Goal: Use online tool/utility: Utilize a website feature to perform a specific function

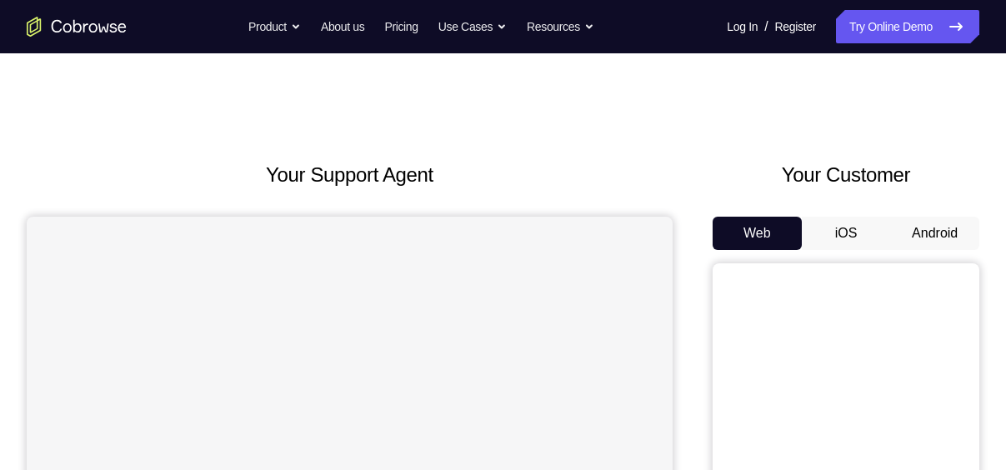
click at [928, 233] on button "Android" at bounding box center [934, 233] width 89 height 33
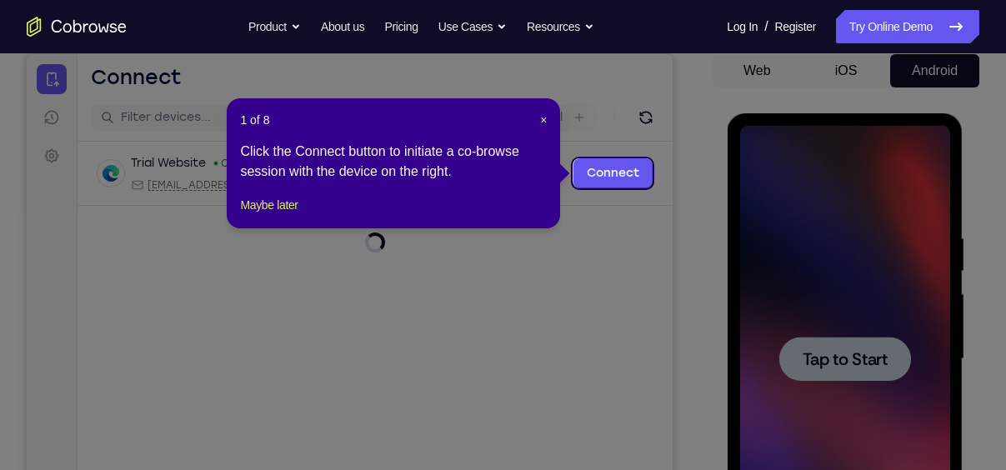
scroll to position [162, 0]
click at [540, 118] on span "×" at bounding box center [543, 120] width 7 height 13
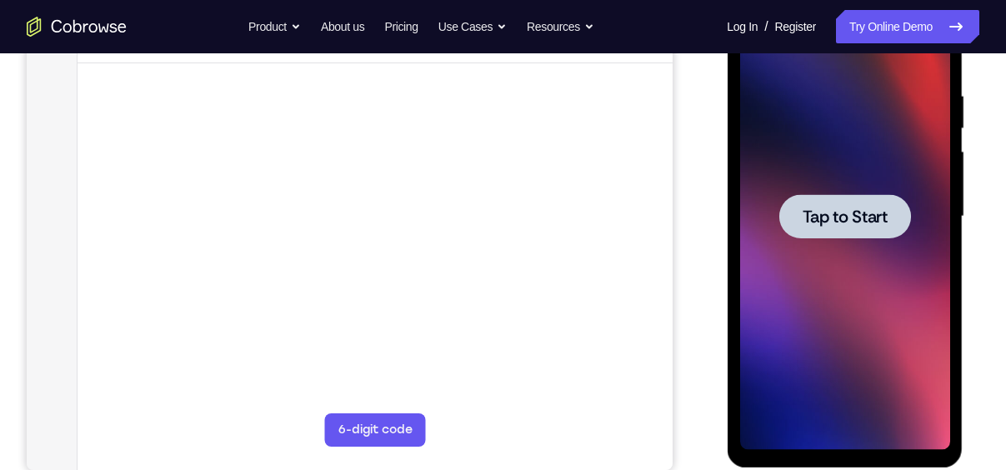
scroll to position [304, 0]
click at [874, 211] on span "Tap to Start" at bounding box center [844, 217] width 85 height 17
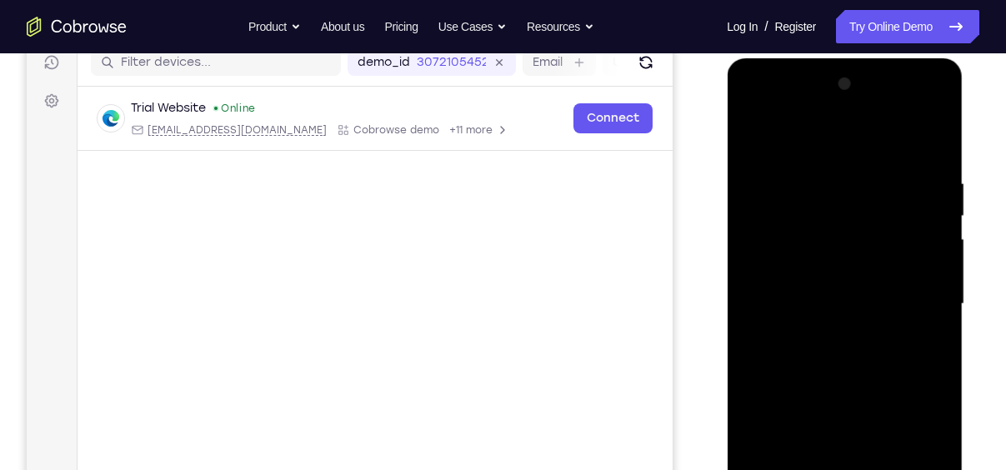
scroll to position [300, 0]
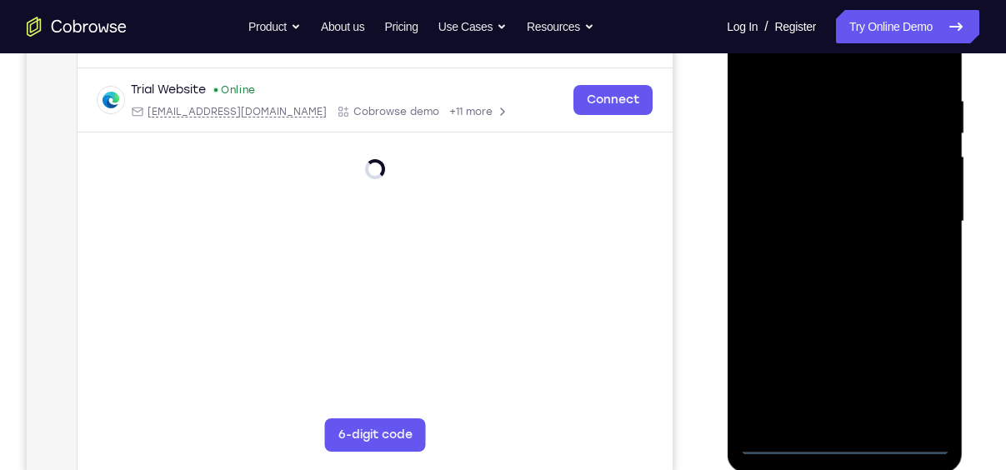
click at [841, 442] on div at bounding box center [844, 221] width 210 height 467
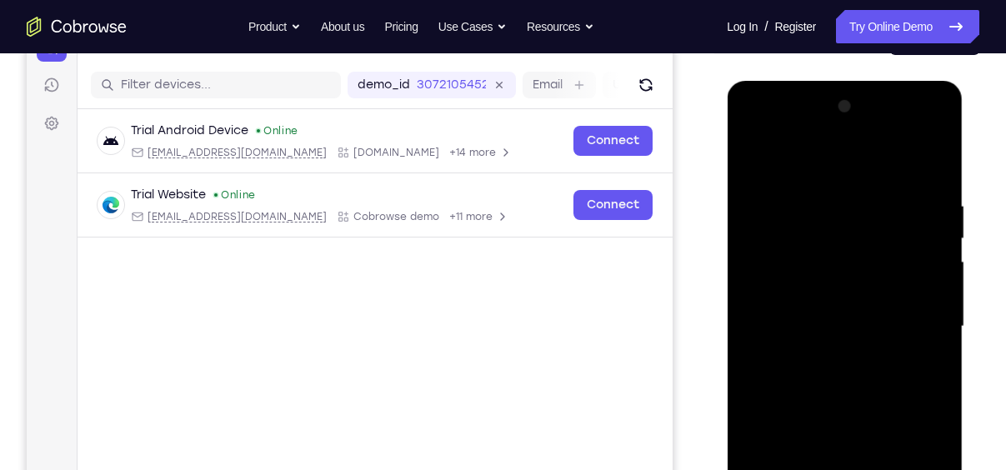
scroll to position [194, 0]
click at [914, 467] on div at bounding box center [844, 327] width 210 height 467
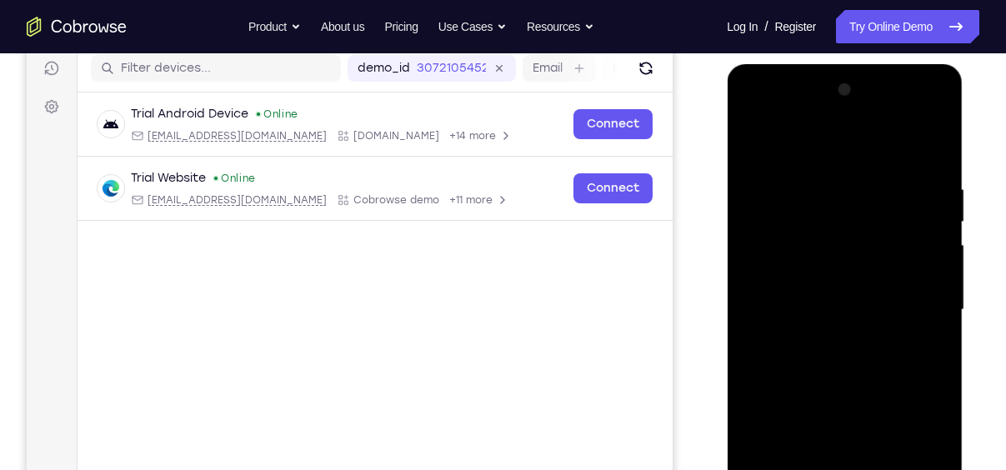
scroll to position [211, 0]
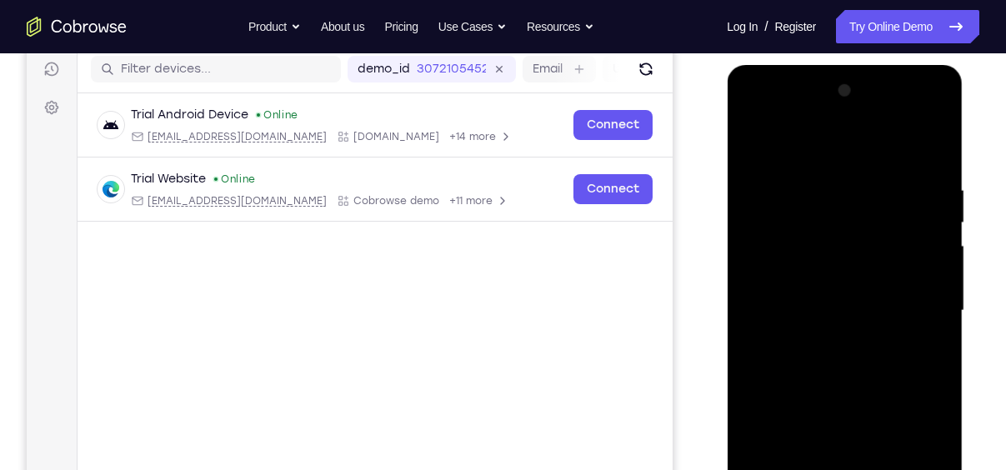
click at [796, 139] on div at bounding box center [844, 310] width 210 height 467
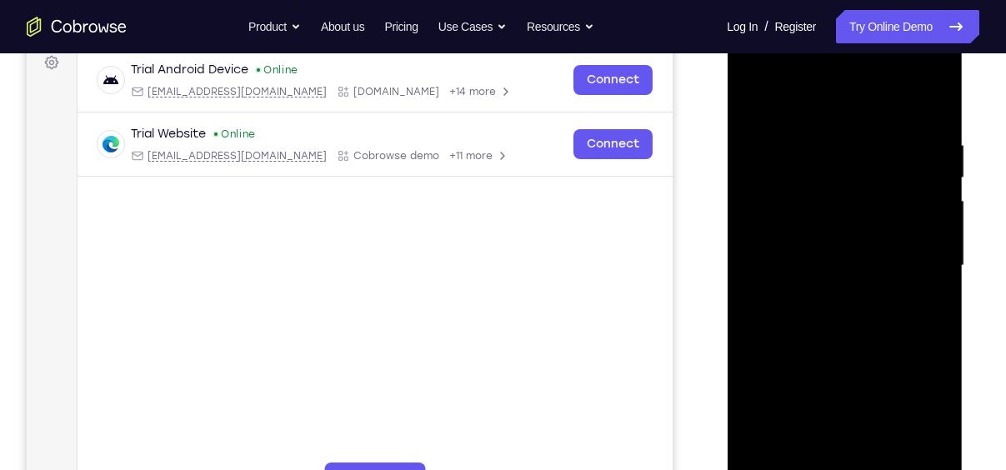
click at [914, 257] on div at bounding box center [844, 265] width 210 height 467
click at [822, 295] on div at bounding box center [844, 265] width 210 height 467
click at [797, 251] on div at bounding box center [844, 265] width 210 height 467
click at [792, 236] on div at bounding box center [844, 265] width 210 height 467
click at [846, 255] on div at bounding box center [844, 265] width 210 height 467
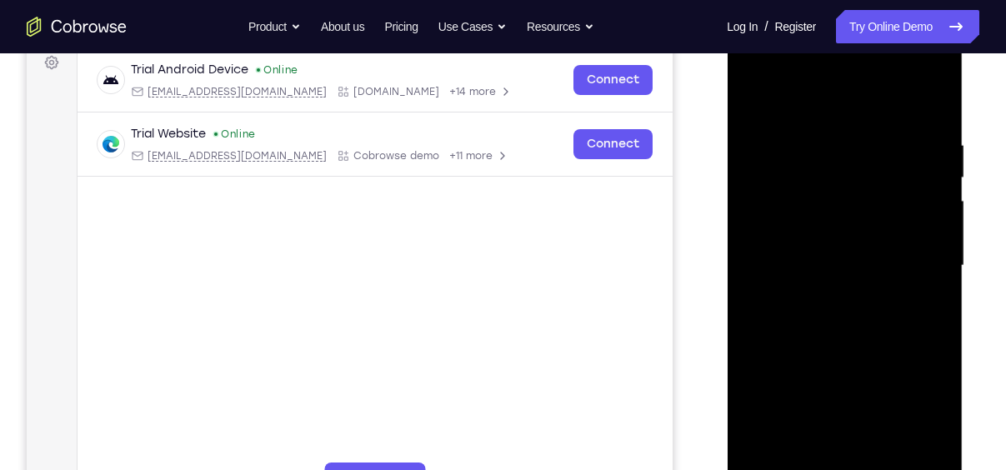
click at [842, 268] on div at bounding box center [844, 265] width 210 height 467
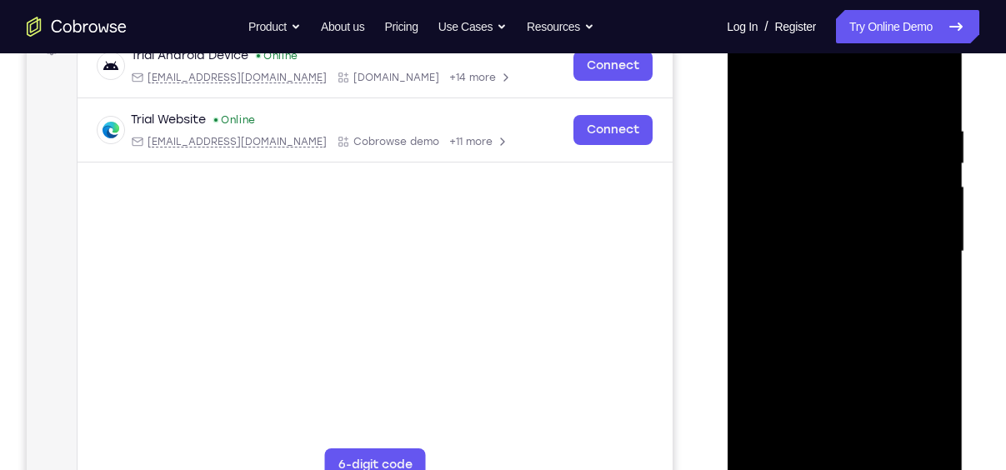
scroll to position [274, 0]
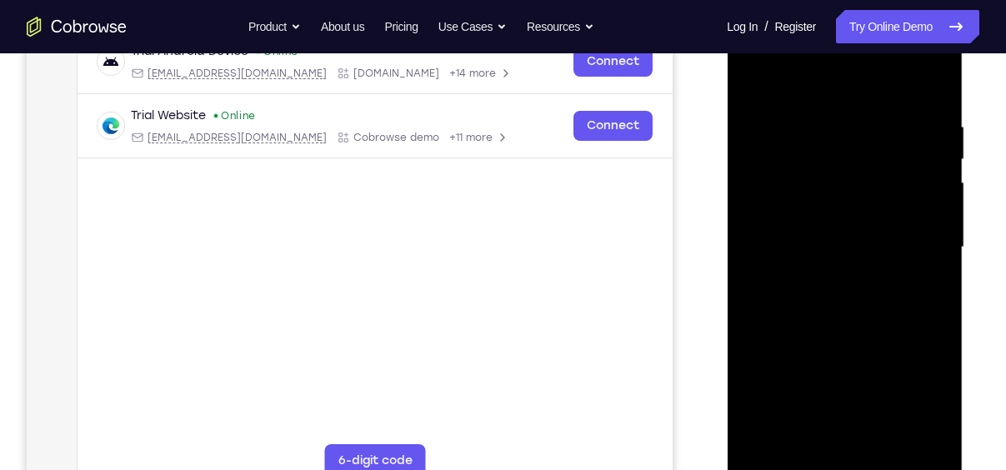
drag, startPoint x: 839, startPoint y: 92, endPoint x: 828, endPoint y: 16, distance: 77.4
click at [828, 16] on div at bounding box center [844, 247] width 210 height 467
click at [934, 109] on div at bounding box center [844, 247] width 210 height 467
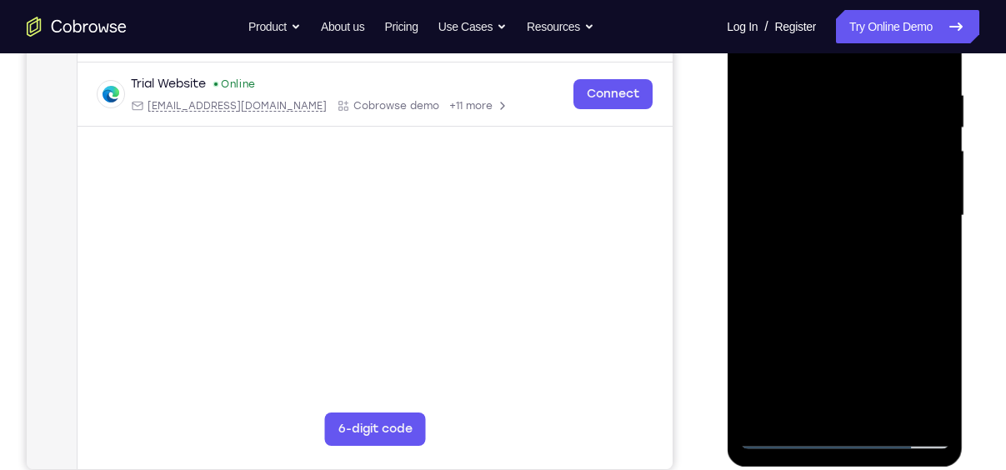
scroll to position [307, 0]
click at [935, 293] on div at bounding box center [844, 215] width 210 height 467
drag, startPoint x: 918, startPoint y: 324, endPoint x: 907, endPoint y: 207, distance: 118.0
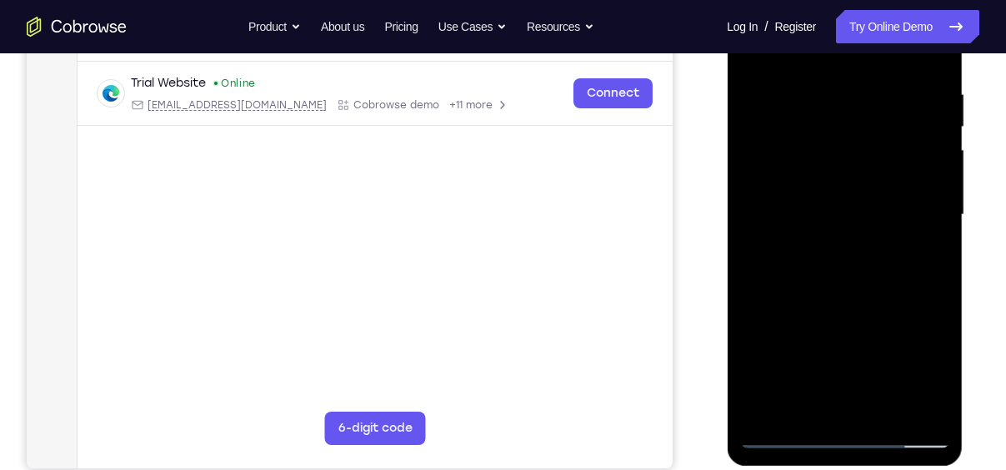
click at [907, 207] on div at bounding box center [844, 215] width 210 height 467
click at [754, 327] on div at bounding box center [844, 215] width 210 height 467
drag, startPoint x: 872, startPoint y: 219, endPoint x: 908, endPoint y: 302, distance: 91.0
click at [908, 302] on div at bounding box center [844, 215] width 210 height 467
click at [885, 407] on div at bounding box center [844, 215] width 210 height 467
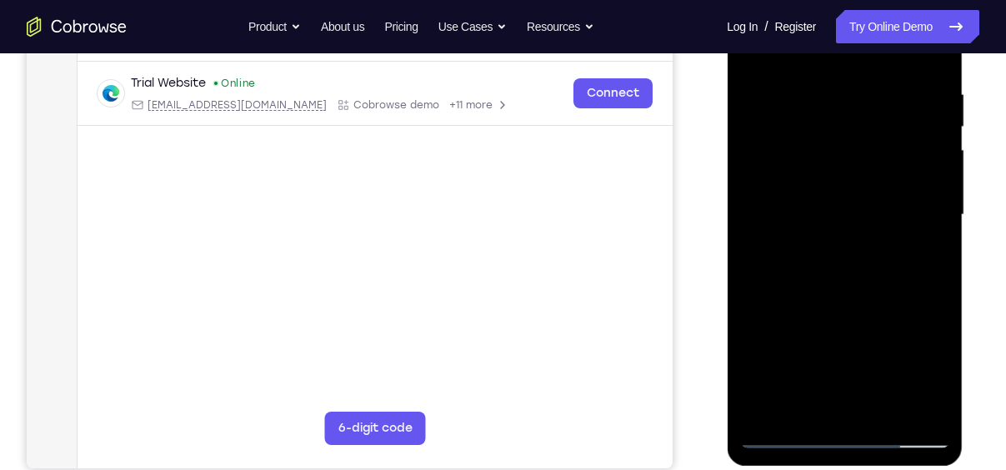
click at [863, 302] on div at bounding box center [844, 215] width 210 height 467
click at [834, 230] on div at bounding box center [844, 215] width 210 height 467
click at [789, 402] on div at bounding box center [844, 215] width 210 height 467
click at [923, 257] on div at bounding box center [844, 215] width 210 height 467
click at [787, 430] on div at bounding box center [844, 215] width 210 height 467
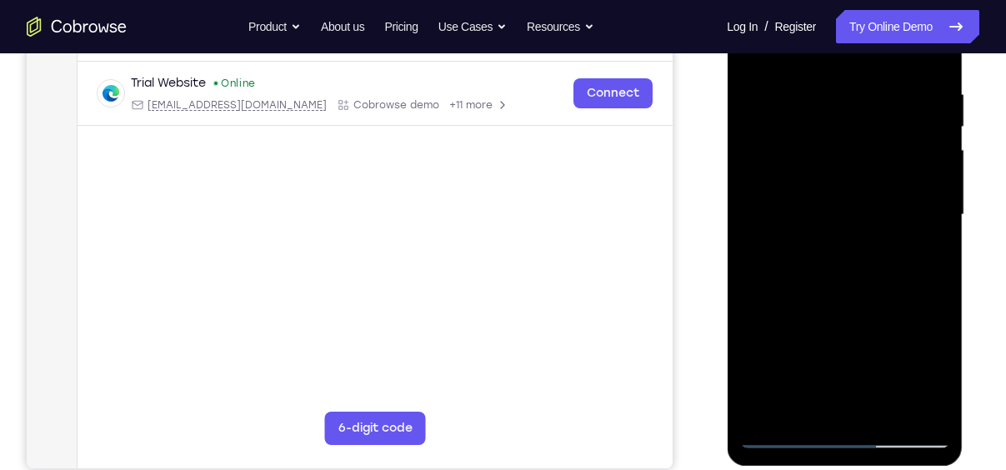
click at [787, 430] on div at bounding box center [844, 215] width 210 height 467
click at [784, 435] on div at bounding box center [844, 215] width 210 height 467
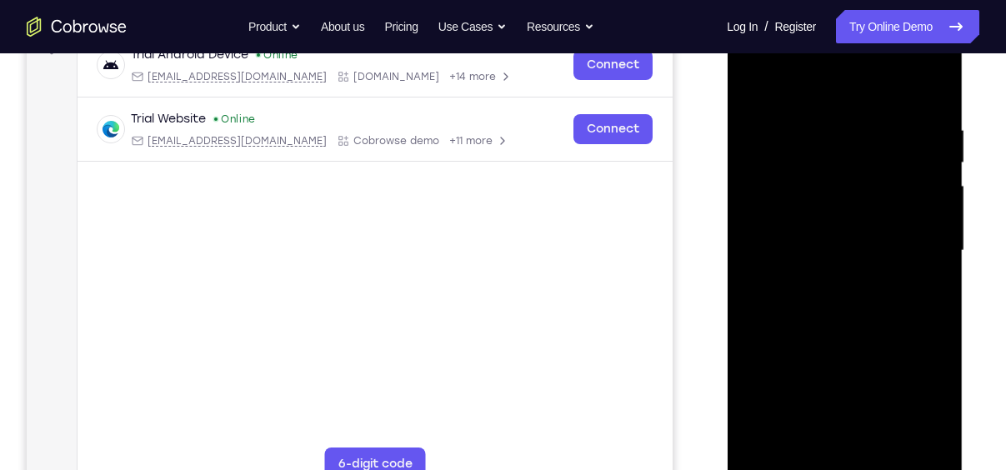
scroll to position [267, 0]
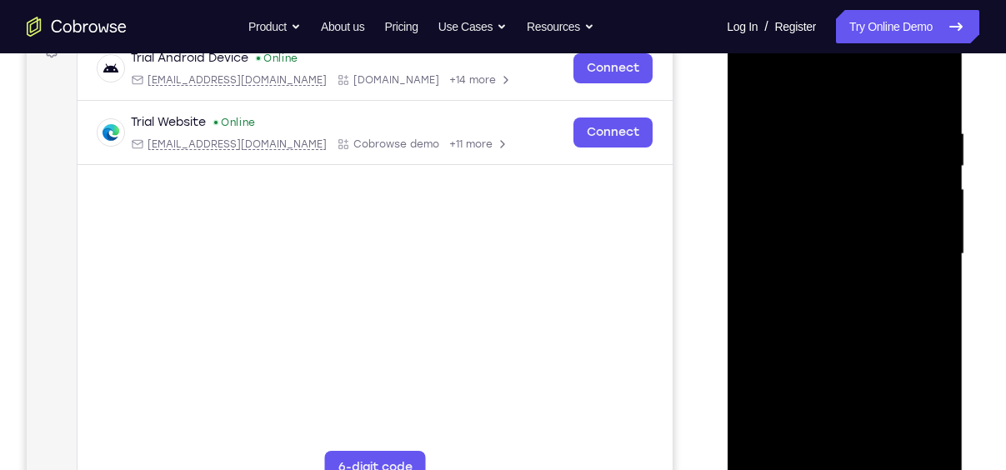
click at [766, 138] on div at bounding box center [844, 254] width 210 height 467
click at [860, 423] on div at bounding box center [844, 254] width 210 height 467
click at [841, 153] on div at bounding box center [844, 254] width 210 height 467
click at [802, 442] on div at bounding box center [844, 254] width 210 height 467
drag, startPoint x: 929, startPoint y: 309, endPoint x: 815, endPoint y: 318, distance: 114.5
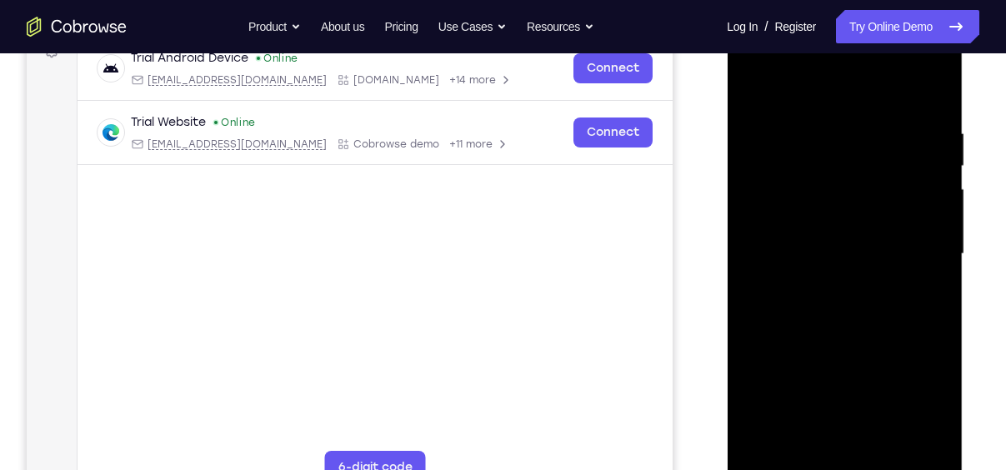
click at [815, 318] on div at bounding box center [844, 254] width 210 height 467
click at [922, 316] on div at bounding box center [844, 254] width 210 height 467
drag, startPoint x: 874, startPoint y: 412, endPoint x: 858, endPoint y: 271, distance: 142.5
click at [858, 271] on div at bounding box center [844, 254] width 210 height 467
drag, startPoint x: 863, startPoint y: 367, endPoint x: 862, endPoint y: 236, distance: 131.7
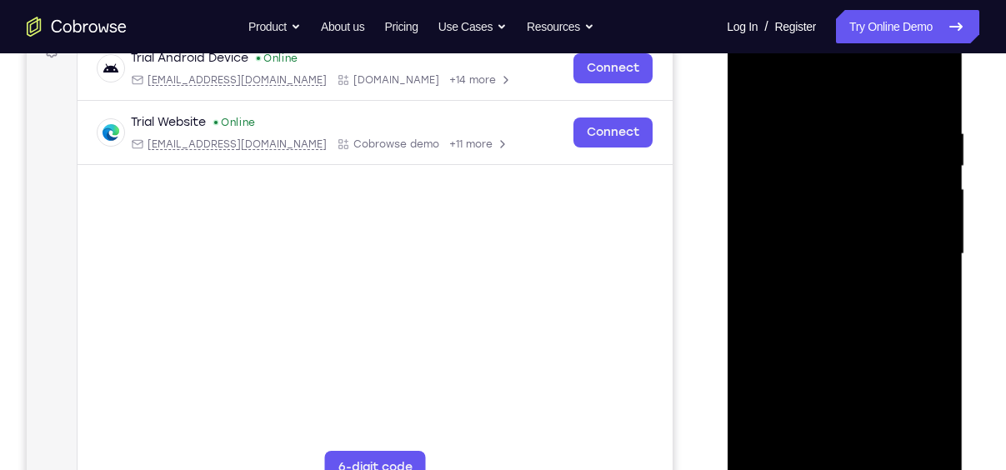
click at [862, 236] on div at bounding box center [844, 254] width 210 height 467
drag, startPoint x: 872, startPoint y: 428, endPoint x: 884, endPoint y: 289, distance: 139.6
click at [884, 289] on div at bounding box center [844, 254] width 210 height 467
drag, startPoint x: 875, startPoint y: 364, endPoint x: 877, endPoint y: 435, distance: 70.8
click at [877, 435] on div at bounding box center [844, 254] width 210 height 467
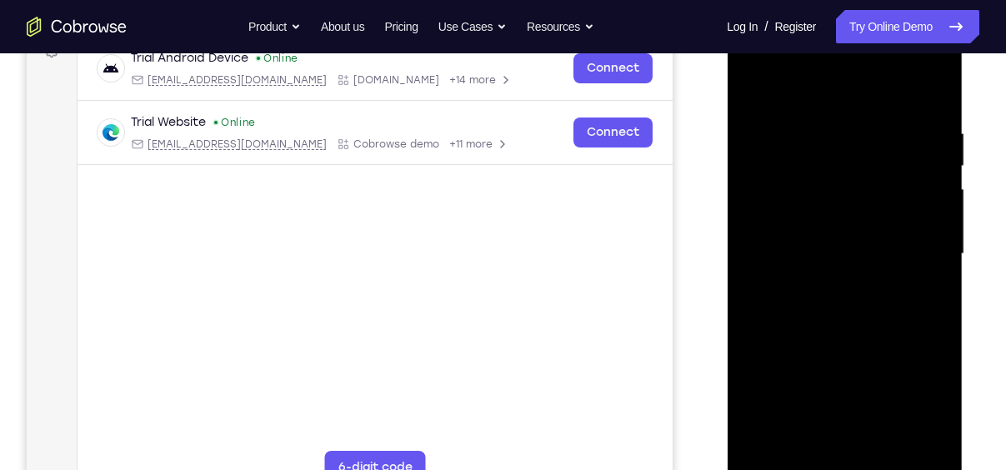
drag, startPoint x: 826, startPoint y: 357, endPoint x: 839, endPoint y: 411, distance: 55.0
click at [839, 411] on div at bounding box center [844, 254] width 210 height 467
drag, startPoint x: 812, startPoint y: 352, endPoint x: 824, endPoint y: 512, distance: 160.5
click at [824, 469] on html "Online web based iOS Simulators and Android Emulators. Run iPhone, iPad, Mobile…" at bounding box center [845, 258] width 237 height 500
click at [791, 317] on div at bounding box center [844, 254] width 210 height 467
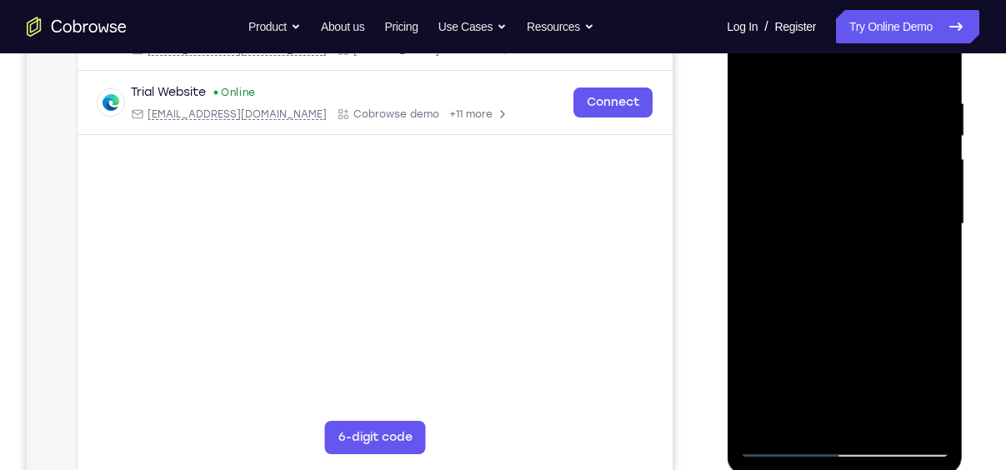
scroll to position [309, 0]
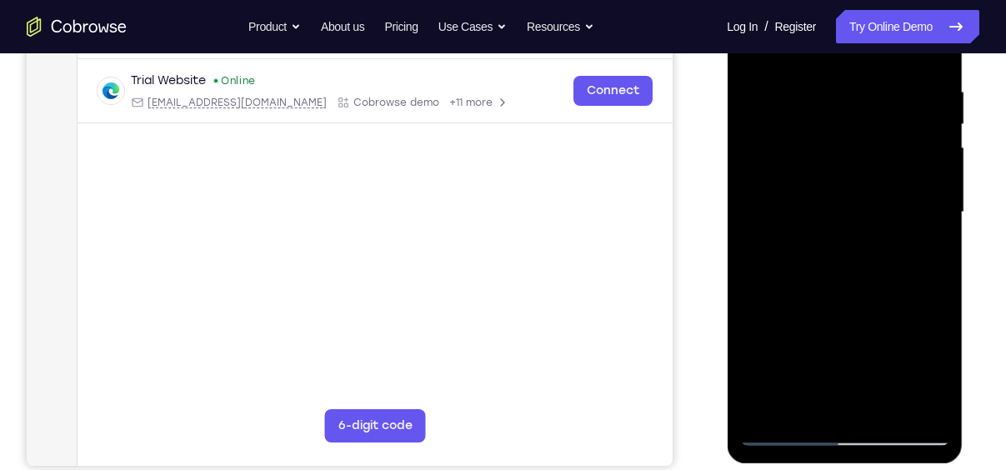
drag, startPoint x: 872, startPoint y: 336, endPoint x: 877, endPoint y: 299, distance: 37.0
click at [877, 299] on div at bounding box center [844, 212] width 210 height 467
drag, startPoint x: 873, startPoint y: 359, endPoint x: 872, endPoint y: 338, distance: 20.9
click at [872, 338] on div at bounding box center [844, 212] width 210 height 467
click at [912, 341] on div at bounding box center [844, 212] width 210 height 467
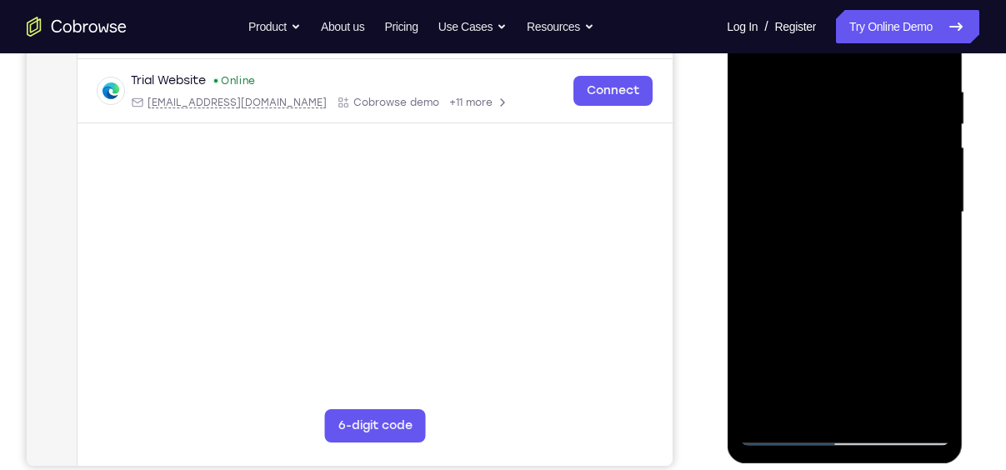
click at [935, 406] on div at bounding box center [844, 212] width 210 height 467
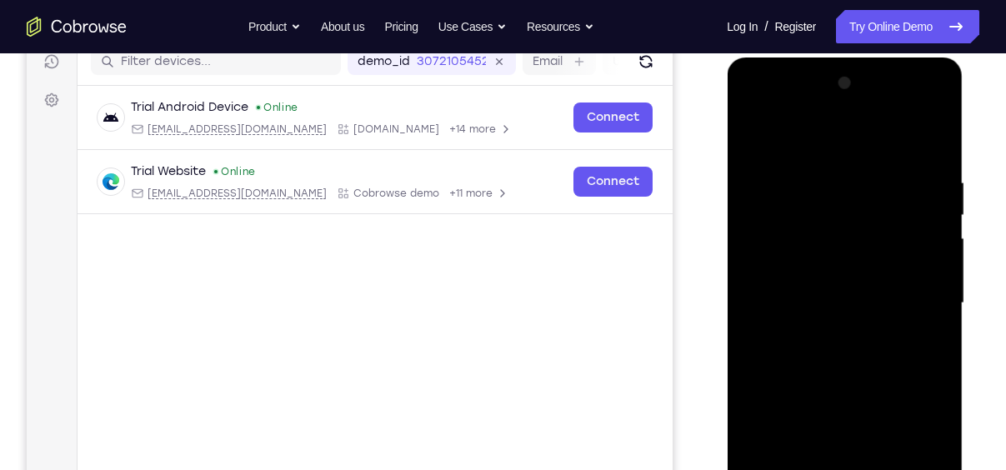
scroll to position [217, 0]
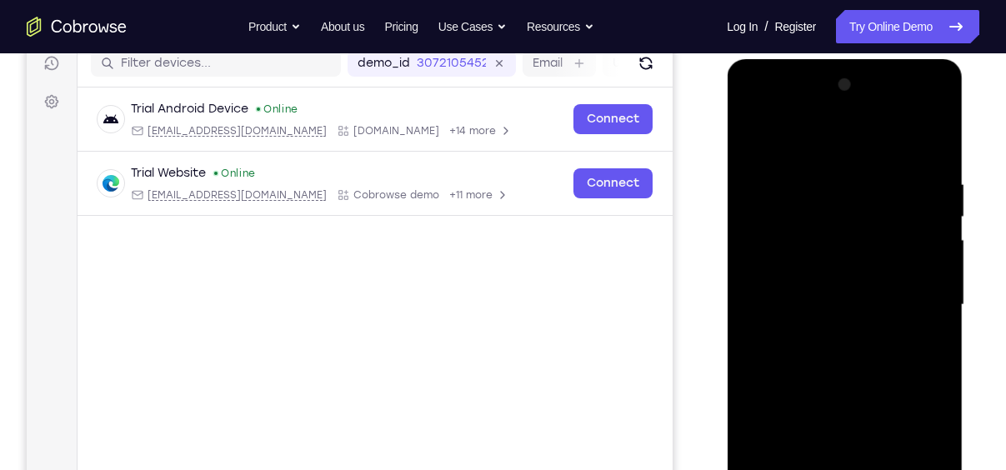
click at [932, 138] on div at bounding box center [844, 305] width 210 height 467
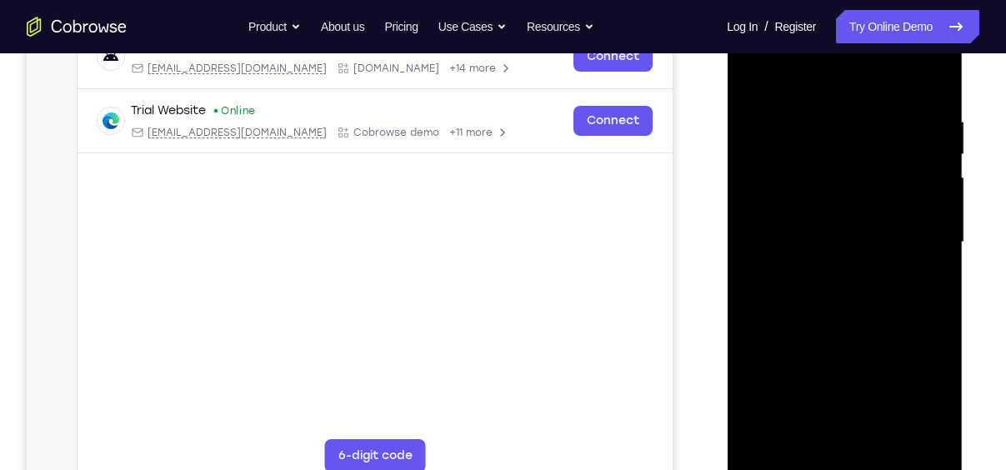
scroll to position [304, 0]
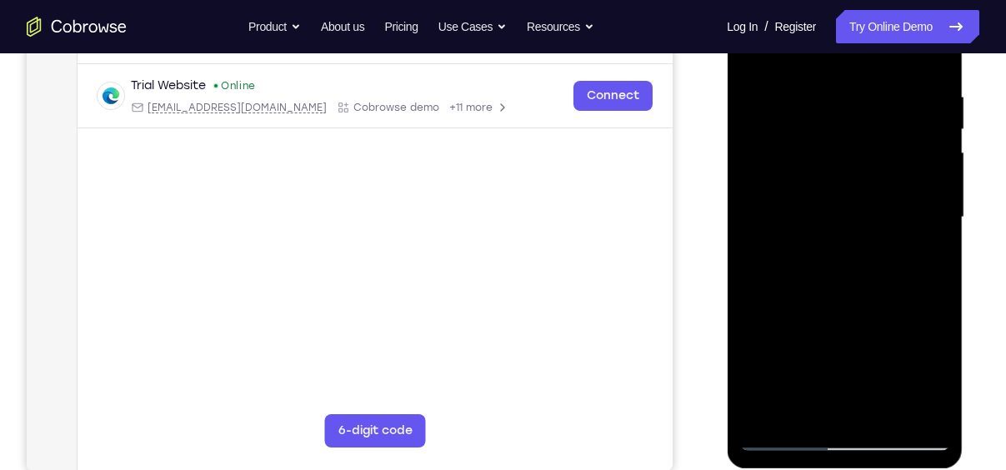
click at [781, 442] on div at bounding box center [844, 217] width 210 height 467
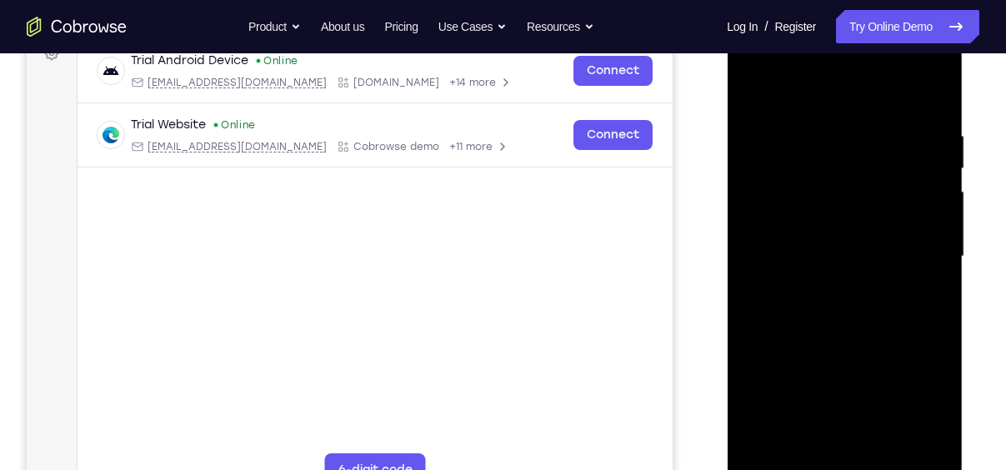
scroll to position [263, 0]
click at [817, 110] on div at bounding box center [844, 258] width 210 height 467
click at [932, 448] on div at bounding box center [844, 258] width 210 height 467
click at [941, 326] on div at bounding box center [844, 258] width 210 height 467
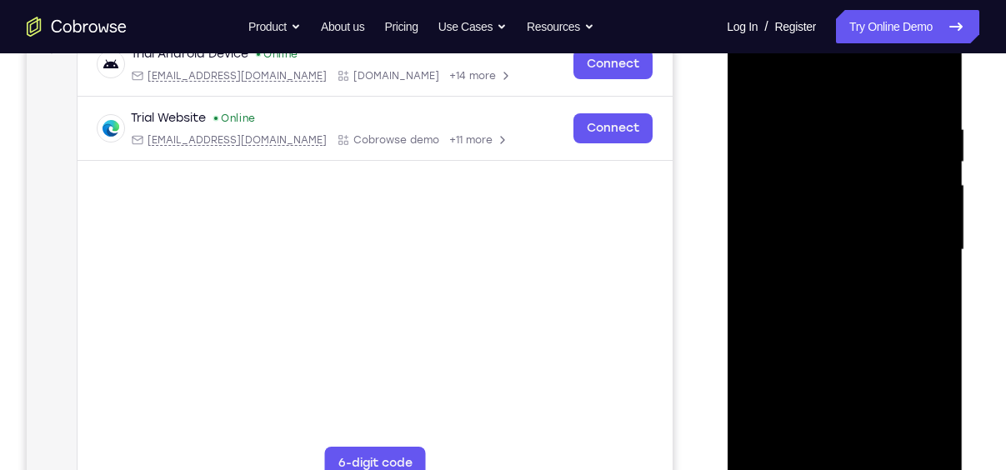
click at [928, 446] on div at bounding box center [844, 250] width 210 height 467
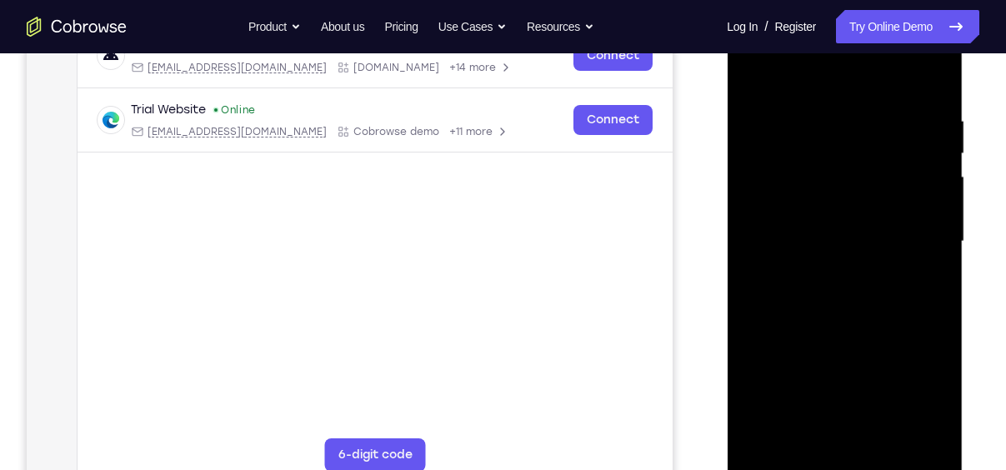
scroll to position [281, 0]
click at [932, 434] on div at bounding box center [844, 240] width 210 height 467
click at [924, 274] on div at bounding box center [844, 240] width 210 height 467
click at [906, 434] on div at bounding box center [844, 240] width 210 height 467
drag, startPoint x: 917, startPoint y: 296, endPoint x: 702, endPoint y: 309, distance: 215.4
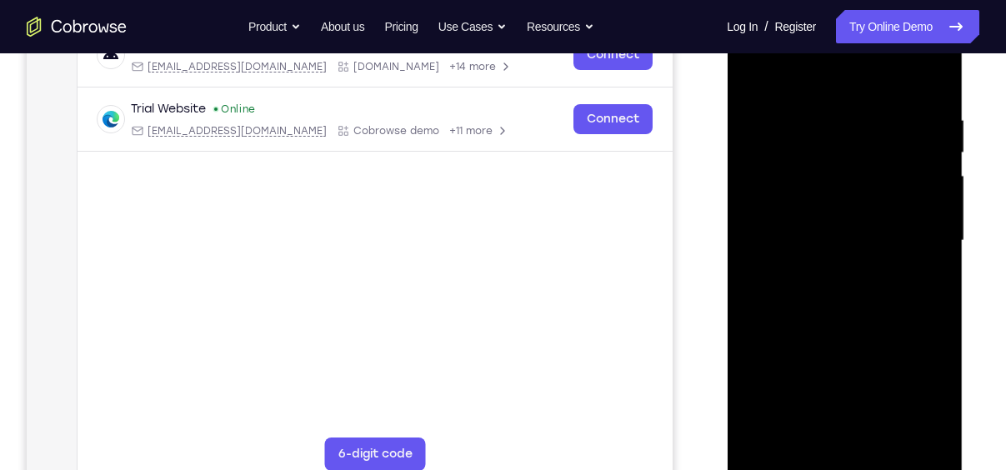
click at [727, 309] on html "Online web based iOS Simulators and Android Emulators. Run iPhone, iPad, Mobile…" at bounding box center [845, 245] width 237 height 500
click at [909, 429] on div at bounding box center [844, 240] width 210 height 467
click at [927, 323] on div at bounding box center [844, 240] width 210 height 467
click at [905, 433] on div at bounding box center [844, 240] width 210 height 467
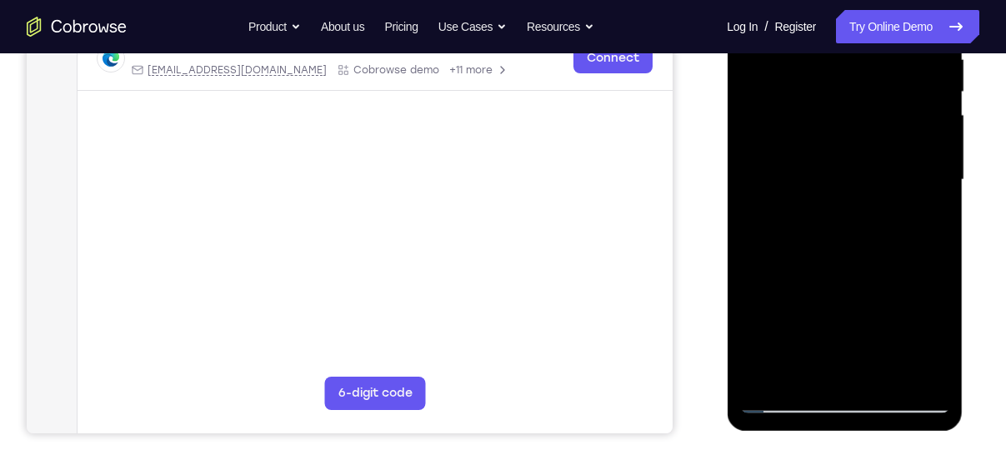
scroll to position [342, 0]
click at [798, 371] on div at bounding box center [844, 179] width 210 height 467
click at [784, 396] on div at bounding box center [844, 179] width 210 height 467
click at [924, 367] on div at bounding box center [844, 179] width 210 height 467
click at [784, 397] on div at bounding box center [844, 179] width 210 height 467
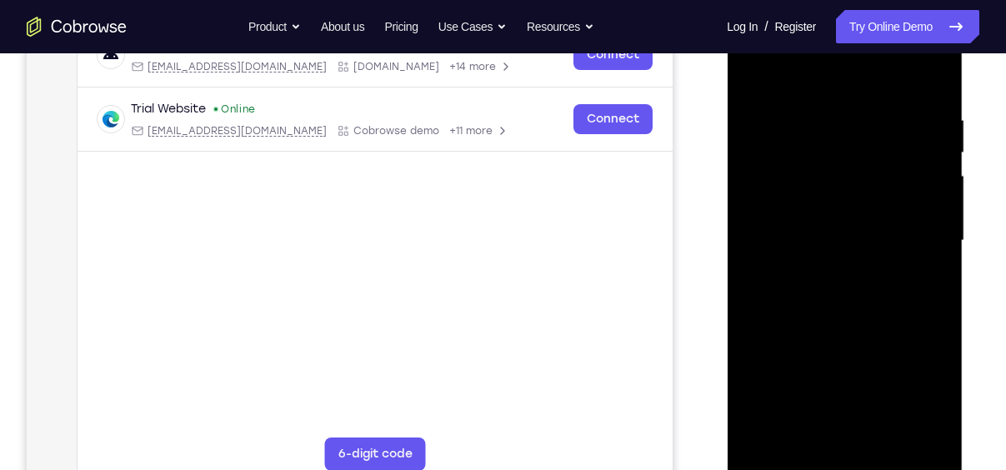
scroll to position [280, 0]
drag, startPoint x: 871, startPoint y: 117, endPoint x: 876, endPoint y: 410, distance: 293.4
click at [876, 410] on div at bounding box center [844, 241] width 210 height 467
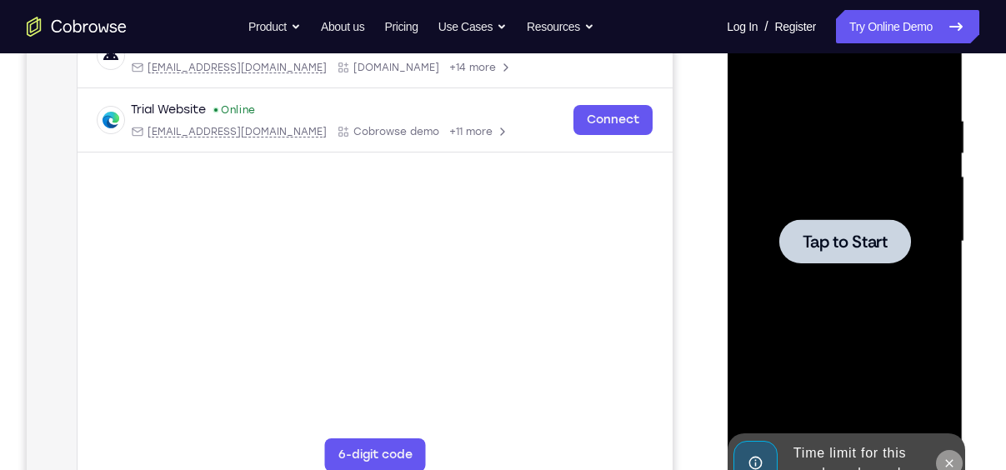
click at [950, 467] on icon at bounding box center [948, 463] width 13 height 13
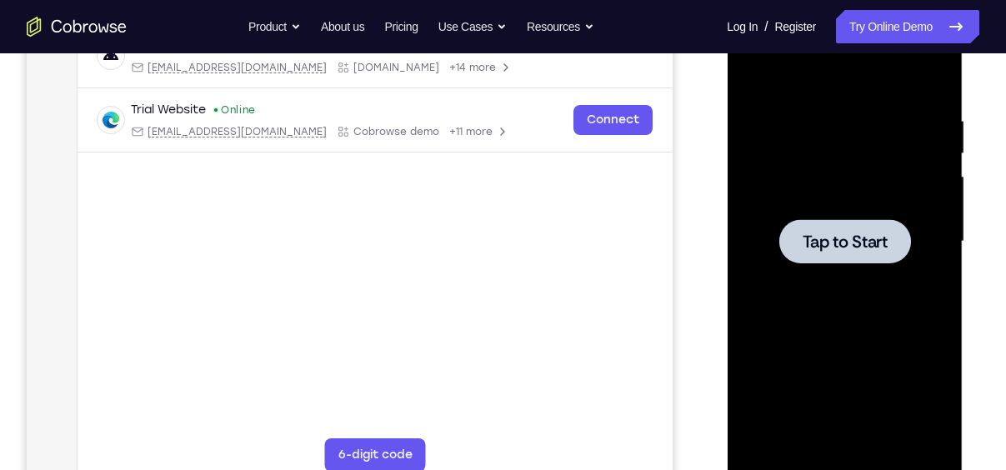
click at [790, 245] on div at bounding box center [844, 241] width 132 height 44
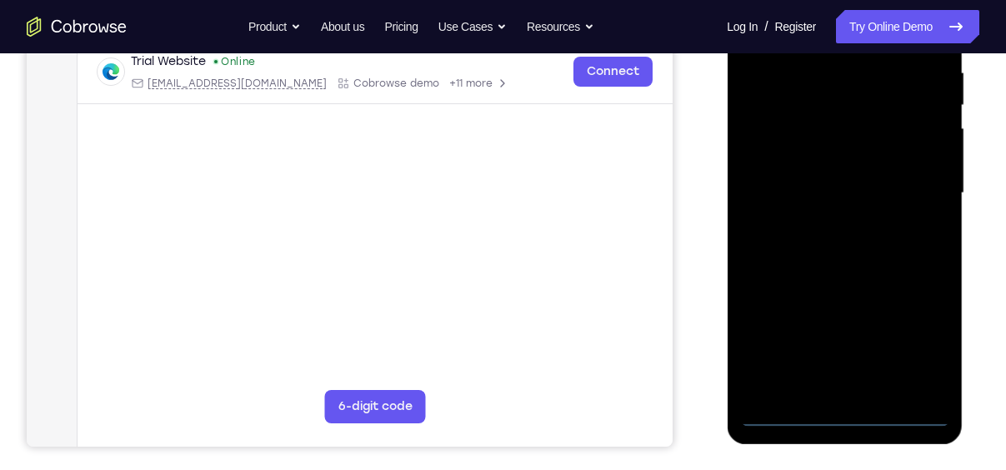
scroll to position [329, 0]
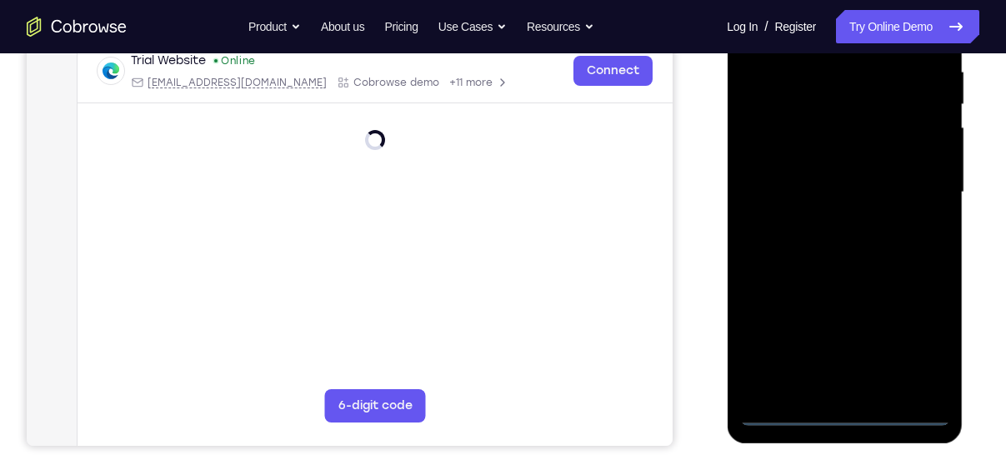
click at [848, 409] on div at bounding box center [844, 192] width 210 height 467
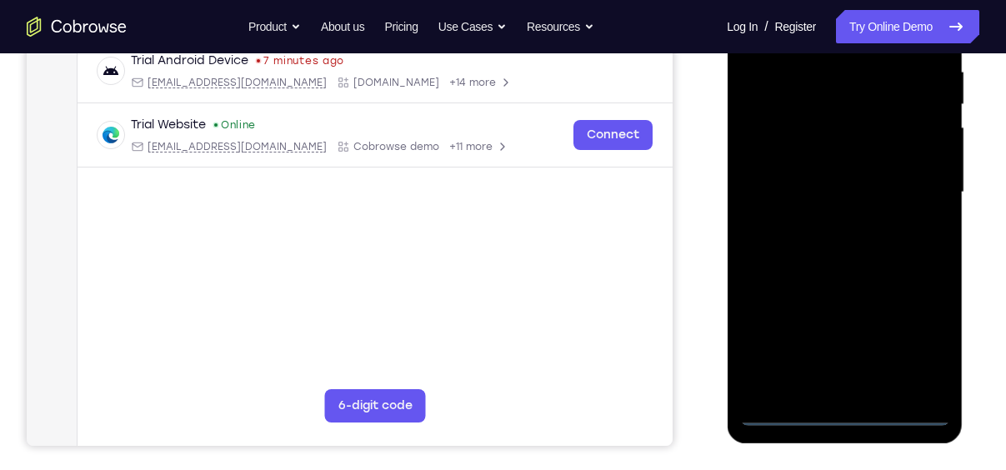
click at [914, 346] on div at bounding box center [844, 192] width 210 height 467
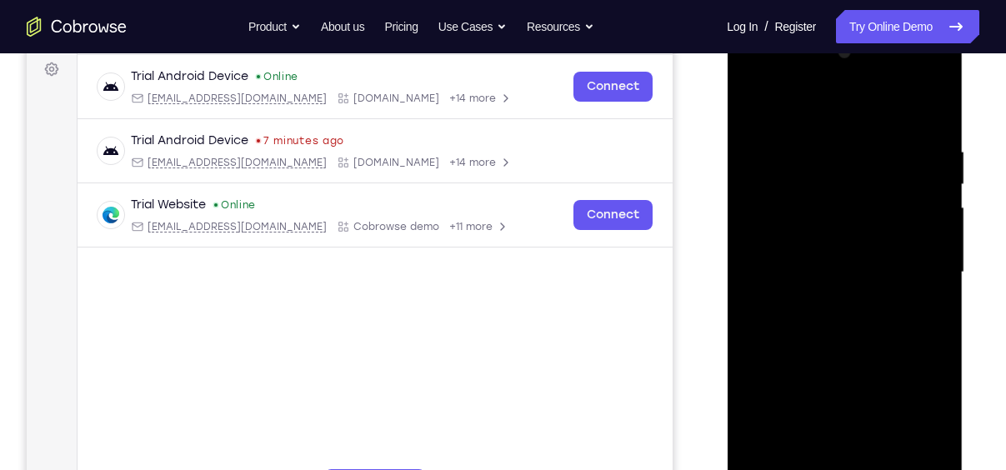
scroll to position [244, 0]
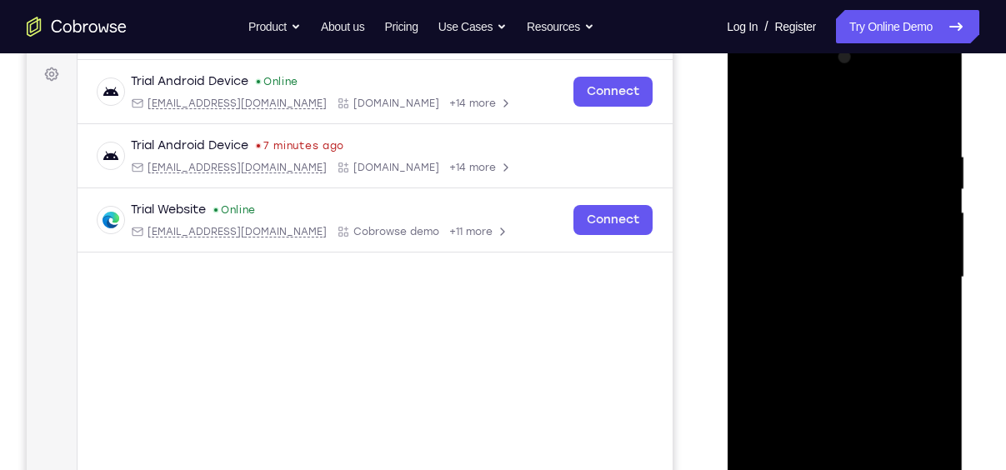
click at [796, 112] on div at bounding box center [844, 277] width 210 height 467
click at [917, 269] on div at bounding box center [844, 277] width 210 height 467
click at [826, 309] on div at bounding box center [844, 277] width 210 height 467
click at [816, 261] on div at bounding box center [844, 277] width 210 height 467
click at [797, 244] on div at bounding box center [844, 277] width 210 height 467
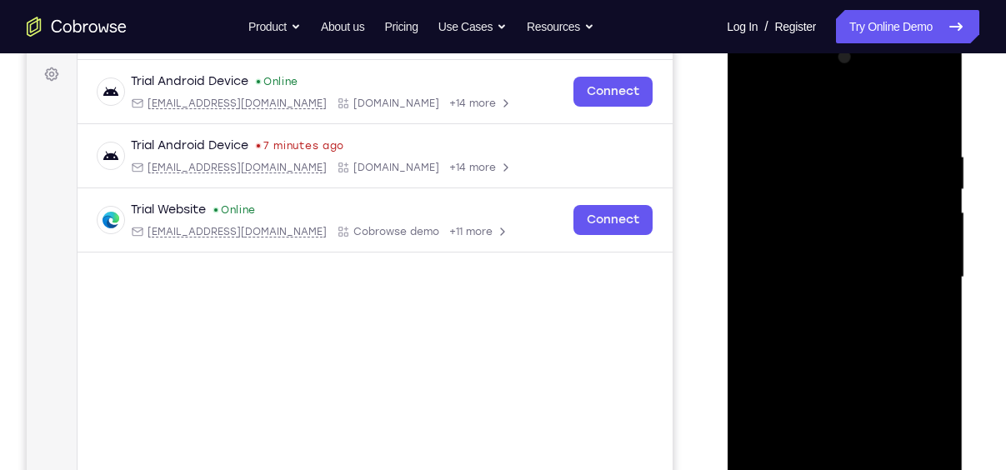
click at [830, 272] on div at bounding box center [844, 277] width 210 height 467
click at [841, 341] on div at bounding box center [844, 277] width 210 height 467
click at [852, 328] on div at bounding box center [844, 277] width 210 height 467
drag, startPoint x: 832, startPoint y: 126, endPoint x: 820, endPoint y: 66, distance: 61.1
click at [820, 66] on div at bounding box center [844, 277] width 210 height 467
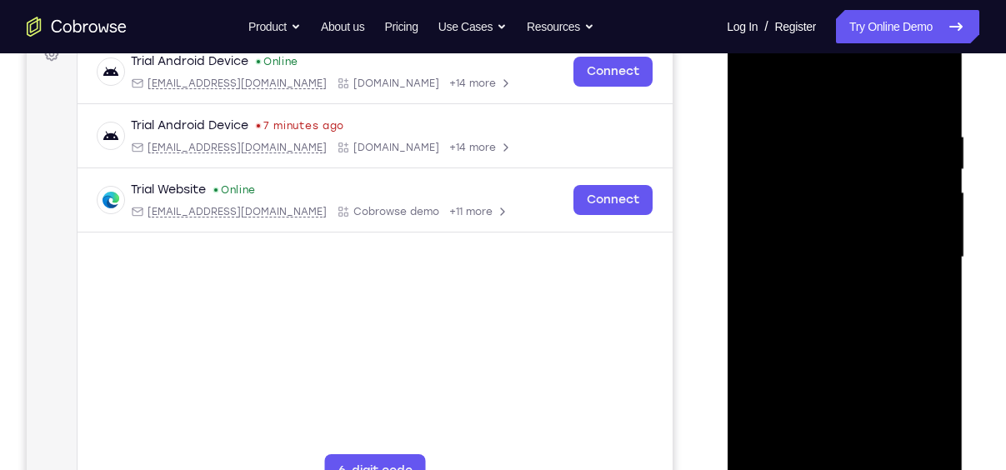
scroll to position [265, 0]
click at [930, 112] on div at bounding box center [844, 256] width 210 height 467
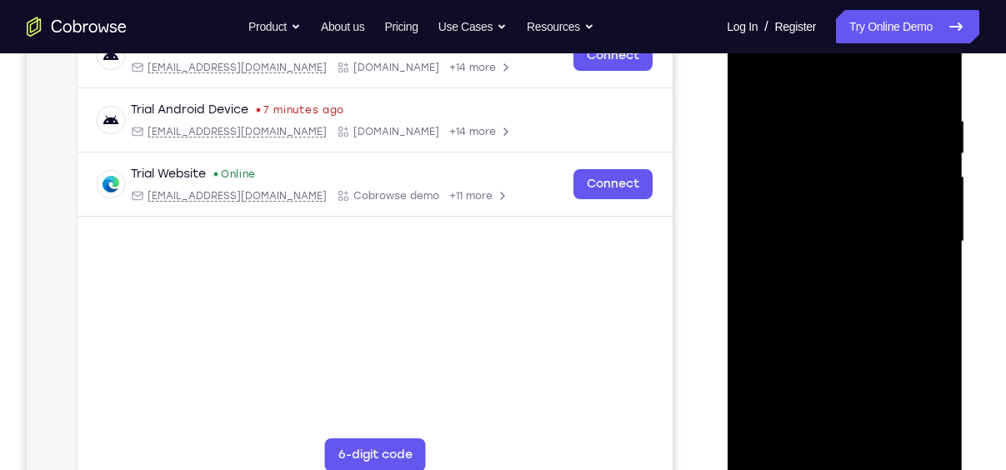
scroll to position [287, 0]
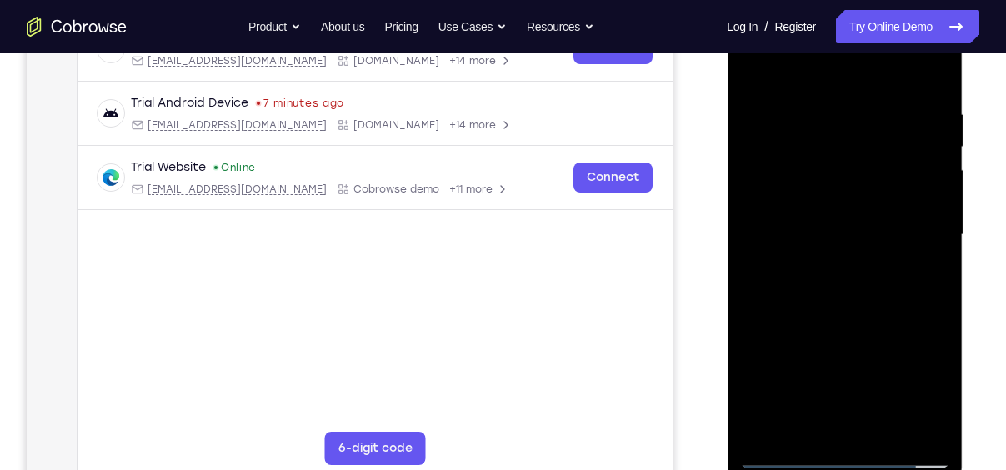
click at [936, 430] on div at bounding box center [844, 235] width 210 height 467
click at [884, 435] on div at bounding box center [844, 235] width 210 height 467
click at [852, 326] on div at bounding box center [844, 235] width 210 height 467
click at [835, 249] on div at bounding box center [844, 235] width 210 height 467
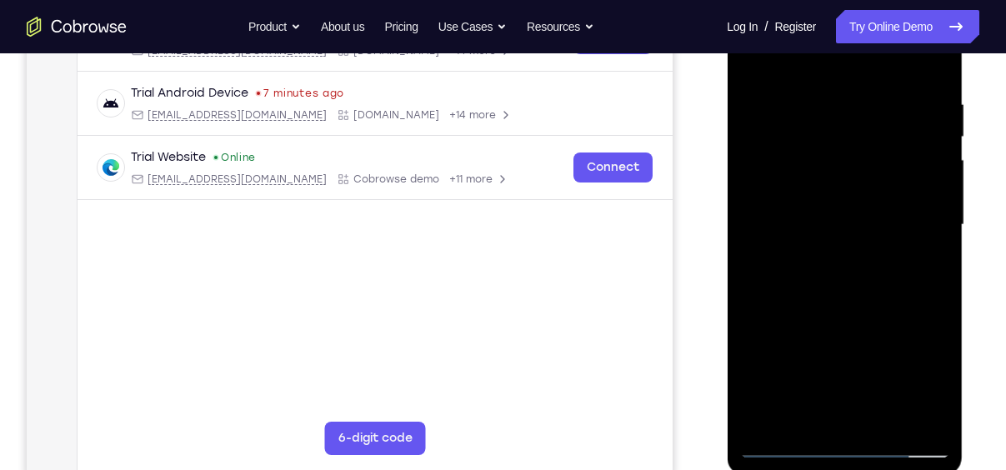
scroll to position [298, 0]
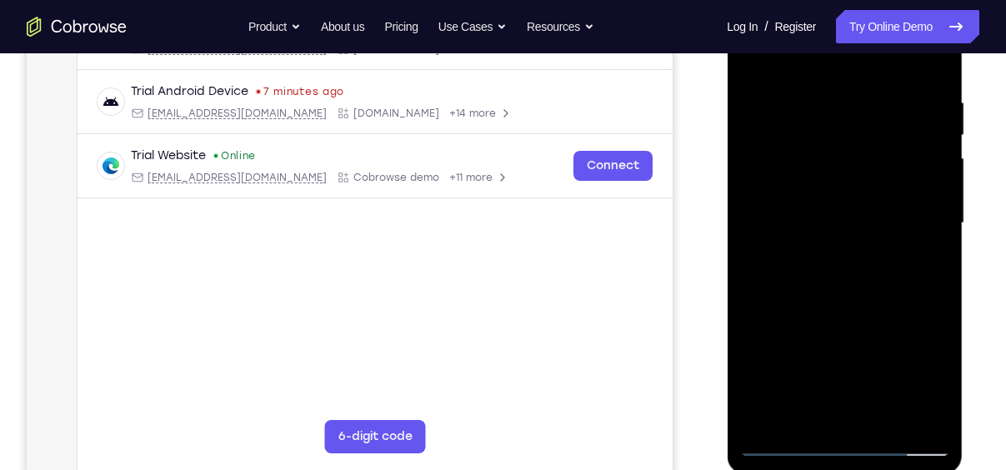
click at [788, 442] on div at bounding box center [844, 223] width 210 height 467
click at [846, 265] on div at bounding box center [844, 223] width 210 height 467
click at [928, 265] on div at bounding box center [844, 223] width 210 height 467
click at [791, 443] on div at bounding box center [844, 223] width 210 height 467
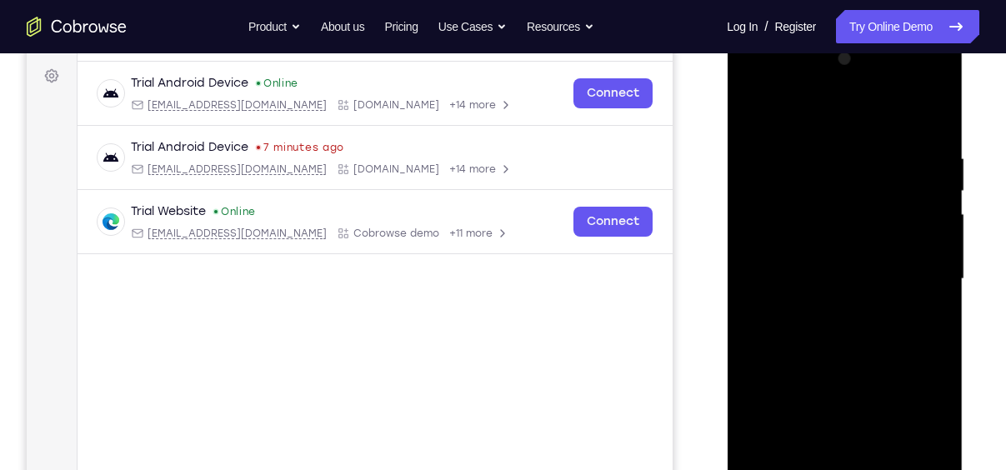
scroll to position [242, 0]
click at [780, 163] on div at bounding box center [844, 280] width 210 height 467
click at [864, 197] on div at bounding box center [844, 280] width 210 height 467
click at [874, 168] on div at bounding box center [844, 280] width 210 height 467
click at [877, 212] on div at bounding box center [844, 280] width 210 height 467
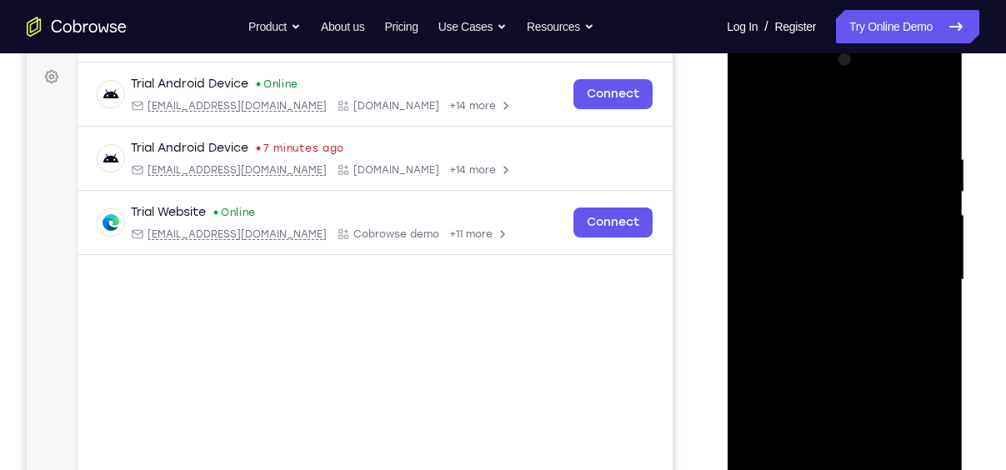
click at [774, 162] on div at bounding box center [844, 280] width 210 height 467
click at [854, 445] on div at bounding box center [844, 280] width 210 height 467
drag, startPoint x: 832, startPoint y: 171, endPoint x: 844, endPoint y: 171, distance: 11.7
click at [844, 171] on div at bounding box center [844, 280] width 210 height 467
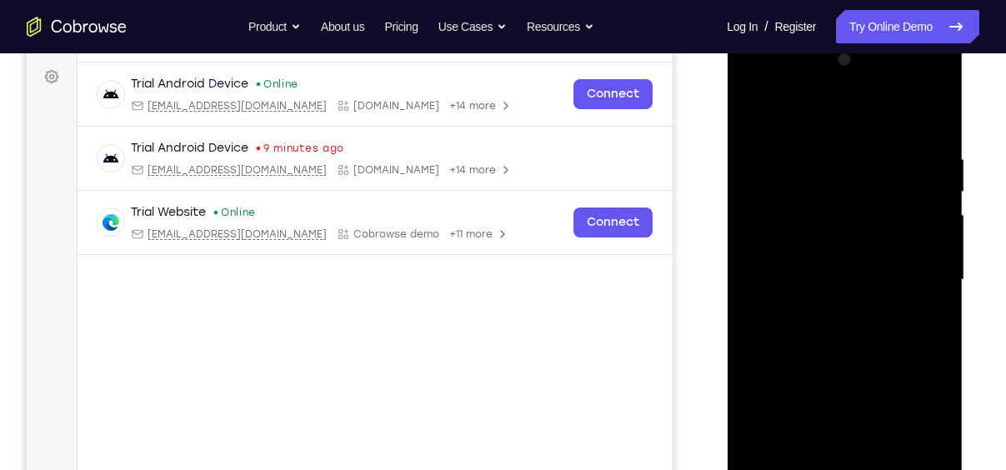
click at [831, 170] on div at bounding box center [844, 280] width 210 height 467
drag, startPoint x: 831, startPoint y: 170, endPoint x: 842, endPoint y: 172, distance: 11.8
click at [842, 172] on div at bounding box center [844, 280] width 210 height 467
drag, startPoint x: 837, startPoint y: 169, endPoint x: 824, endPoint y: 171, distance: 13.4
click at [824, 171] on div at bounding box center [844, 280] width 210 height 467
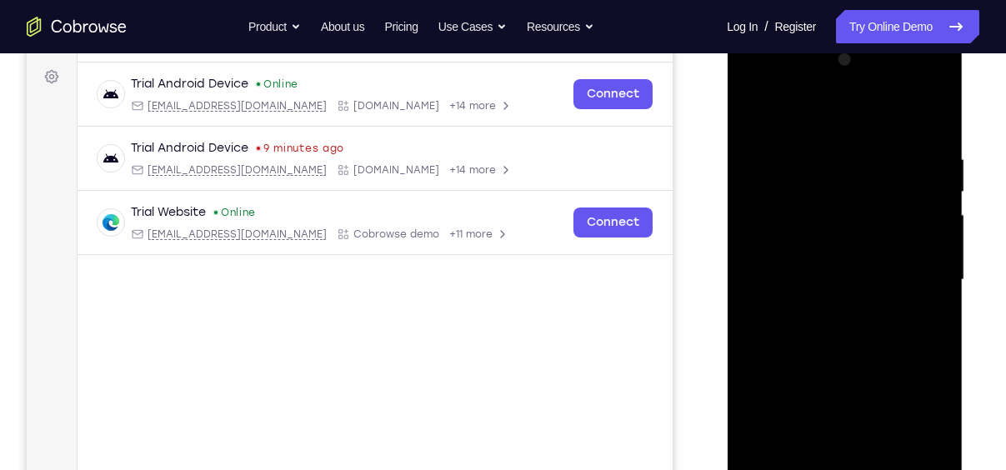
click at [752, 115] on div at bounding box center [844, 280] width 210 height 467
click at [776, 158] on div at bounding box center [844, 280] width 210 height 467
click at [869, 452] on div at bounding box center [844, 280] width 210 height 467
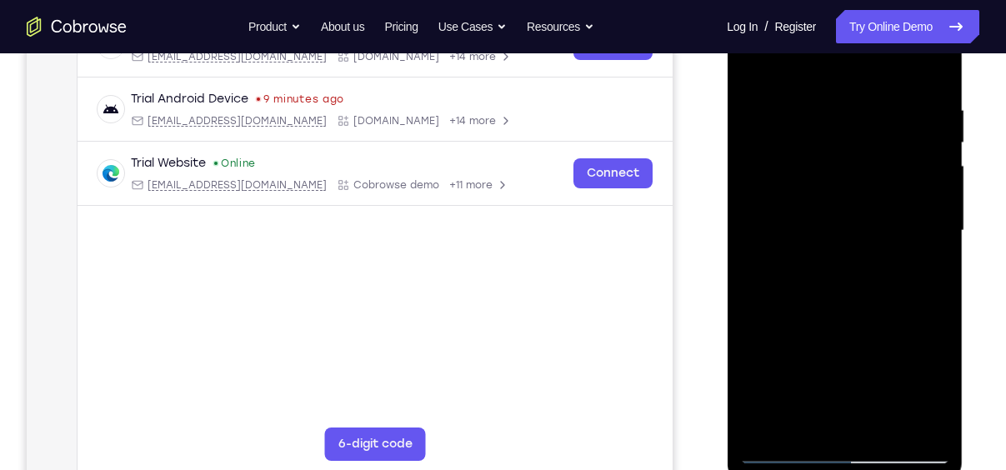
scroll to position [292, 0]
click at [754, 423] on div at bounding box center [844, 230] width 210 height 467
click at [936, 356] on div at bounding box center [844, 230] width 210 height 467
click at [745, 326] on div at bounding box center [844, 230] width 210 height 467
click at [894, 328] on div at bounding box center [844, 230] width 210 height 467
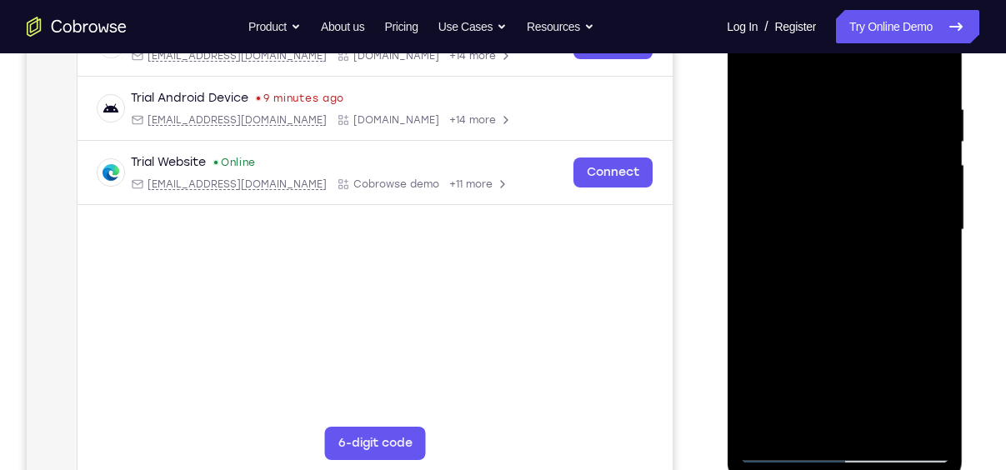
click at [754, 423] on div at bounding box center [844, 230] width 210 height 467
click at [803, 417] on div at bounding box center [844, 230] width 210 height 467
click at [761, 420] on div at bounding box center [844, 230] width 210 height 467
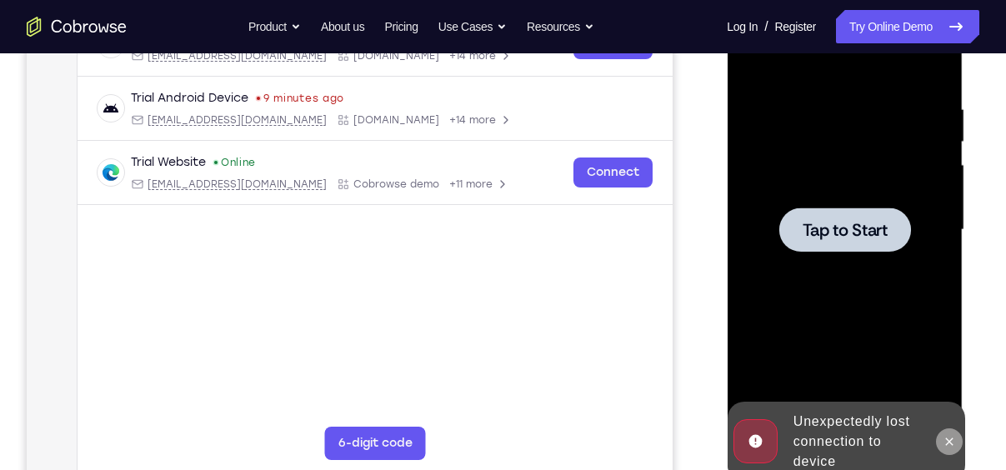
click at [952, 439] on icon at bounding box center [948, 441] width 13 height 13
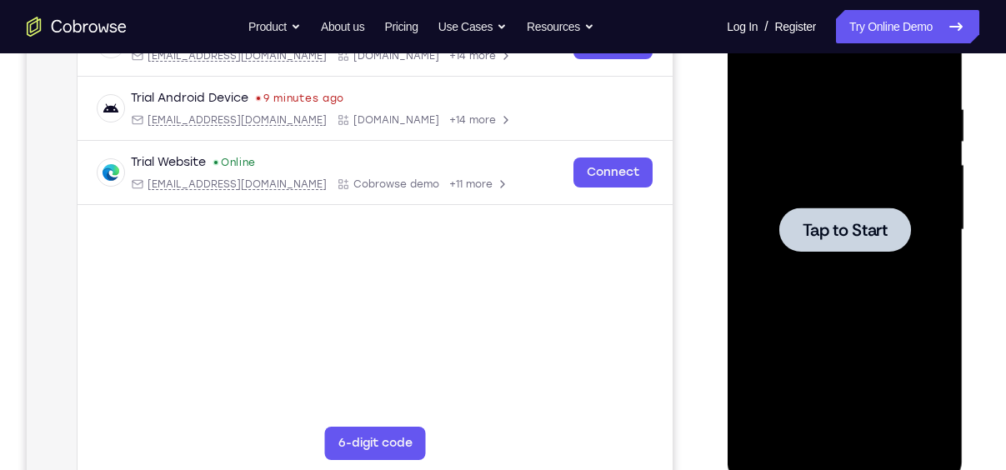
click at [887, 252] on div at bounding box center [844, 230] width 210 height 467
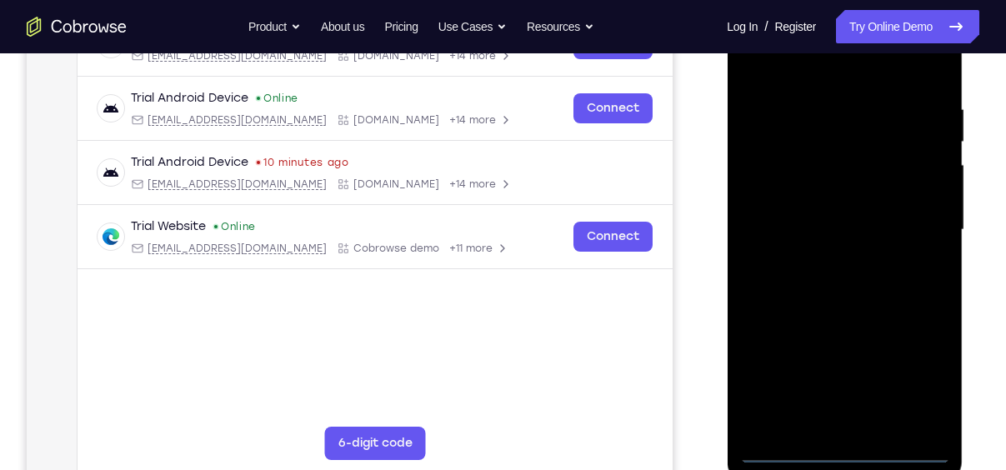
click at [845, 452] on div at bounding box center [844, 230] width 210 height 467
click at [909, 382] on div at bounding box center [844, 230] width 210 height 467
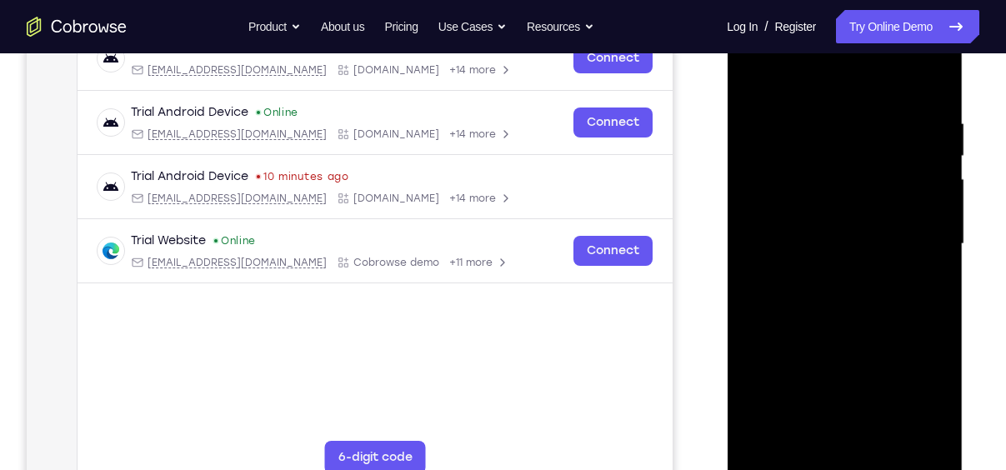
scroll to position [273, 0]
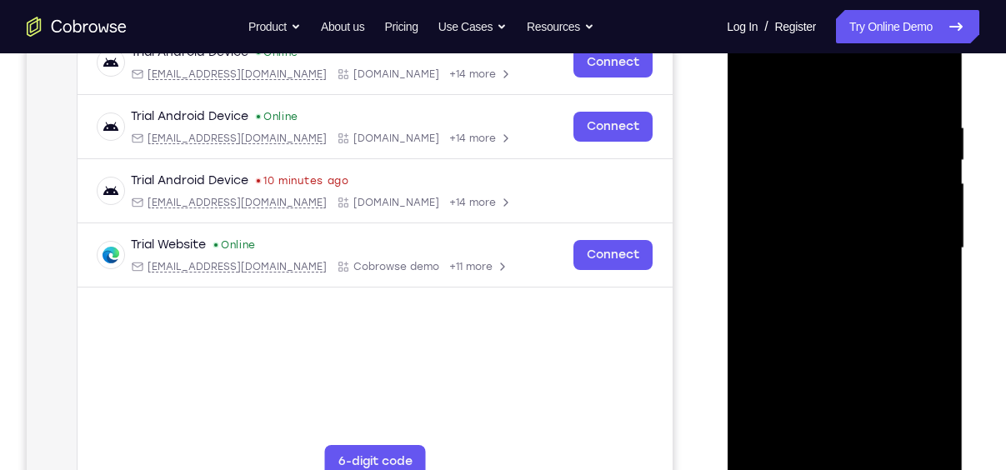
click at [790, 82] on div at bounding box center [844, 248] width 210 height 467
click at [910, 241] on div at bounding box center [844, 248] width 210 height 467
click at [824, 279] on div at bounding box center [844, 248] width 210 height 467
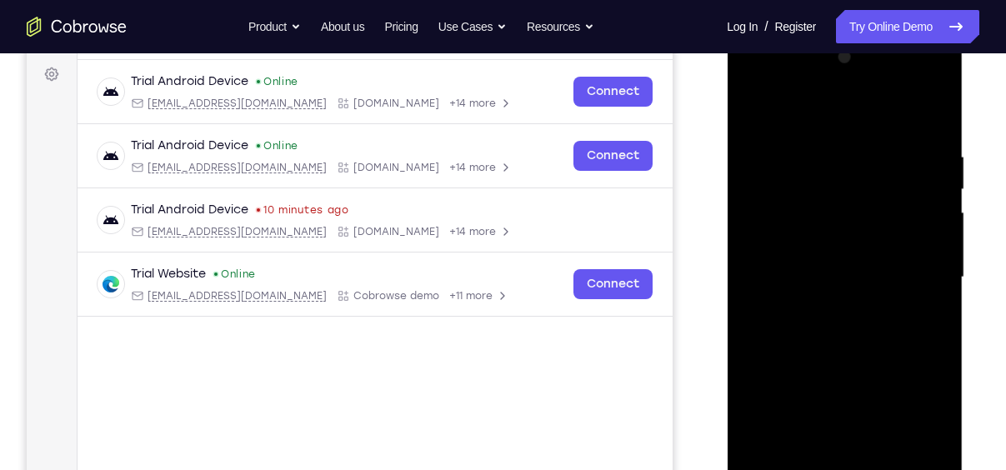
scroll to position [243, 0]
click at [834, 262] on div at bounding box center [844, 278] width 210 height 467
click at [813, 245] on div at bounding box center [844, 278] width 210 height 467
click at [856, 282] on div at bounding box center [844, 278] width 210 height 467
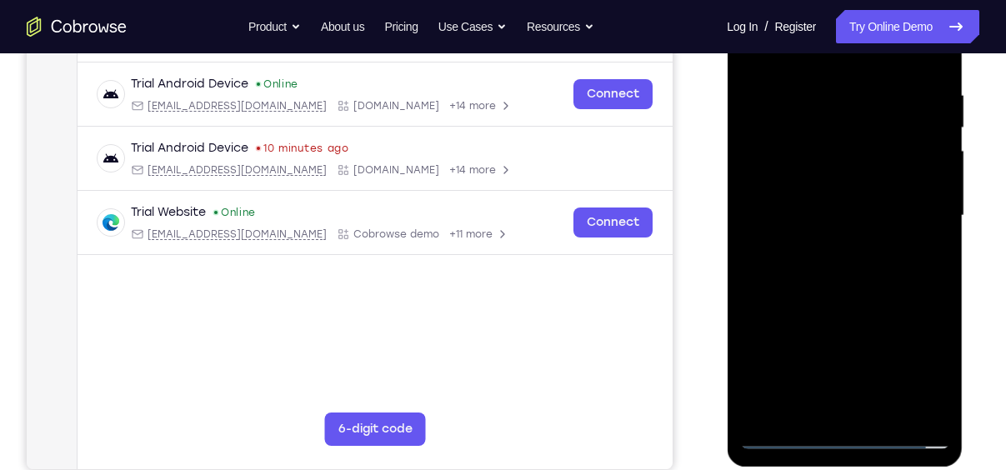
scroll to position [307, 0]
click at [847, 267] on div at bounding box center [844, 215] width 210 height 467
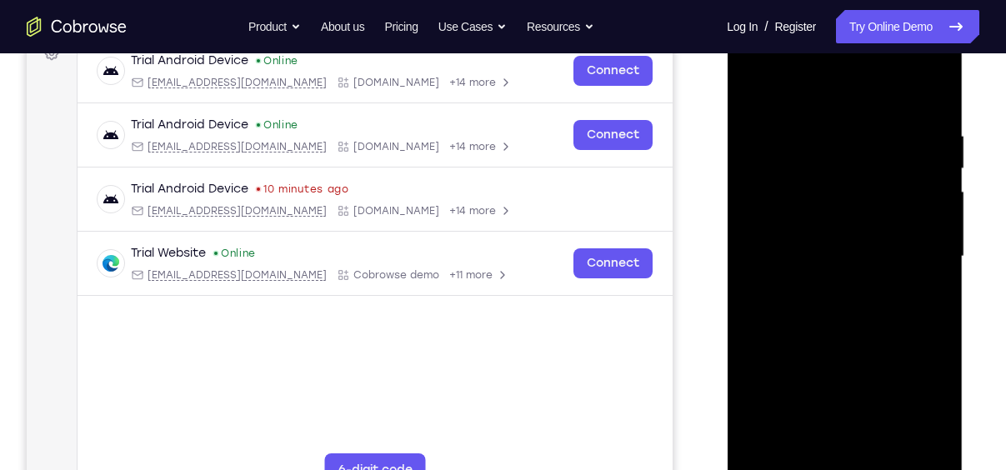
click at [843, 302] on div at bounding box center [844, 256] width 210 height 467
drag, startPoint x: 816, startPoint y: 105, endPoint x: 812, endPoint y: 19, distance: 85.9
click at [812, 19] on div at bounding box center [845, 259] width 236 height 497
click at [831, 309] on div at bounding box center [844, 256] width 210 height 467
click at [881, 453] on div at bounding box center [844, 256] width 210 height 467
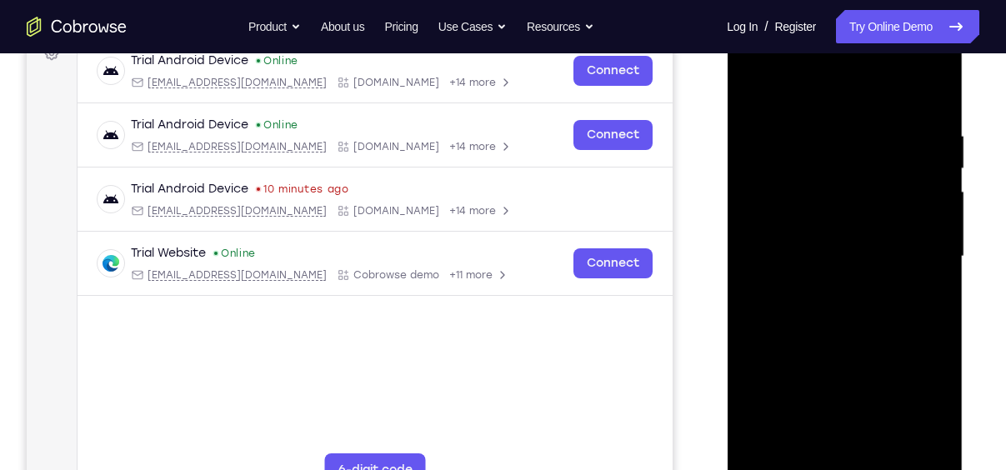
click at [934, 112] on div at bounding box center [844, 256] width 210 height 467
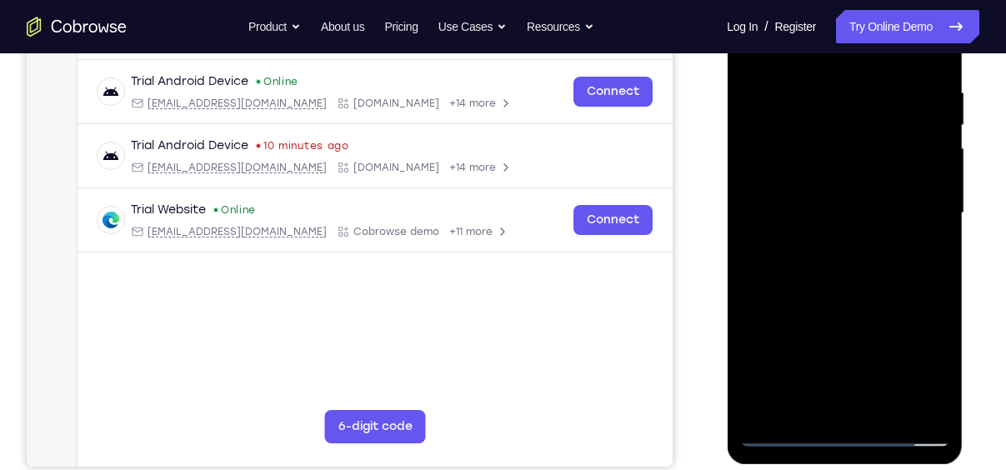
click at [934, 409] on div at bounding box center [844, 213] width 210 height 467
click at [882, 407] on div at bounding box center [844, 213] width 210 height 467
click at [844, 301] on div at bounding box center [844, 213] width 210 height 467
click at [775, 95] on div at bounding box center [844, 213] width 210 height 467
click at [833, 382] on div at bounding box center [844, 213] width 210 height 467
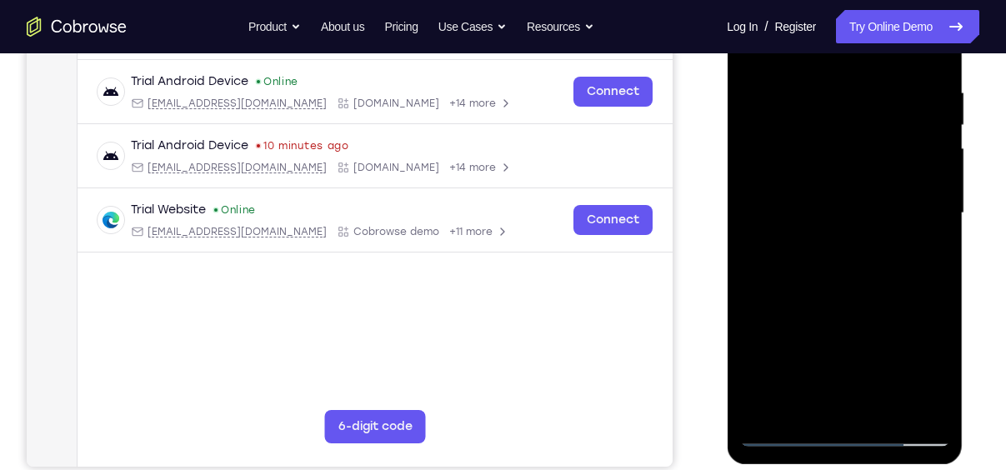
click at [758, 402] on div at bounding box center [844, 213] width 210 height 467
click at [939, 342] on div at bounding box center [844, 213] width 210 height 467
click at [759, 401] on div at bounding box center [844, 213] width 210 height 467
click at [800, 407] on div at bounding box center [844, 213] width 210 height 467
drag, startPoint x: 930, startPoint y: 274, endPoint x: 876, endPoint y: 272, distance: 54.2
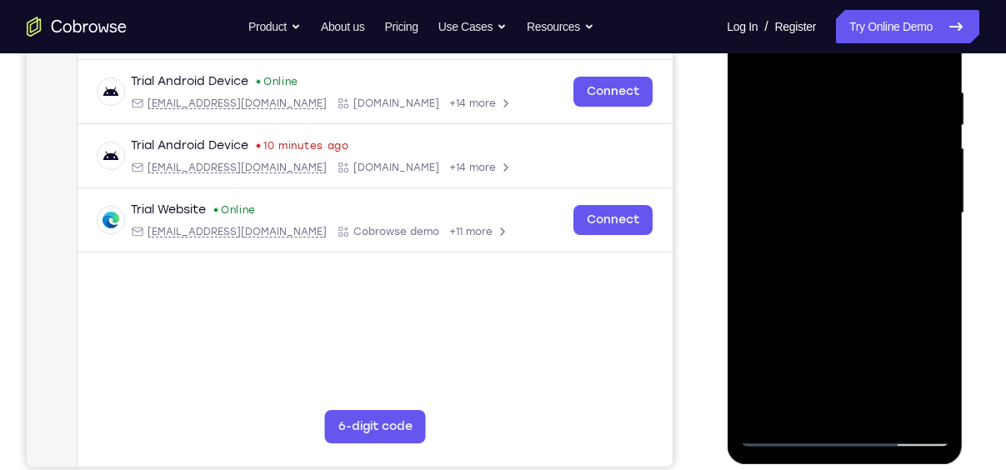
click at [876, 272] on div at bounding box center [844, 213] width 210 height 467
click at [921, 271] on div at bounding box center [844, 213] width 210 height 467
drag, startPoint x: 840, startPoint y: 349, endPoint x: 843, endPoint y: 232, distance: 117.5
click at [843, 232] on div at bounding box center [844, 213] width 210 height 467
drag, startPoint x: 846, startPoint y: 345, endPoint x: 832, endPoint y: 217, distance: 128.2
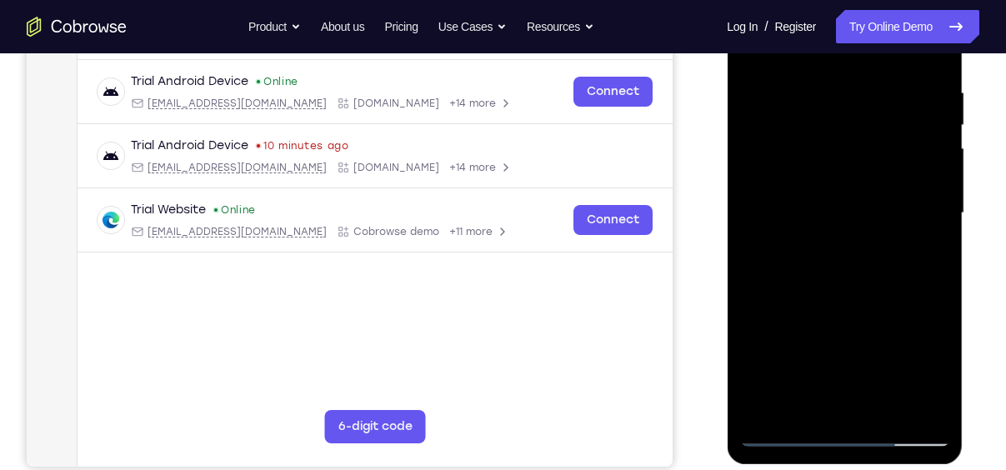
click at [832, 217] on div at bounding box center [844, 213] width 210 height 467
drag, startPoint x: 880, startPoint y: 393, endPoint x: 872, endPoint y: 252, distance: 141.9
click at [872, 252] on div at bounding box center [844, 213] width 210 height 467
click at [798, 348] on div at bounding box center [844, 213] width 210 height 467
click at [750, 405] on div at bounding box center [844, 213] width 210 height 467
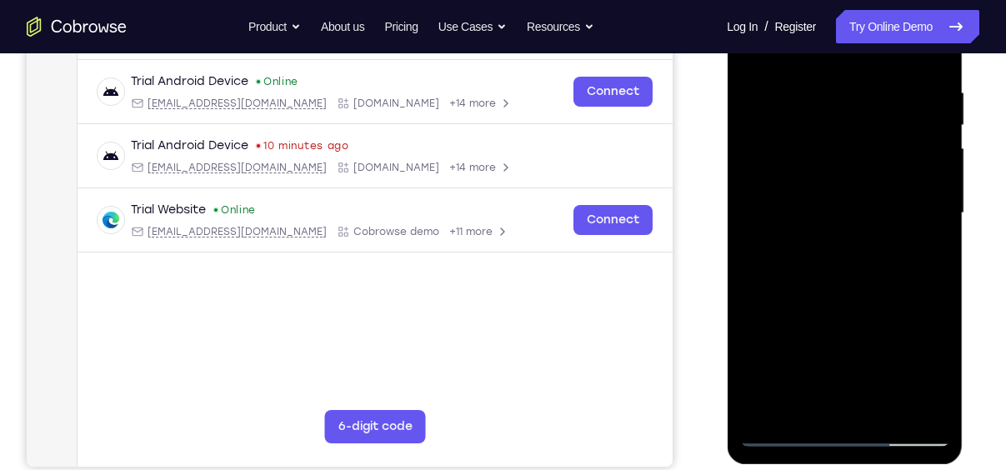
click at [931, 404] on div at bounding box center [844, 213] width 210 height 467
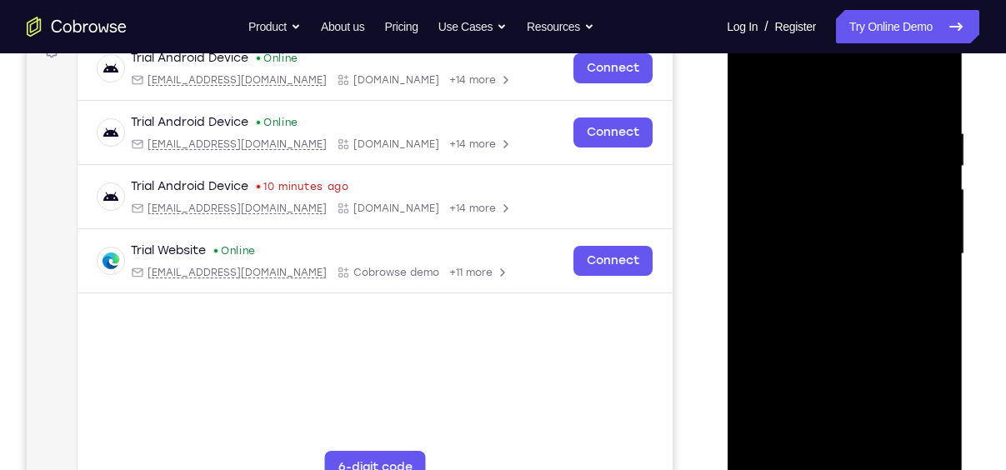
scroll to position [267, 0]
click at [931, 90] on div at bounding box center [844, 255] width 210 height 467
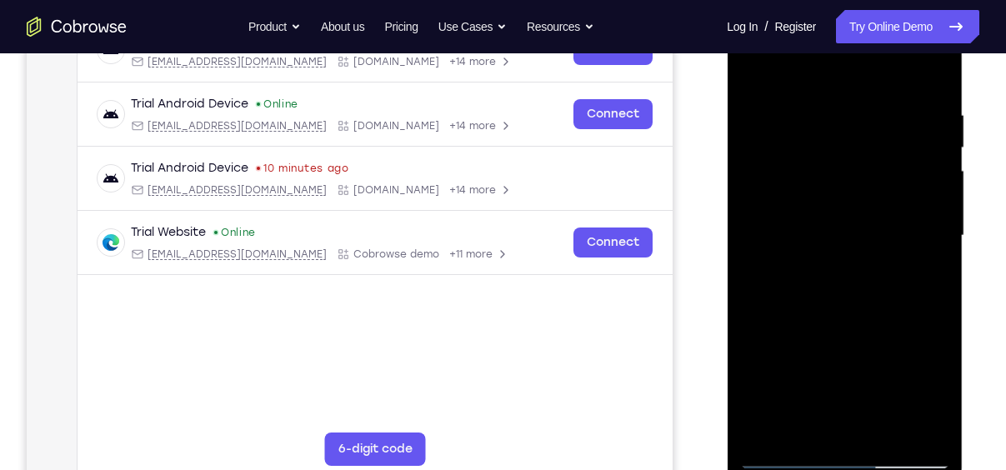
scroll to position [290, 0]
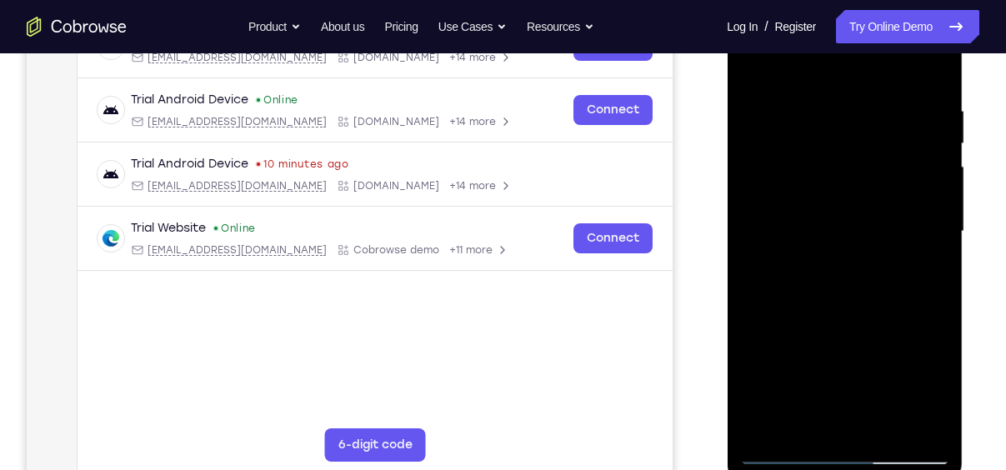
click at [765, 114] on div at bounding box center [844, 231] width 210 height 467
click at [854, 400] on div at bounding box center [844, 231] width 210 height 467
click at [759, 427] on div at bounding box center [844, 231] width 210 height 467
click at [937, 358] on div at bounding box center [844, 231] width 210 height 467
click at [756, 332] on div at bounding box center [844, 231] width 210 height 467
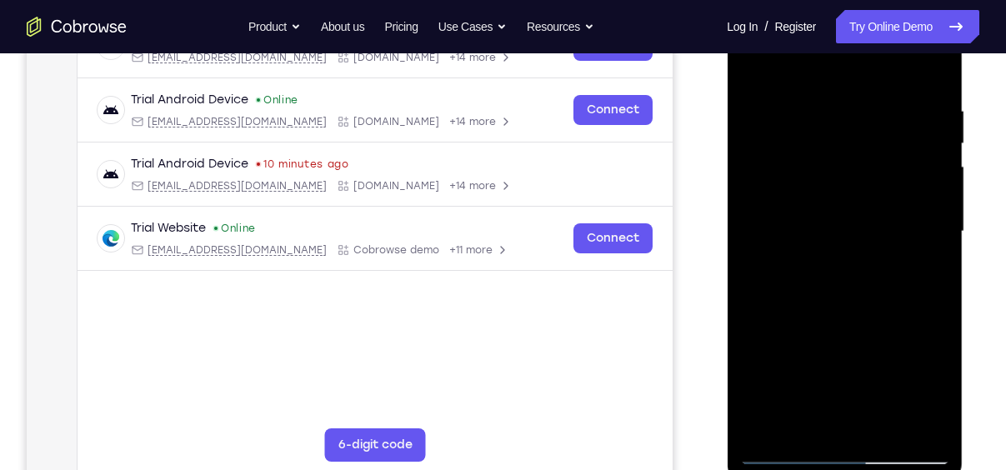
click at [895, 329] on div at bounding box center [844, 231] width 210 height 467
click at [757, 422] on div at bounding box center [844, 231] width 210 height 467
click at [801, 423] on div at bounding box center [844, 231] width 210 height 467
drag, startPoint x: 887, startPoint y: 388, endPoint x: 875, endPoint y: 184, distance: 204.5
click at [875, 184] on div at bounding box center [844, 231] width 210 height 467
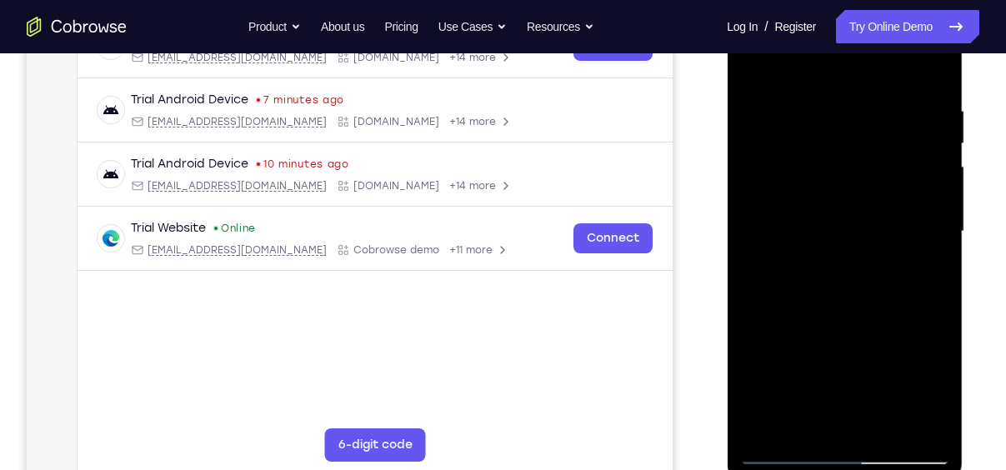
drag, startPoint x: 838, startPoint y: 375, endPoint x: 839, endPoint y: 184, distance: 190.8
click at [839, 184] on div at bounding box center [844, 231] width 210 height 467
drag, startPoint x: 872, startPoint y: 362, endPoint x: 867, endPoint y: 205, distance: 156.7
click at [867, 205] on div at bounding box center [844, 231] width 210 height 467
drag, startPoint x: 850, startPoint y: 365, endPoint x: 847, endPoint y: 238, distance: 126.7
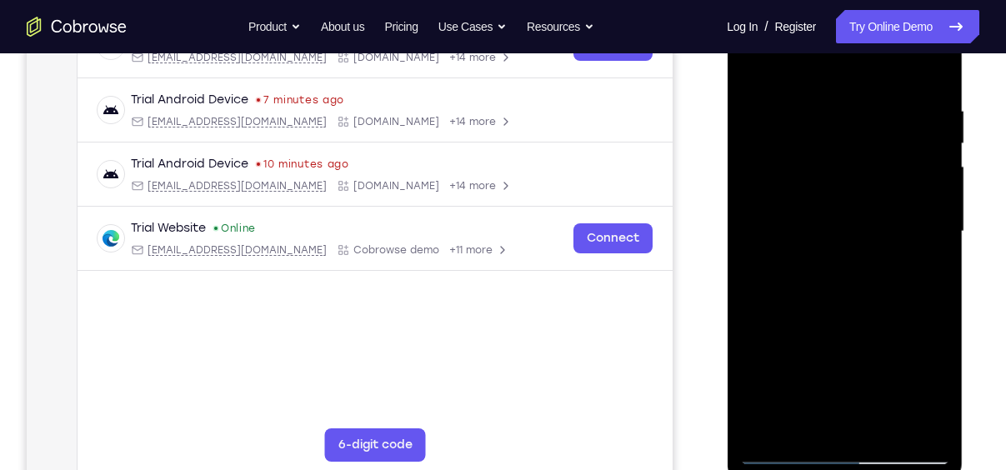
click at [847, 238] on div at bounding box center [844, 231] width 210 height 467
click at [883, 395] on div at bounding box center [844, 231] width 210 height 467
click at [924, 70] on div at bounding box center [844, 231] width 210 height 467
click at [932, 69] on div at bounding box center [844, 231] width 210 height 467
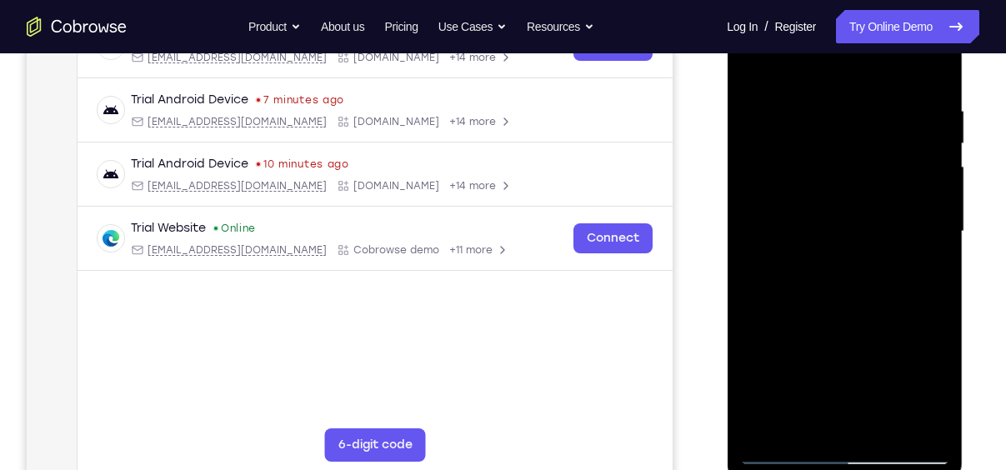
click at [756, 62] on div at bounding box center [844, 231] width 210 height 467
drag, startPoint x: 894, startPoint y: 143, endPoint x: 752, endPoint y: 145, distance: 142.5
click at [752, 145] on div at bounding box center [844, 231] width 210 height 467
drag, startPoint x: 856, startPoint y: 138, endPoint x: 734, endPoint y: 142, distance: 121.7
click at [734, 142] on div at bounding box center [845, 234] width 236 height 497
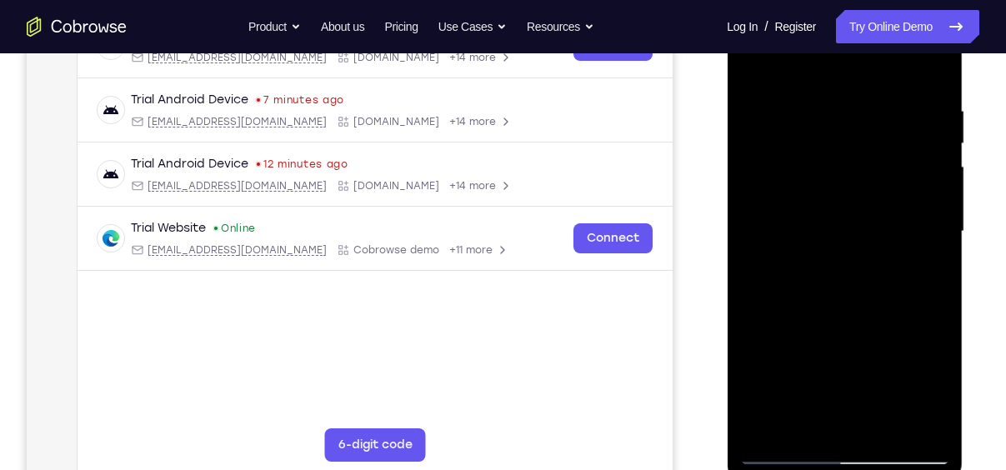
drag, startPoint x: 886, startPoint y: 133, endPoint x: 847, endPoint y: 135, distance: 38.4
click at [847, 135] on div at bounding box center [844, 231] width 210 height 467
drag, startPoint x: 892, startPoint y: 132, endPoint x: 799, endPoint y: 122, distance: 92.9
click at [799, 122] on div at bounding box center [844, 231] width 210 height 467
drag, startPoint x: 866, startPoint y: 124, endPoint x: 762, endPoint y: 125, distance: 103.3
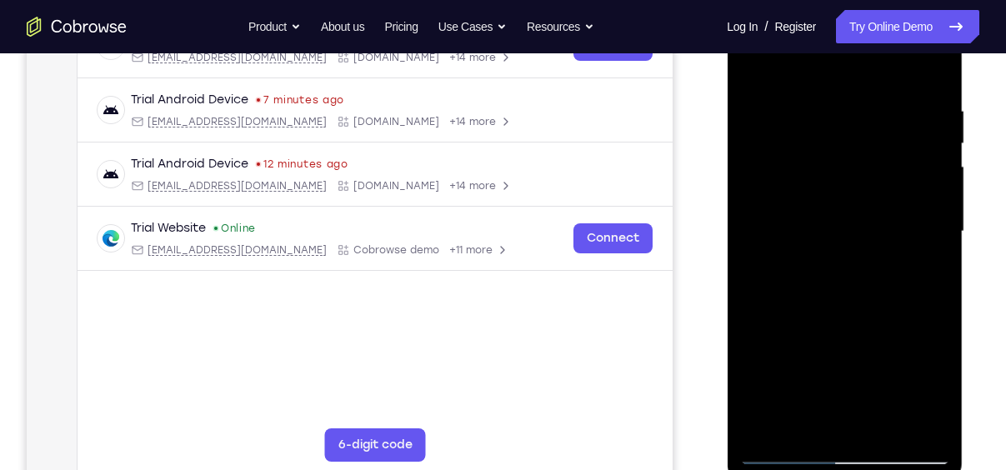
click at [762, 125] on div at bounding box center [844, 231] width 210 height 467
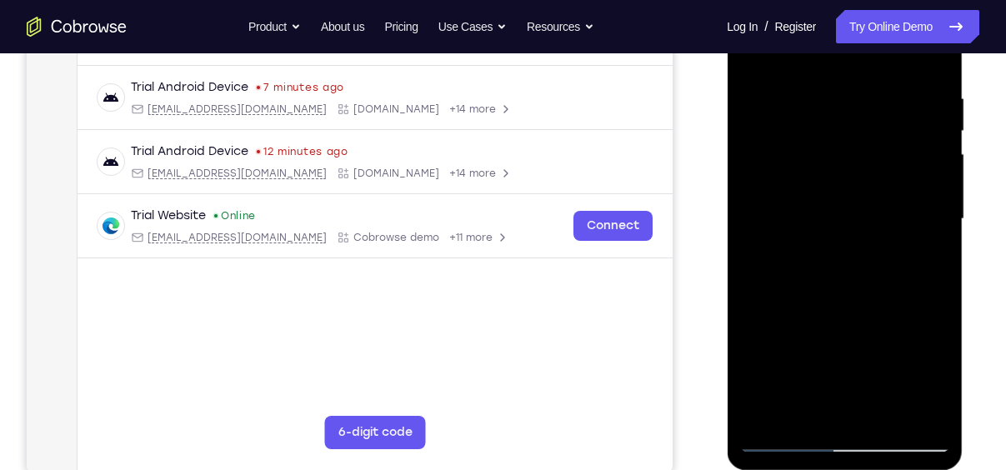
scroll to position [303, 0]
click at [787, 437] on div at bounding box center [844, 218] width 210 height 467
click at [779, 443] on div at bounding box center [844, 218] width 210 height 467
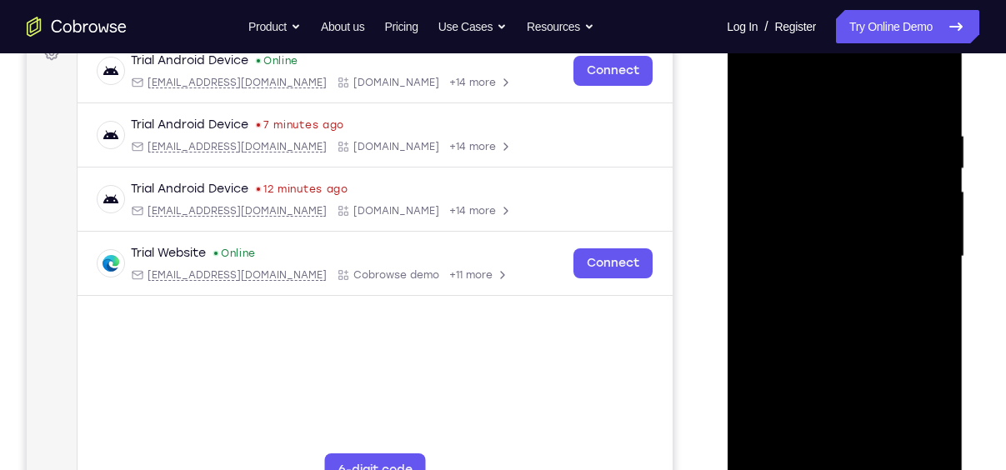
scroll to position [257, 0]
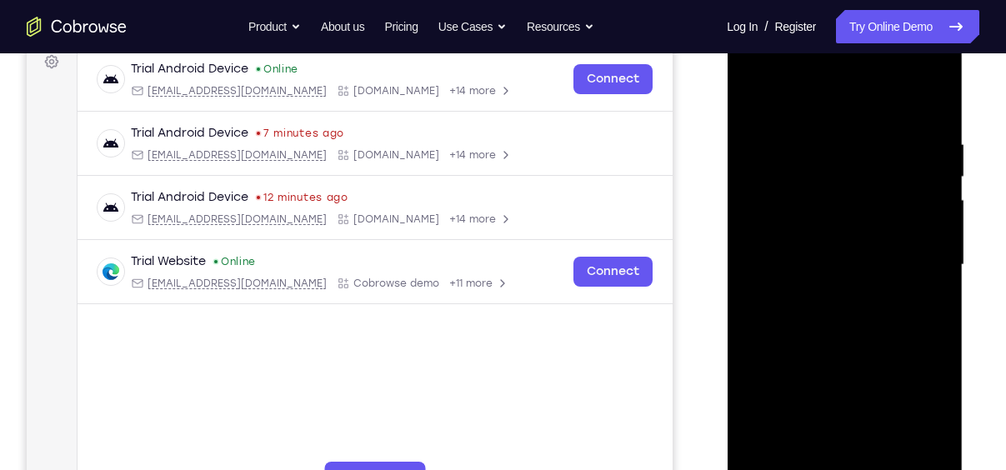
click at [861, 131] on div at bounding box center [844, 265] width 210 height 467
drag, startPoint x: 940, startPoint y: 202, endPoint x: 782, endPoint y: 237, distance: 161.3
click at [782, 237] on div at bounding box center [844, 265] width 210 height 467
click at [942, 207] on div at bounding box center [844, 265] width 210 height 467
click at [837, 273] on div at bounding box center [844, 265] width 210 height 467
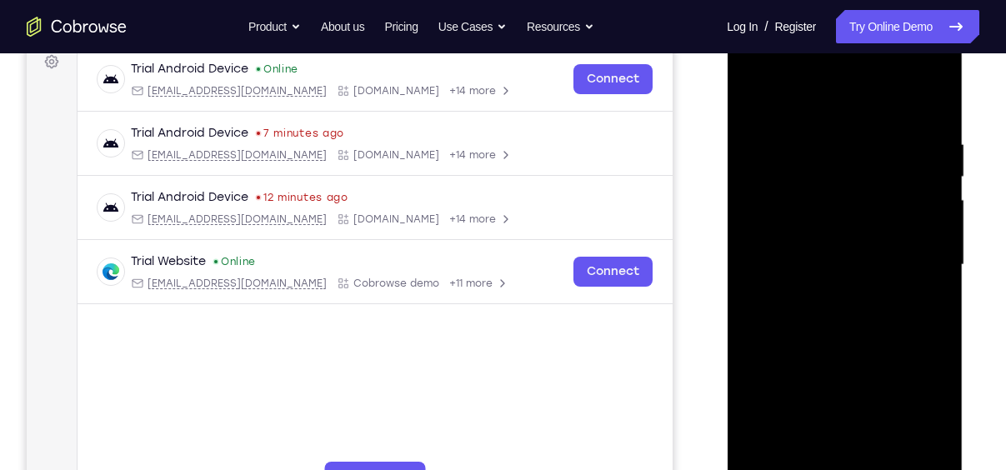
click at [850, 242] on div at bounding box center [844, 265] width 210 height 467
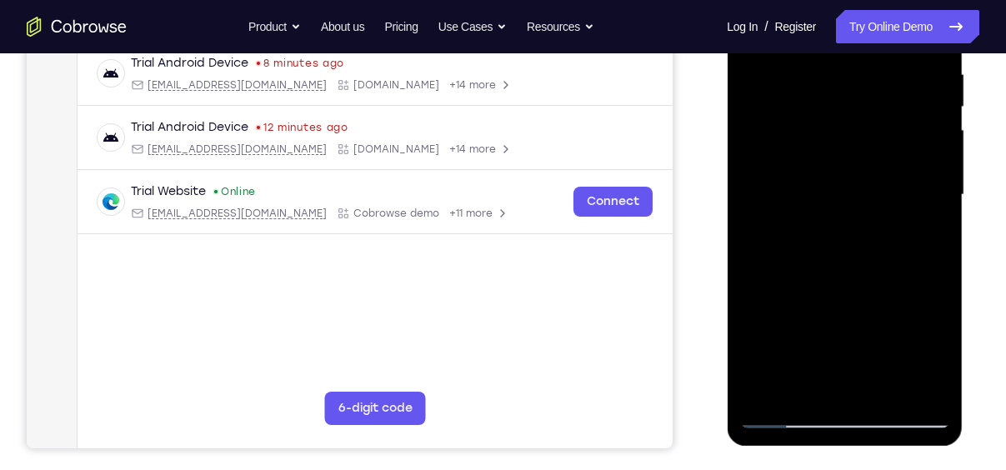
scroll to position [327, 0]
click at [782, 416] on div at bounding box center [844, 194] width 210 height 467
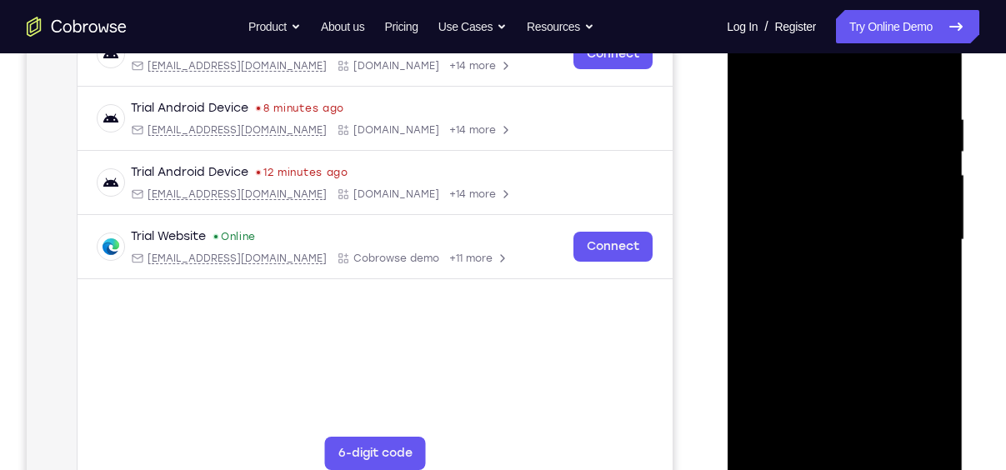
scroll to position [281, 0]
click at [911, 99] on div at bounding box center [844, 240] width 210 height 467
click at [752, 197] on div at bounding box center [844, 240] width 210 height 467
click at [904, 96] on div at bounding box center [844, 240] width 210 height 467
click at [852, 229] on div at bounding box center [844, 240] width 210 height 467
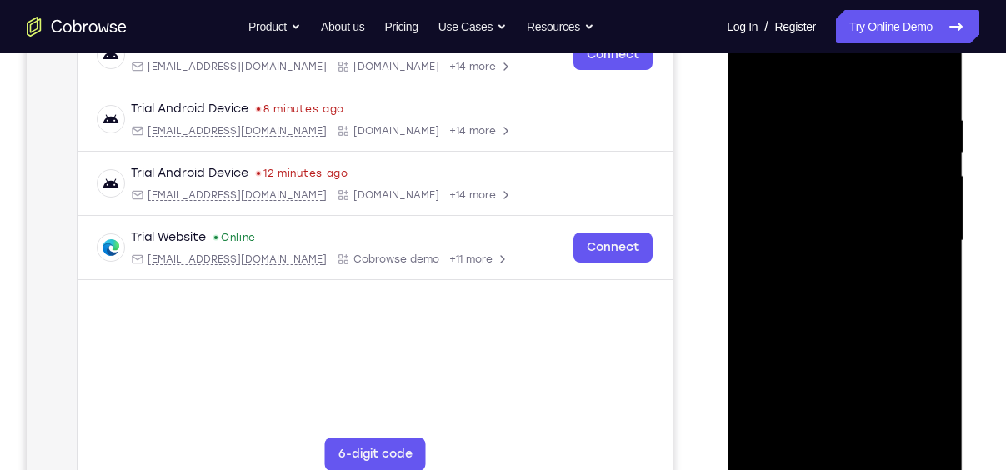
click at [849, 209] on div at bounding box center [844, 240] width 210 height 467
click at [837, 227] on div at bounding box center [844, 240] width 210 height 467
click at [842, 216] on div at bounding box center [844, 240] width 210 height 467
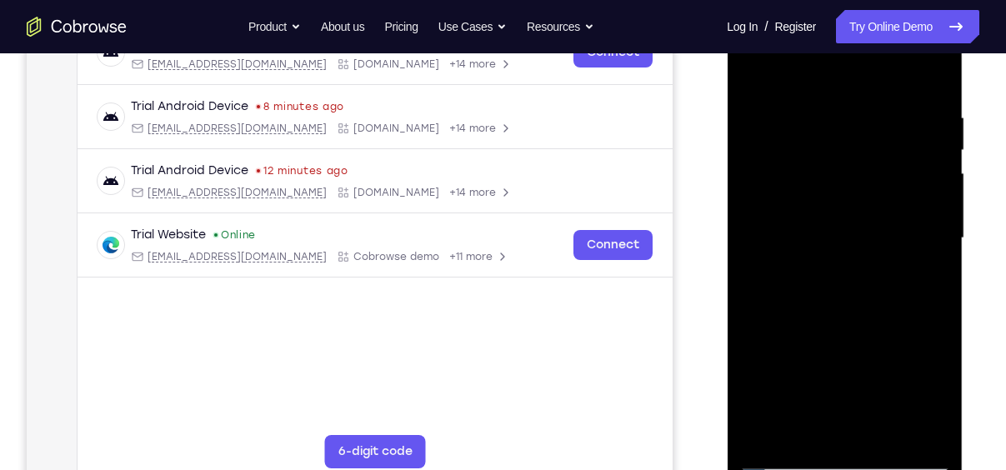
scroll to position [282, 0]
click at [771, 117] on div at bounding box center [844, 239] width 210 height 467
click at [927, 74] on div at bounding box center [844, 239] width 210 height 467
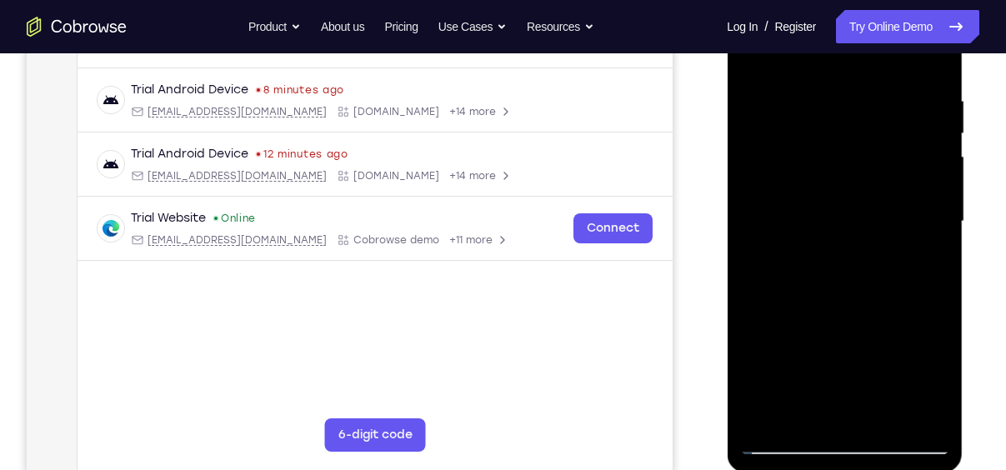
scroll to position [297, 0]
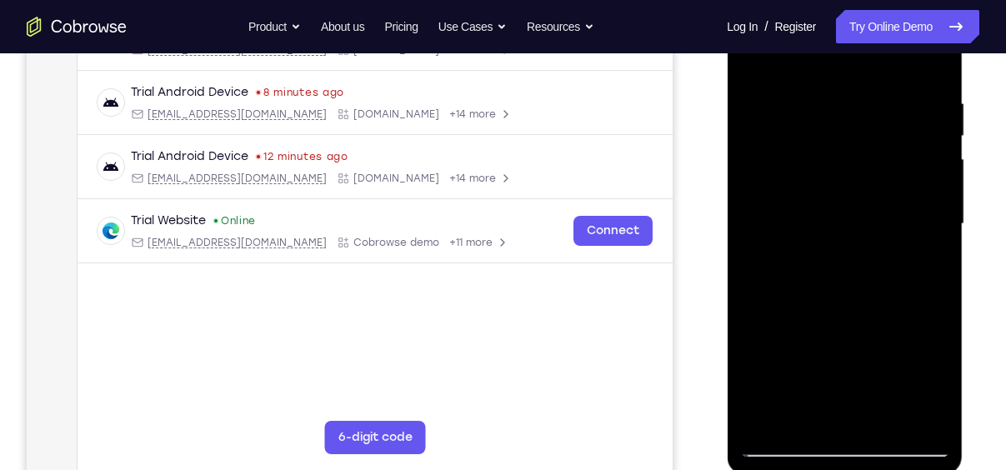
drag, startPoint x: 881, startPoint y: 306, endPoint x: 858, endPoint y: 181, distance: 127.0
click at [858, 181] on div at bounding box center [844, 224] width 210 height 467
drag, startPoint x: 870, startPoint y: 188, endPoint x: 872, endPoint y: 251, distance: 62.5
click at [872, 251] on div at bounding box center [844, 224] width 210 height 467
click at [763, 188] on div at bounding box center [844, 224] width 210 height 467
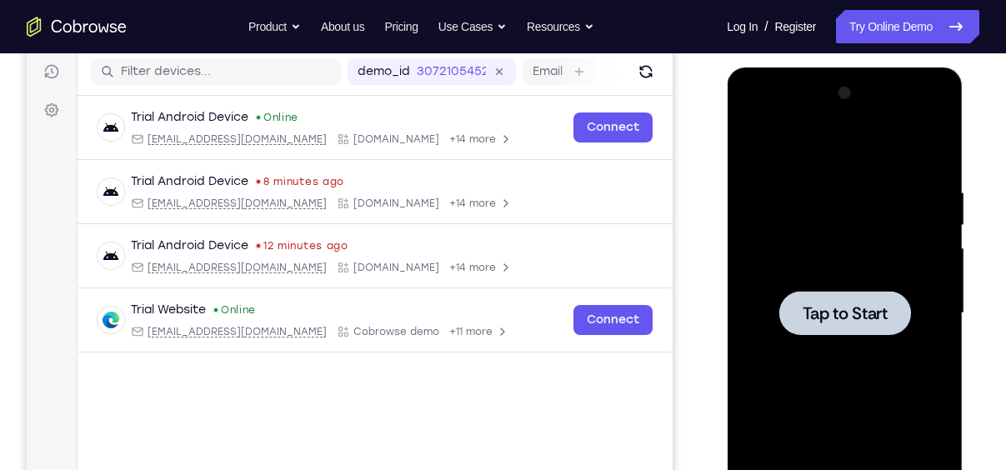
scroll to position [207, 0]
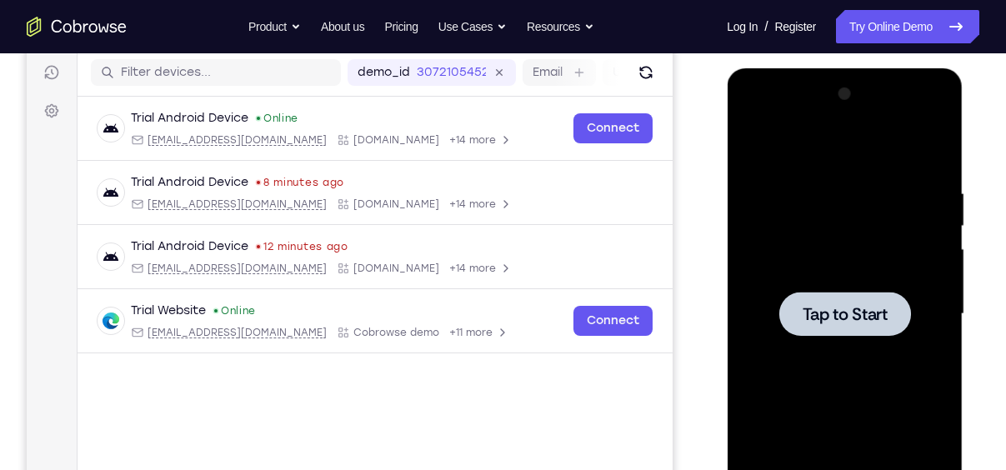
click at [817, 247] on div at bounding box center [844, 314] width 210 height 467
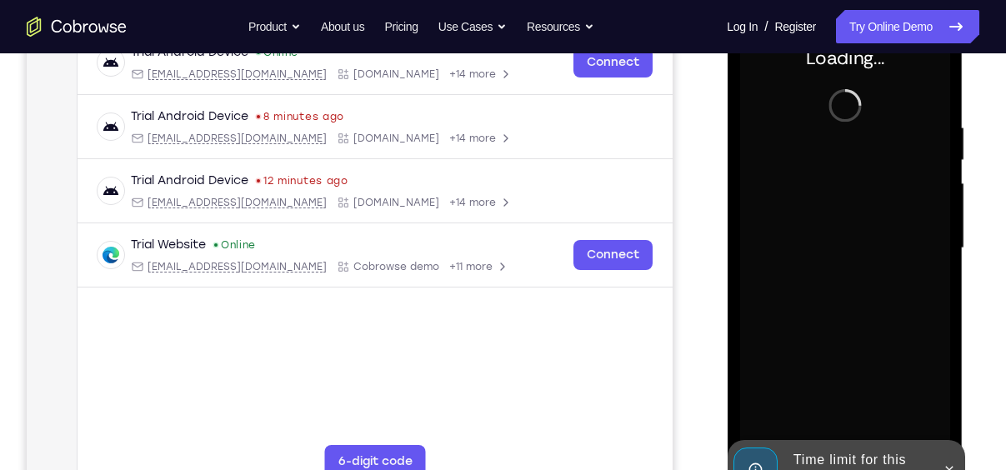
scroll to position [288, 0]
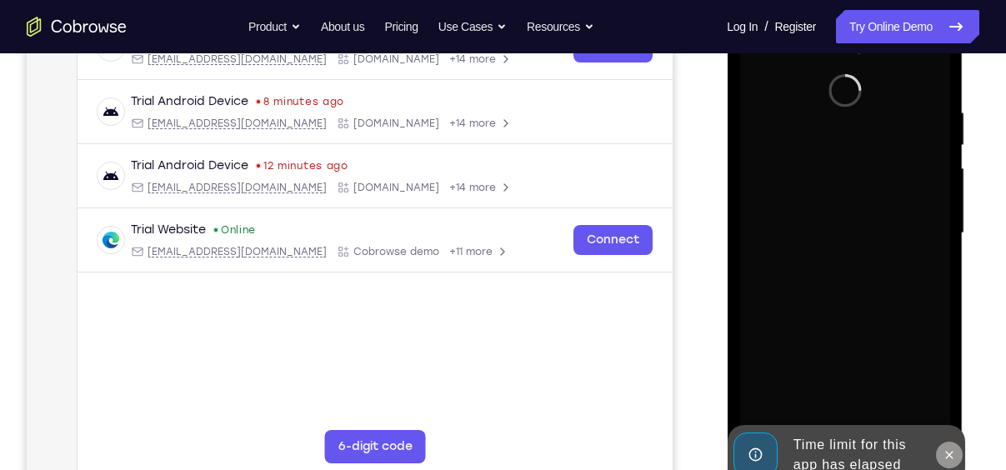
click at [952, 449] on icon at bounding box center [948, 454] width 13 height 13
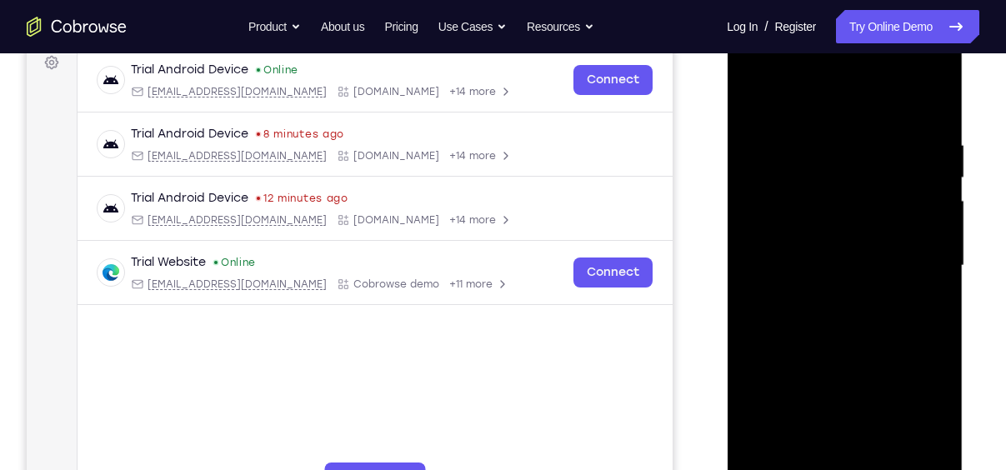
scroll to position [333, 0]
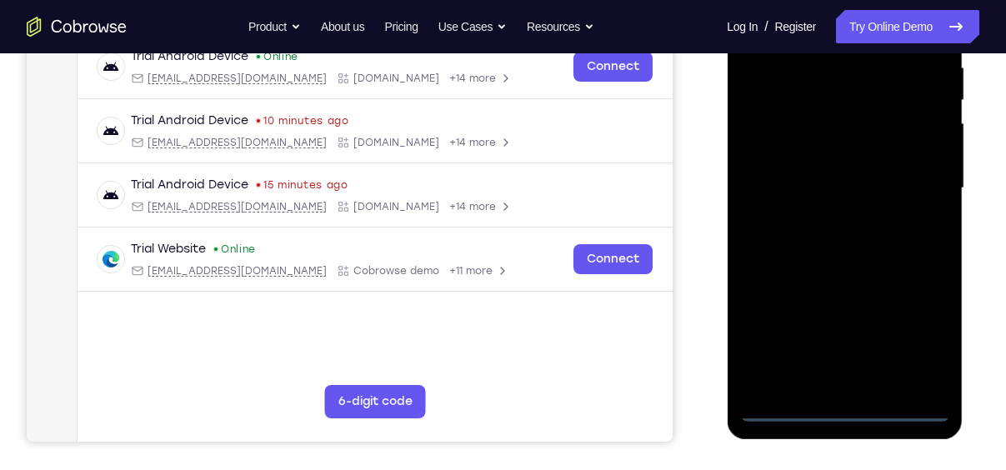
click at [843, 410] on div at bounding box center [844, 188] width 210 height 467
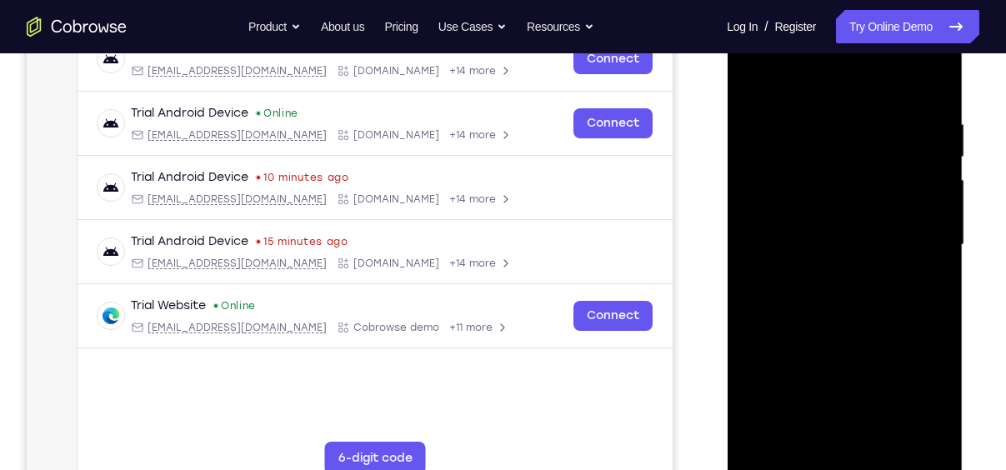
click at [915, 392] on div at bounding box center [844, 245] width 210 height 467
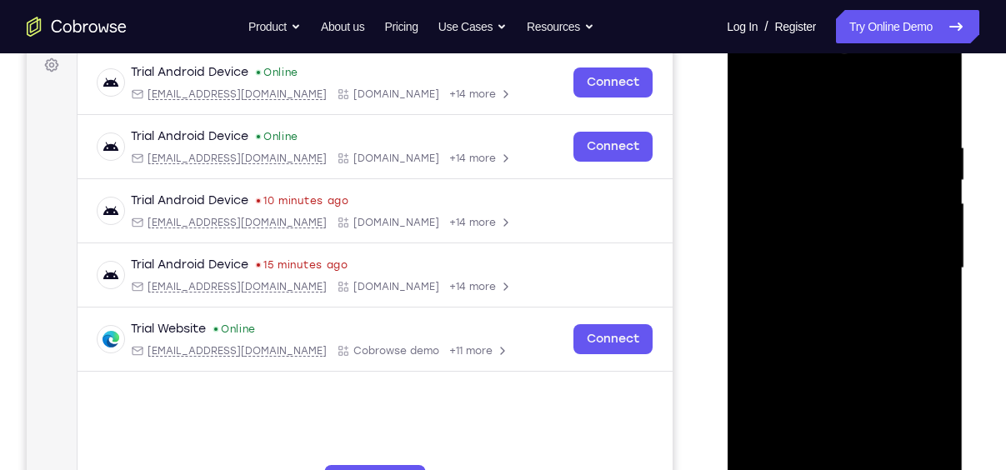
scroll to position [254, 0]
click at [794, 99] on div at bounding box center [844, 267] width 210 height 467
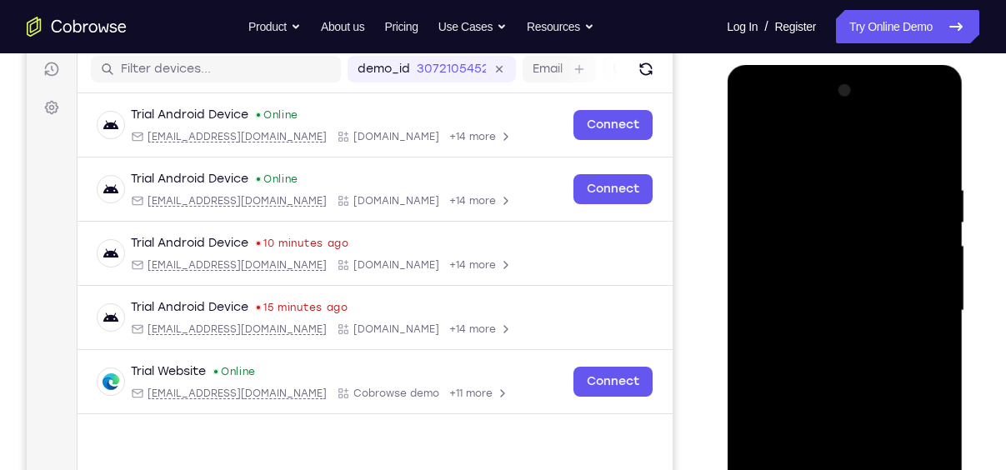
scroll to position [257, 0]
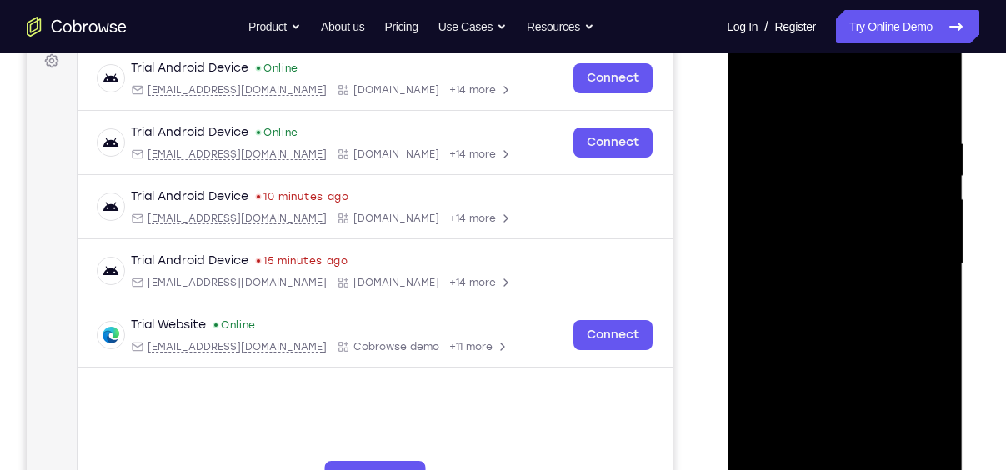
click at [911, 259] on div at bounding box center [844, 264] width 210 height 467
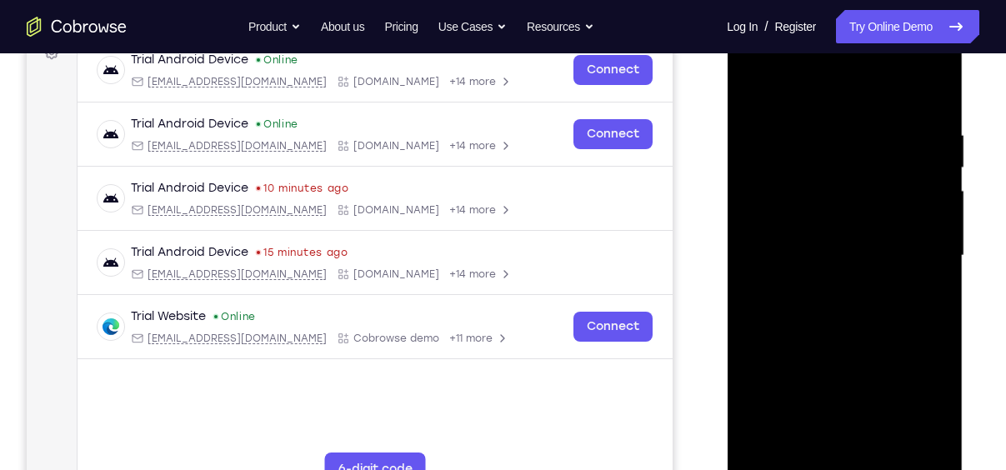
scroll to position [265, 0]
click at [827, 286] on div at bounding box center [844, 256] width 210 height 467
click at [800, 237] on div at bounding box center [844, 256] width 210 height 467
click at [784, 222] on div at bounding box center [844, 256] width 210 height 467
click at [846, 260] on div at bounding box center [844, 256] width 210 height 467
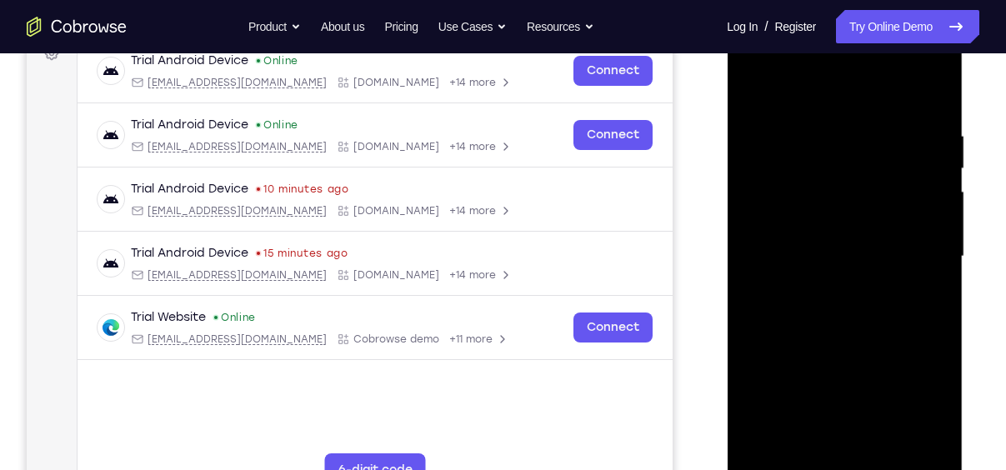
click at [852, 312] on div at bounding box center [844, 256] width 210 height 467
click at [843, 304] on div at bounding box center [844, 256] width 210 height 467
click at [817, 124] on div at bounding box center [844, 256] width 210 height 467
click at [907, 417] on div at bounding box center [844, 256] width 210 height 467
click at [907, 396] on div at bounding box center [844, 256] width 210 height 467
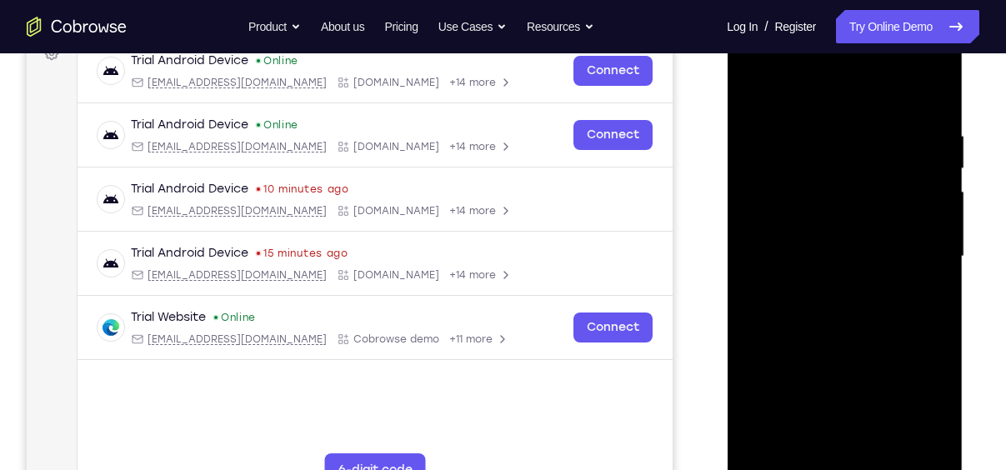
click at [872, 328] on div at bounding box center [844, 256] width 210 height 467
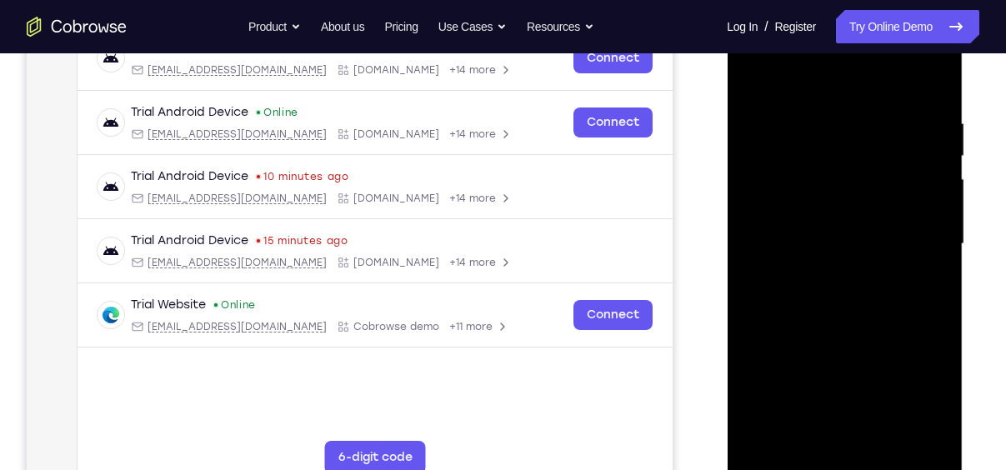
scroll to position [278, 0]
click at [831, 132] on div at bounding box center [844, 243] width 210 height 467
click at [762, 119] on div at bounding box center [844, 243] width 210 height 467
click at [930, 82] on div at bounding box center [844, 243] width 210 height 467
drag, startPoint x: 852, startPoint y: 343, endPoint x: 848, endPoint y: 228, distance: 115.1
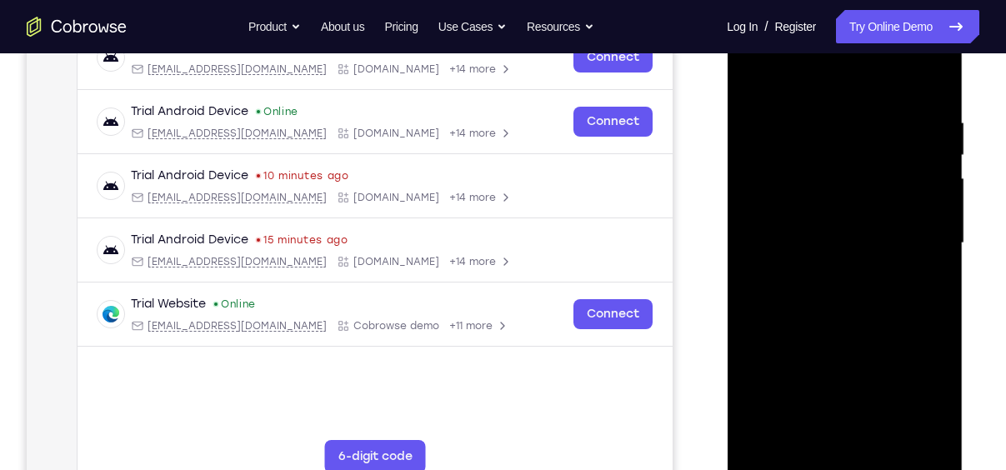
click at [848, 228] on div at bounding box center [844, 243] width 210 height 467
drag, startPoint x: 833, startPoint y: 307, endPoint x: 834, endPoint y: 103, distance: 203.3
click at [834, 103] on div at bounding box center [844, 243] width 210 height 467
click at [774, 201] on div at bounding box center [844, 243] width 210 height 467
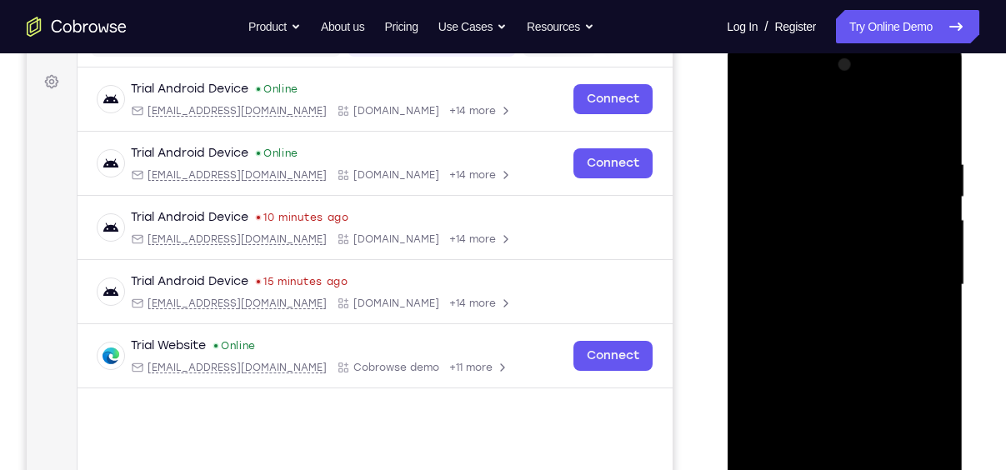
scroll to position [235, 0]
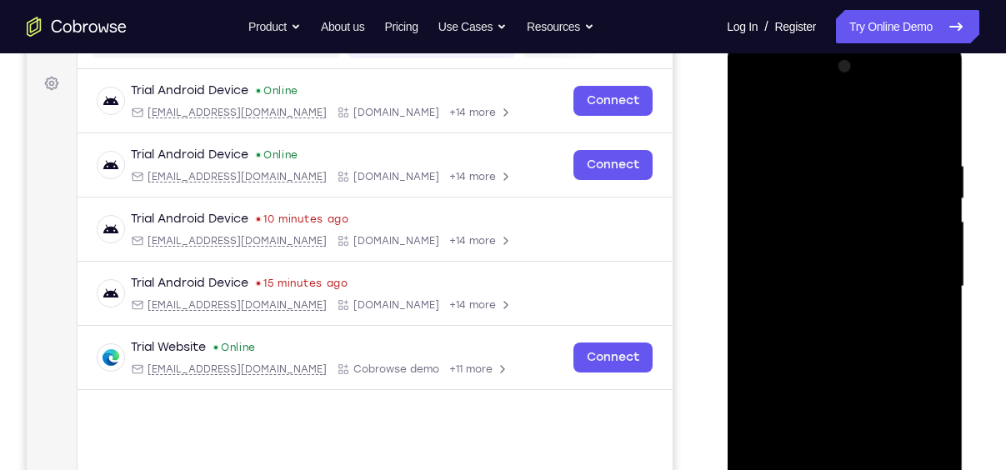
drag, startPoint x: 872, startPoint y: 226, endPoint x: 899, endPoint y: 335, distance: 112.6
click at [899, 335] on div at bounding box center [844, 286] width 210 height 467
click at [942, 285] on div at bounding box center [844, 286] width 210 height 467
click at [939, 286] on div at bounding box center [844, 286] width 210 height 467
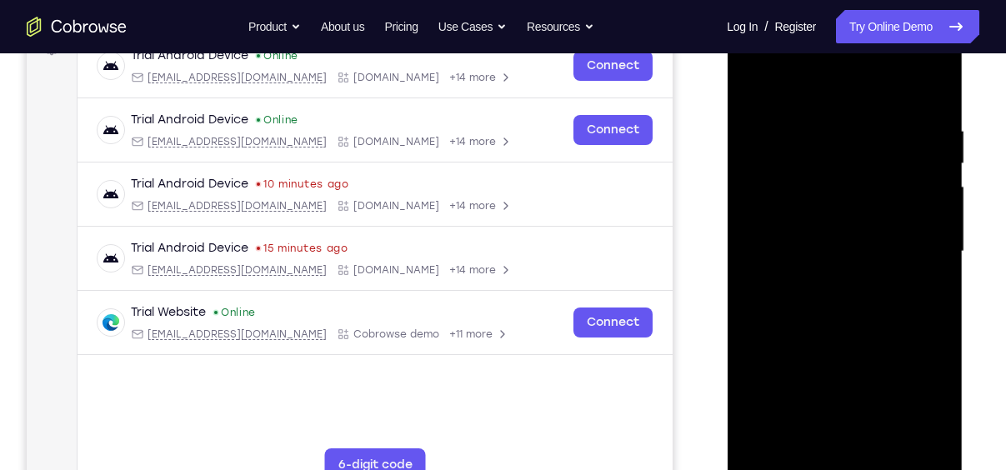
drag, startPoint x: 880, startPoint y: 282, endPoint x: 859, endPoint y: 113, distance: 170.4
click at [859, 113] on div at bounding box center [844, 251] width 210 height 467
drag, startPoint x: 824, startPoint y: 292, endPoint x: 819, endPoint y: 73, distance: 218.4
click at [819, 73] on div at bounding box center [844, 251] width 210 height 467
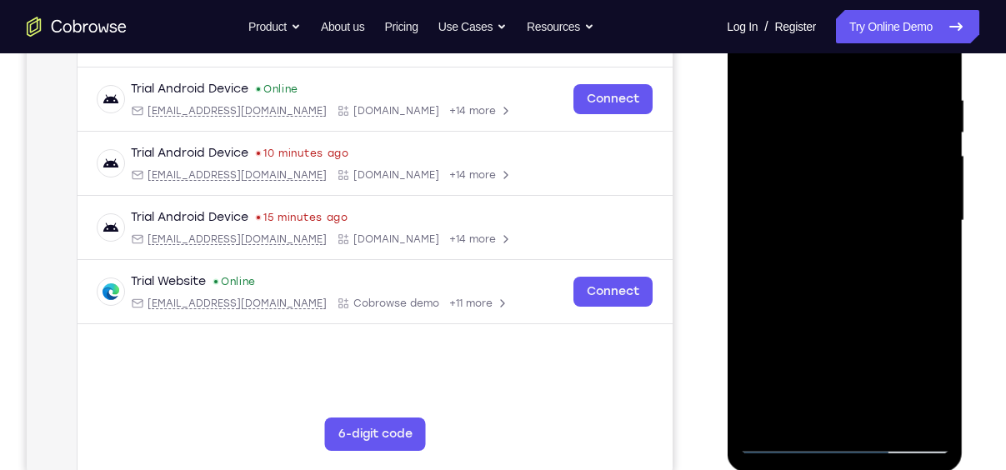
scroll to position [302, 0]
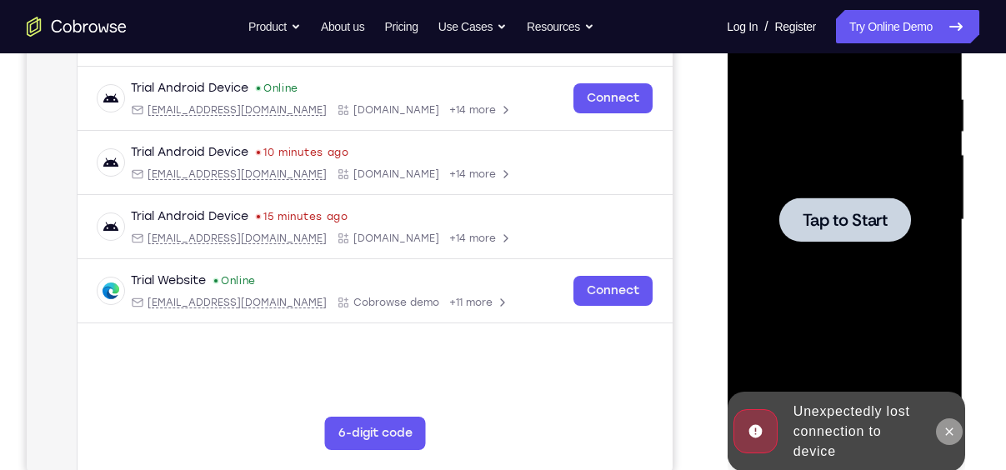
click at [947, 437] on icon at bounding box center [948, 431] width 13 height 13
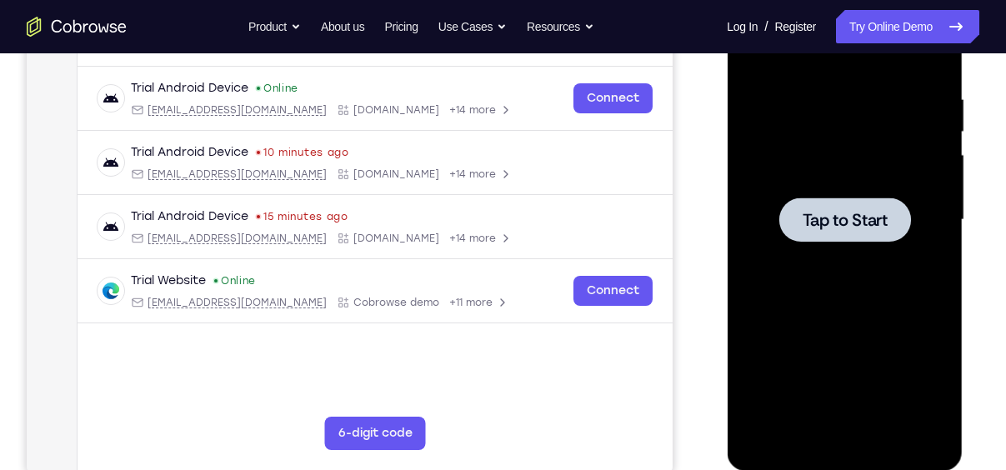
click at [837, 233] on div at bounding box center [844, 219] width 132 height 44
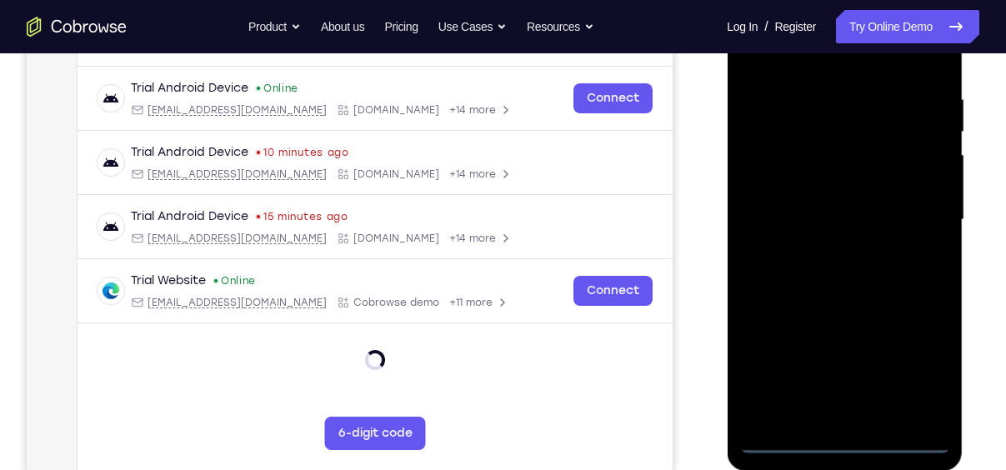
click at [847, 443] on div at bounding box center [844, 220] width 210 height 467
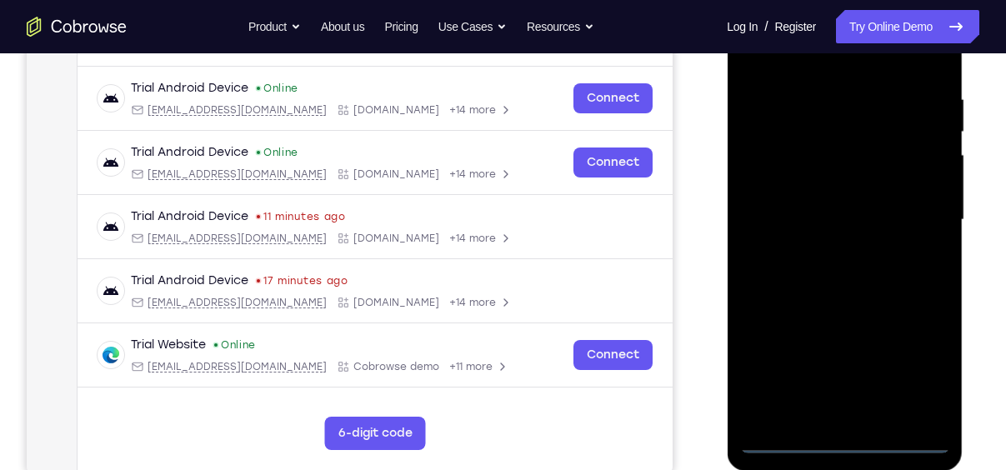
click at [912, 378] on div at bounding box center [844, 220] width 210 height 467
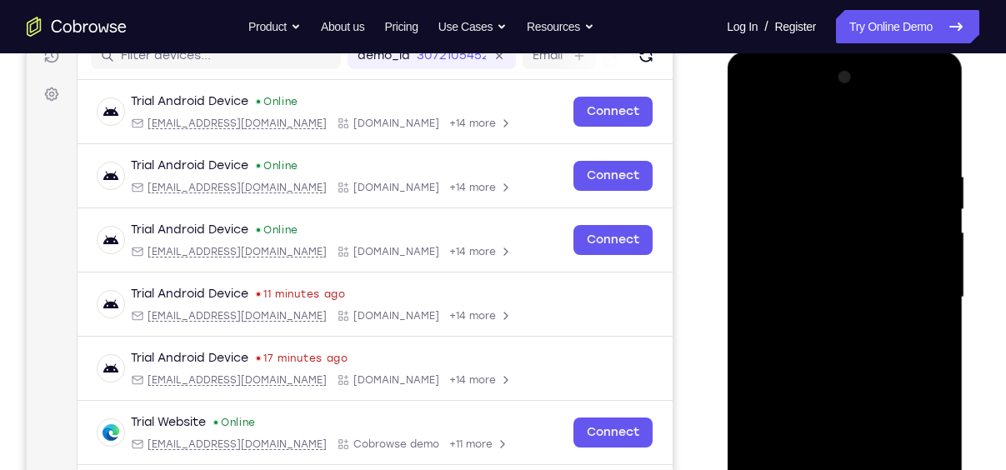
click at [797, 132] on div at bounding box center [844, 297] width 210 height 467
click at [913, 287] on div at bounding box center [844, 297] width 210 height 467
click at [825, 329] on div at bounding box center [844, 297] width 210 height 467
click at [802, 258] on div at bounding box center [844, 297] width 210 height 467
click at [812, 287] on div at bounding box center [844, 297] width 210 height 467
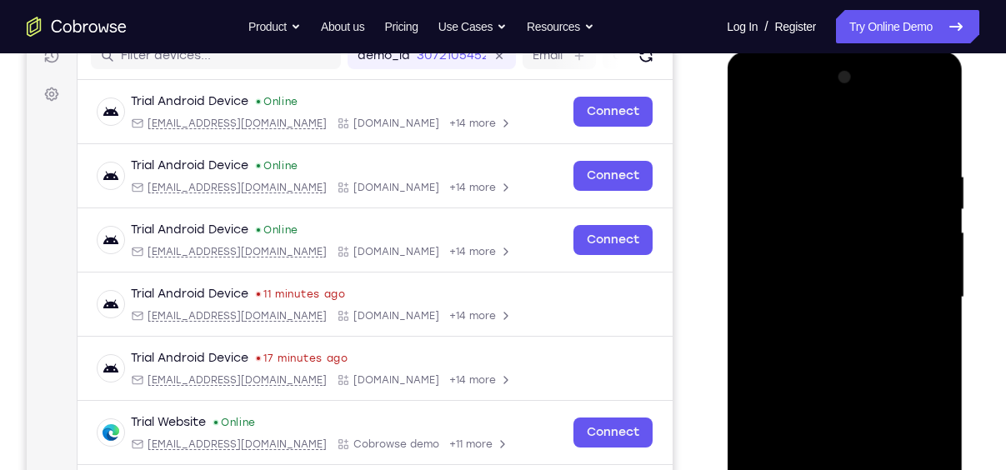
click at [855, 327] on div at bounding box center [844, 297] width 210 height 467
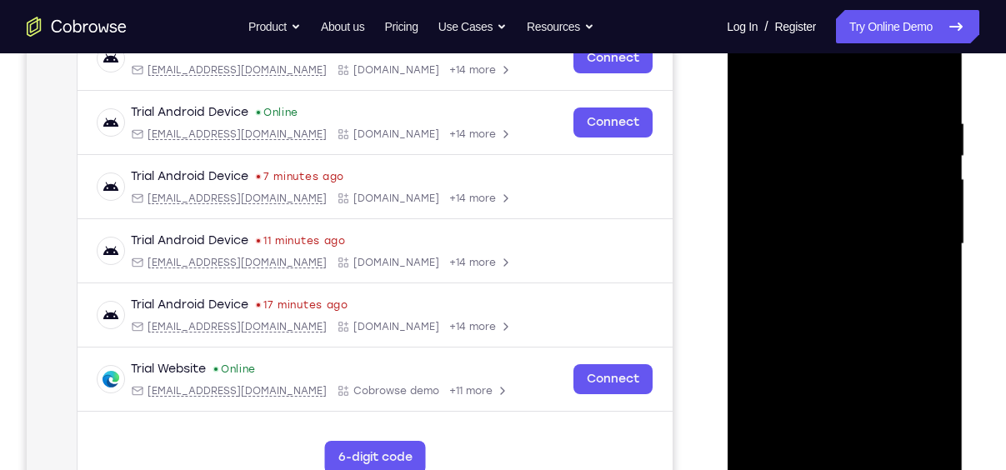
scroll to position [242, 0]
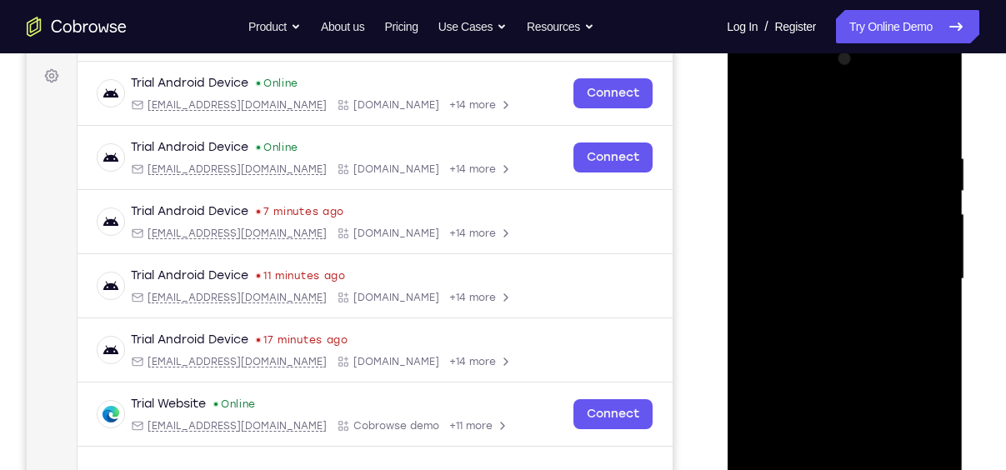
click at [842, 238] on div at bounding box center [844, 279] width 210 height 467
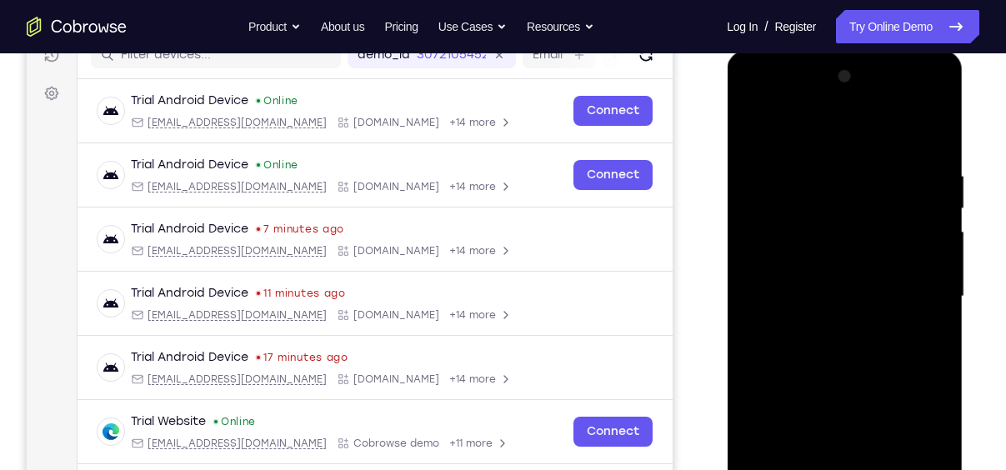
scroll to position [225, 0]
click at [937, 128] on div at bounding box center [844, 296] width 210 height 467
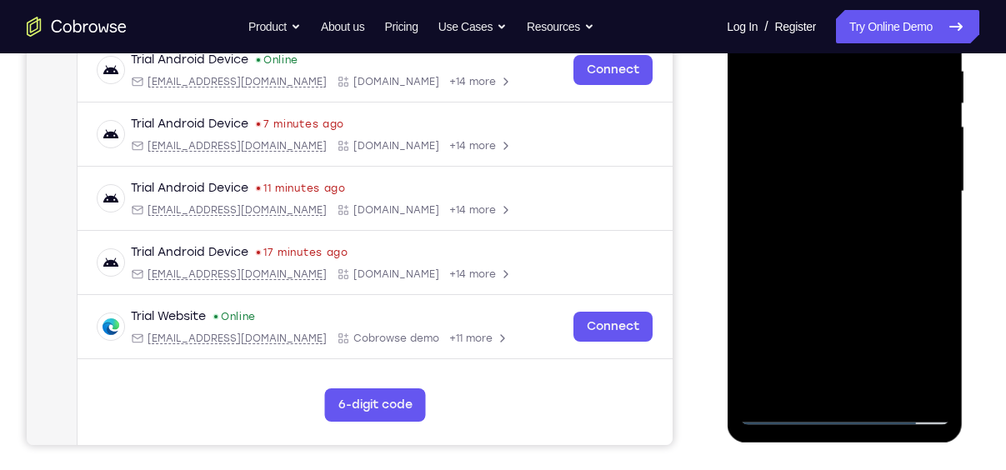
scroll to position [333, 0]
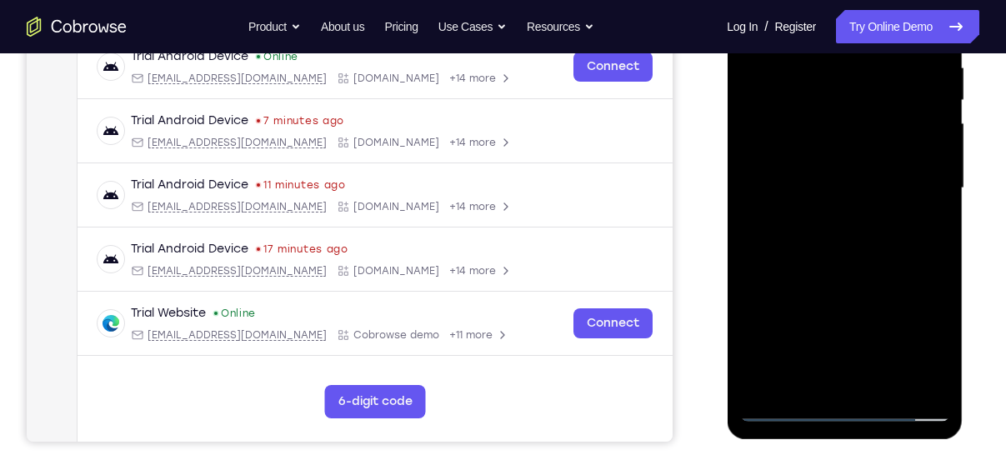
click at [788, 410] on div at bounding box center [844, 188] width 210 height 467
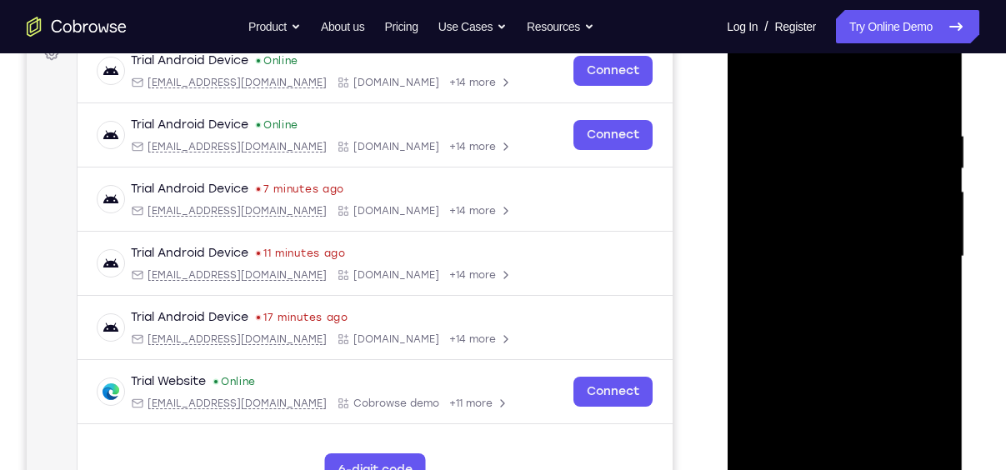
scroll to position [300, 0]
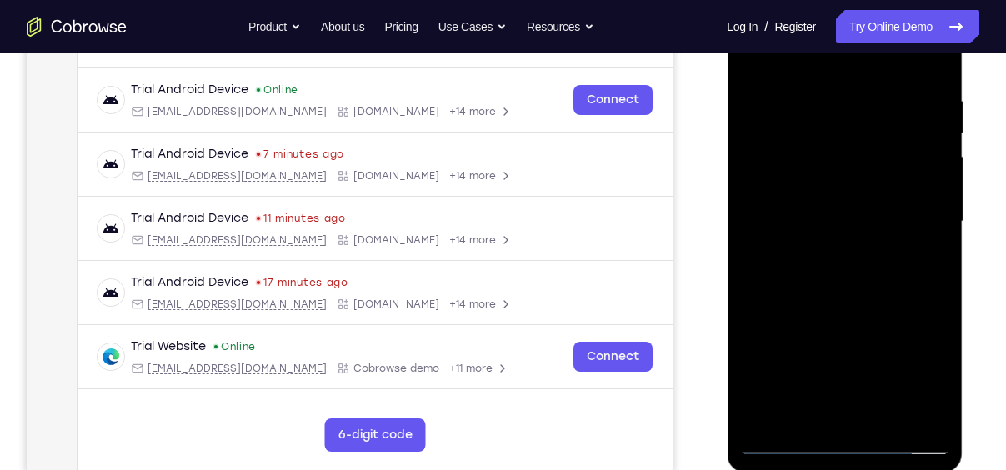
click at [807, 417] on div at bounding box center [844, 221] width 210 height 467
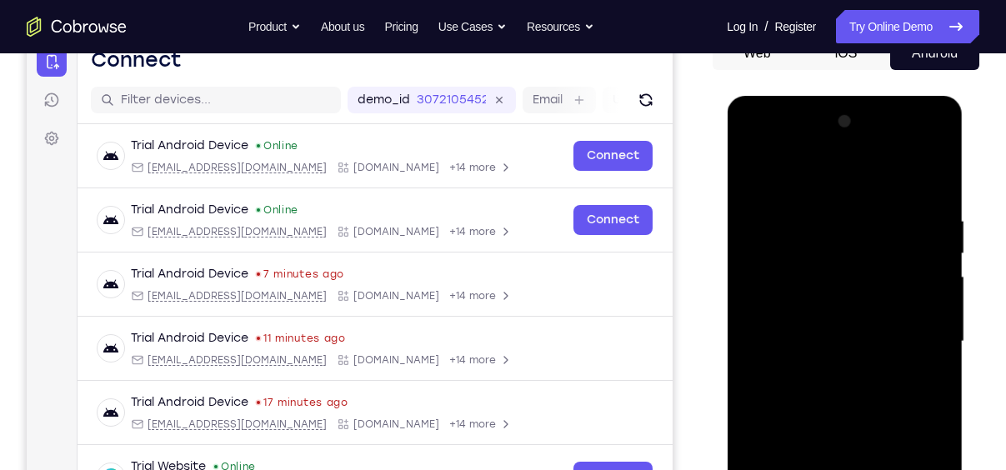
scroll to position [178, 0]
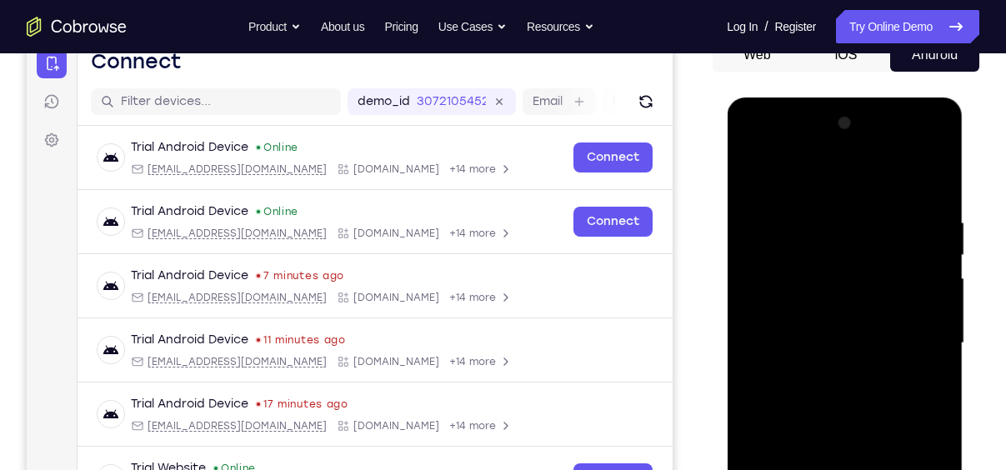
click at [822, 172] on div at bounding box center [844, 343] width 210 height 467
click at [802, 197] on div at bounding box center [844, 343] width 210 height 467
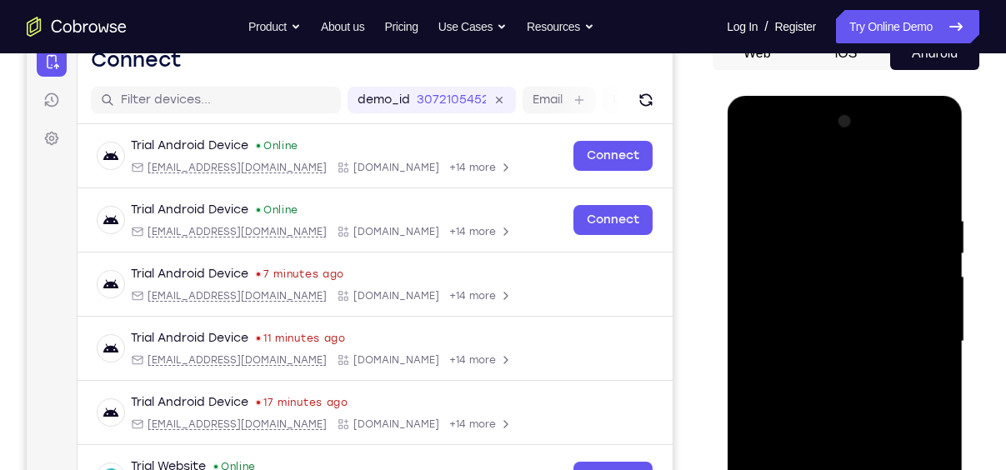
drag, startPoint x: 862, startPoint y: 292, endPoint x: 861, endPoint y: 104, distance: 187.5
click at [861, 104] on div at bounding box center [845, 344] width 236 height 497
drag, startPoint x: 877, startPoint y: 315, endPoint x: 874, endPoint y: 101, distance: 214.2
click at [874, 101] on div at bounding box center [845, 344] width 236 height 497
click at [909, 404] on div at bounding box center [844, 341] width 210 height 467
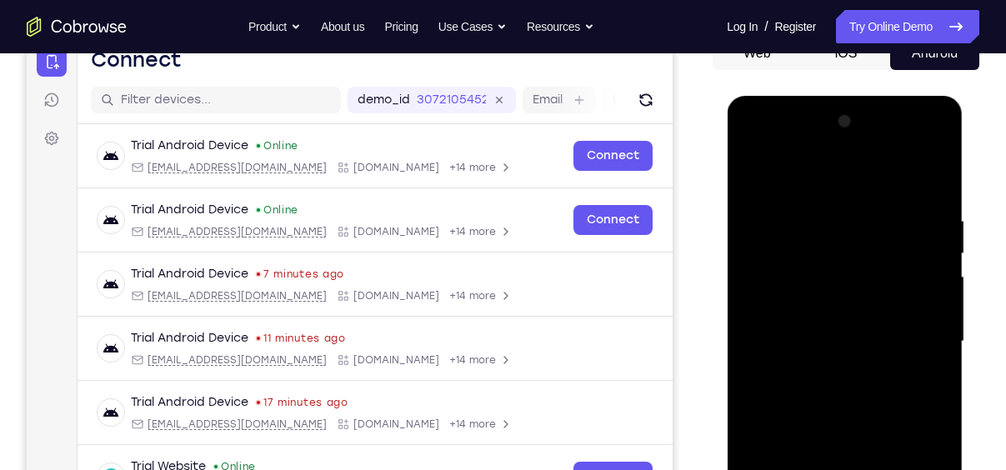
drag, startPoint x: 889, startPoint y: 278, endPoint x: 887, endPoint y: 350, distance: 71.7
click at [887, 350] on div at bounding box center [844, 341] width 210 height 467
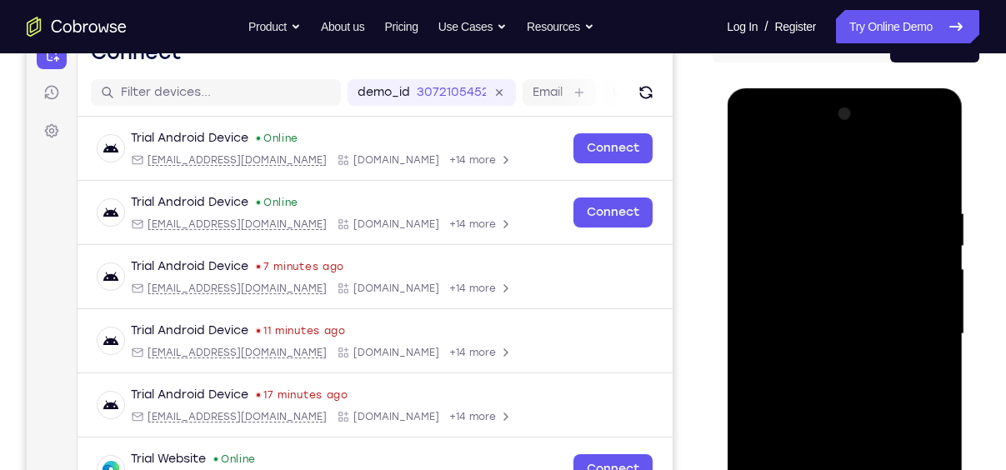
scroll to position [187, 0]
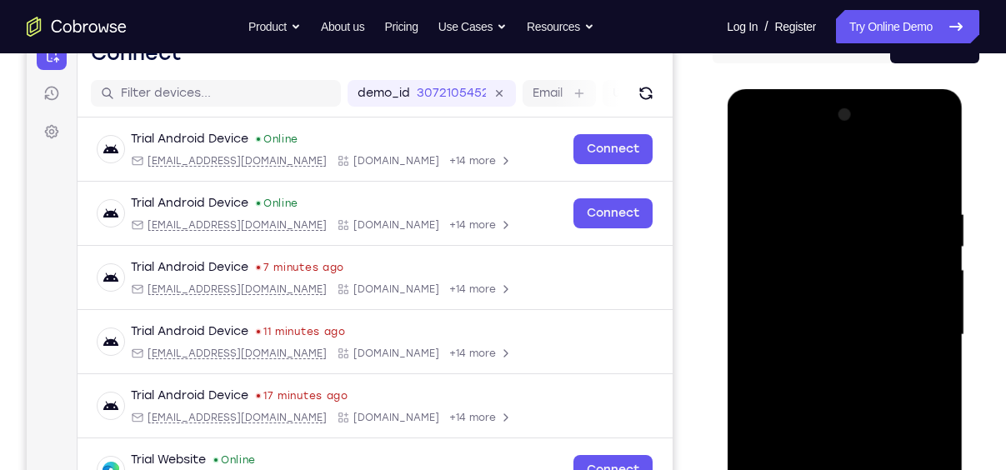
drag, startPoint x: 876, startPoint y: 318, endPoint x: 858, endPoint y: 134, distance: 185.0
click at [858, 134] on div at bounding box center [844, 335] width 210 height 467
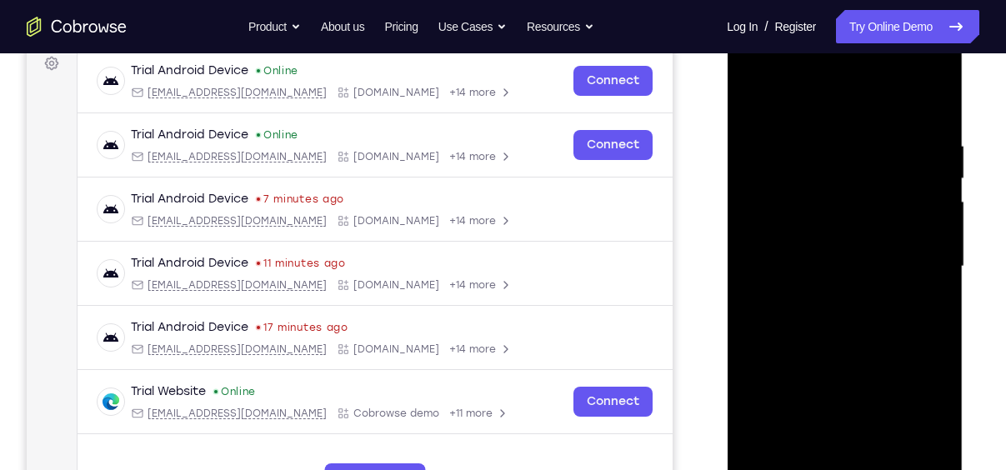
scroll to position [312, 0]
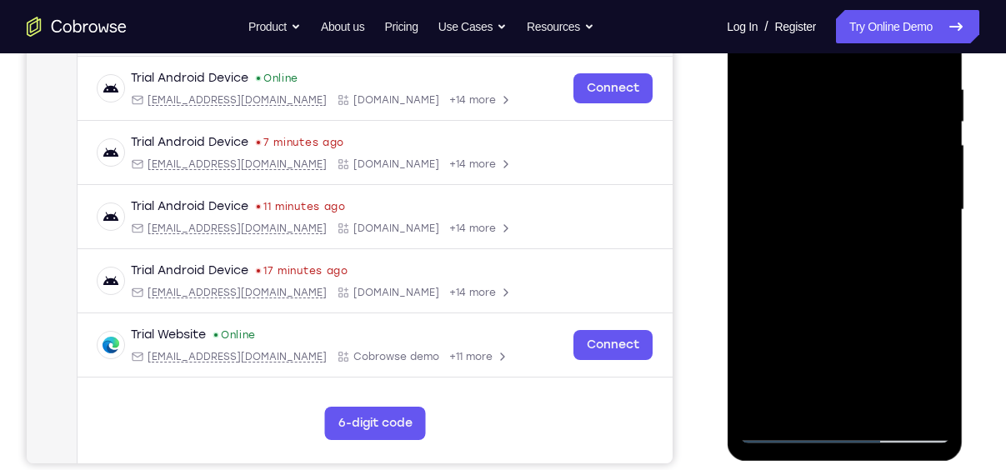
click at [784, 427] on div at bounding box center [844, 210] width 210 height 467
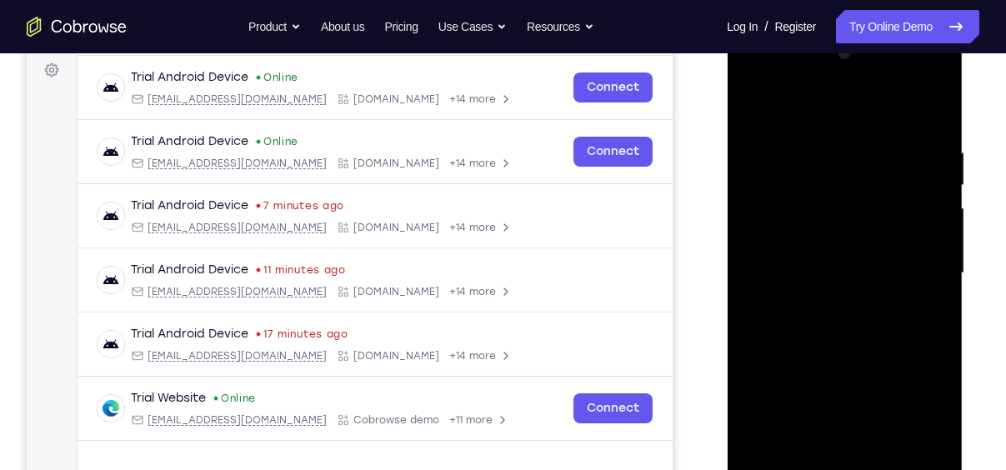
scroll to position [248, 0]
drag, startPoint x: 865, startPoint y: 247, endPoint x: 881, endPoint y: 345, distance: 98.8
click at [881, 345] on div at bounding box center [844, 273] width 210 height 467
click at [759, 234] on div at bounding box center [844, 273] width 210 height 467
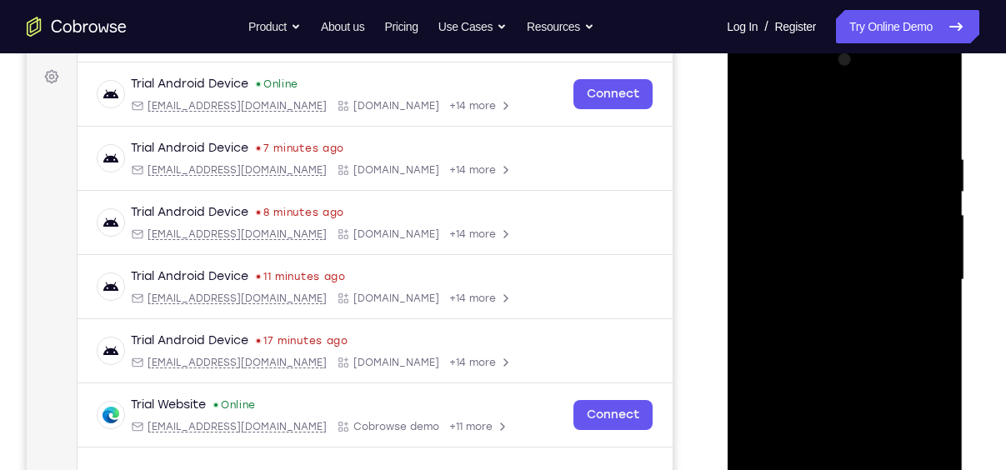
scroll to position [235, 0]
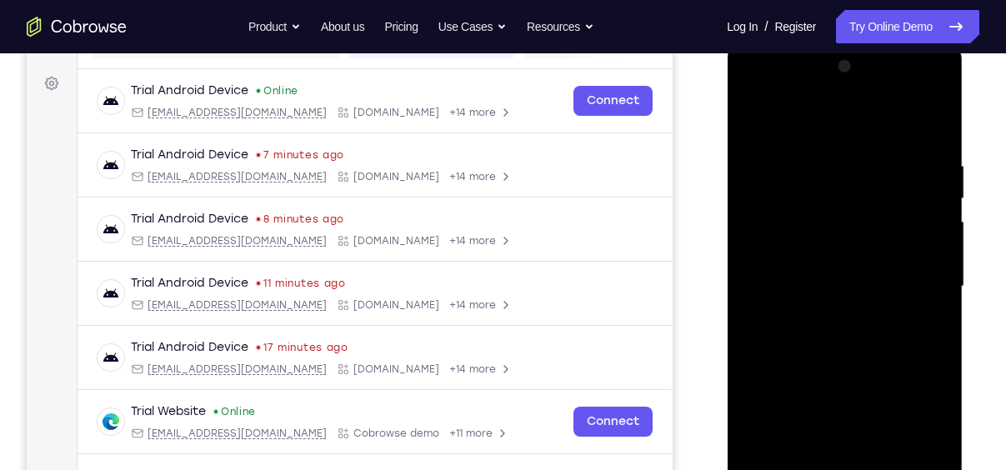
click at [936, 72] on div at bounding box center [844, 286] width 210 height 467
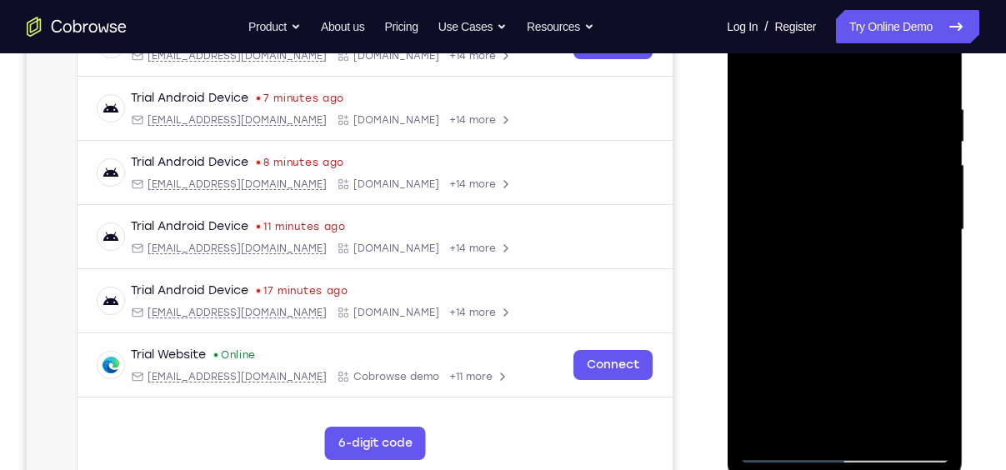
scroll to position [297, 0]
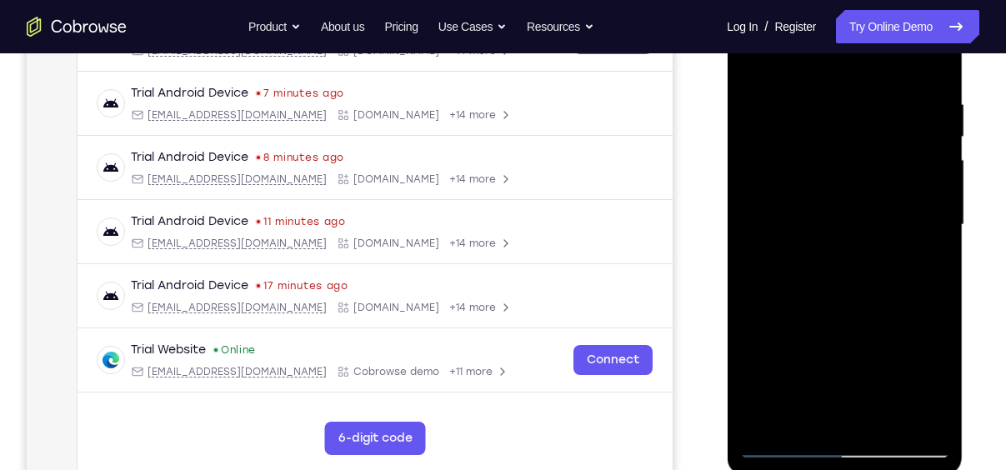
click at [785, 448] on div at bounding box center [844, 225] width 210 height 467
click at [783, 444] on div at bounding box center [844, 225] width 210 height 467
click at [783, 445] on div at bounding box center [844, 225] width 210 height 467
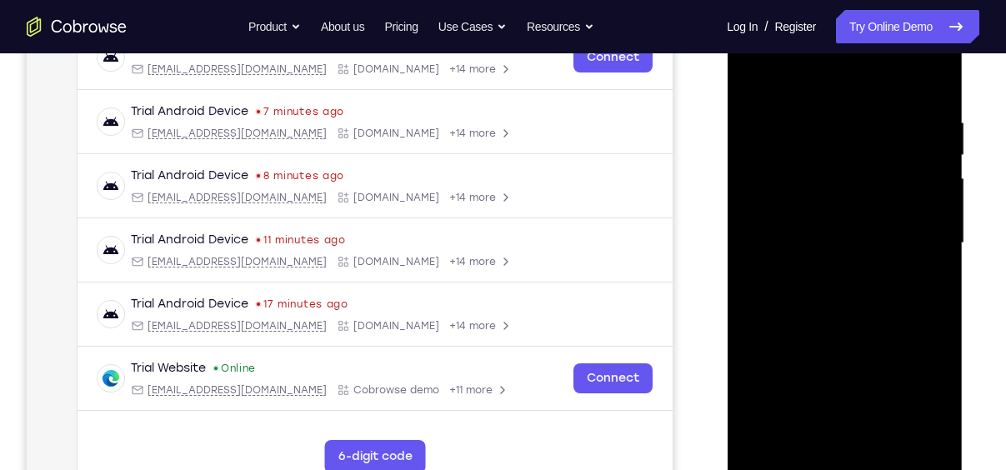
scroll to position [277, 0]
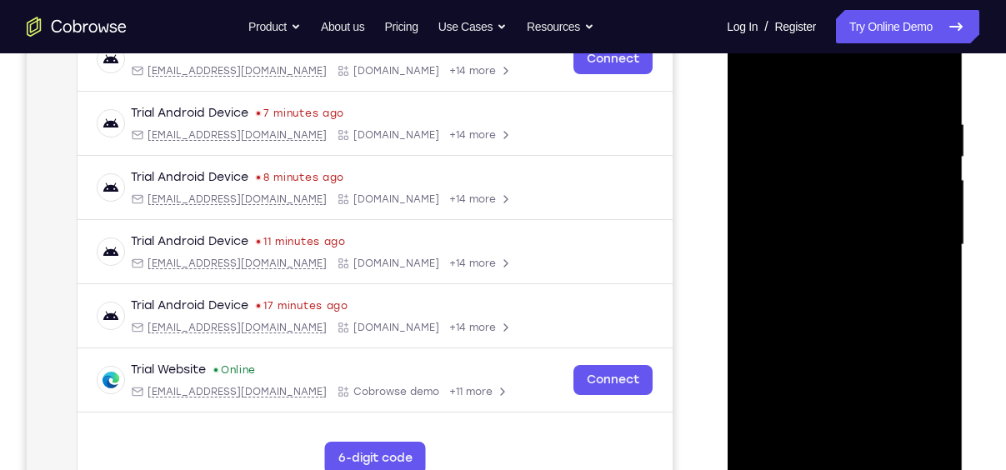
click at [821, 117] on div at bounding box center [844, 245] width 210 height 467
click at [931, 82] on div at bounding box center [844, 245] width 210 height 467
click at [864, 118] on div at bounding box center [844, 245] width 210 height 467
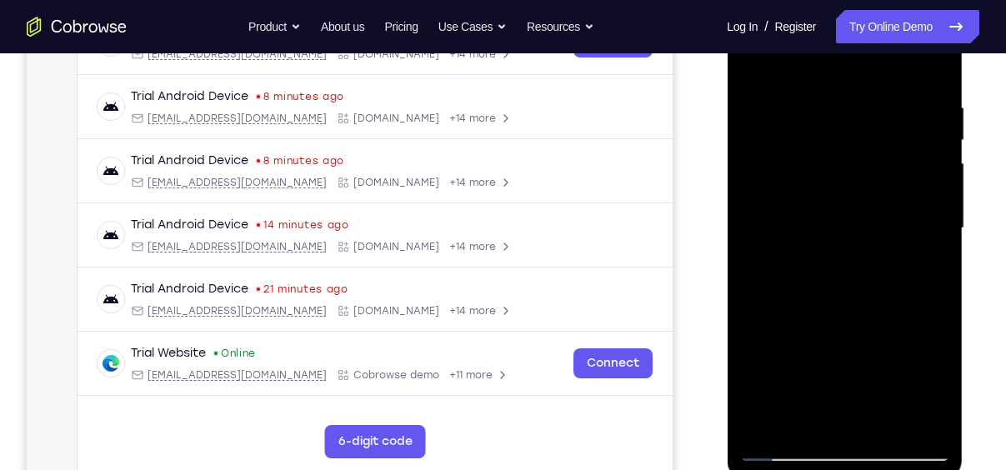
scroll to position [292, 0]
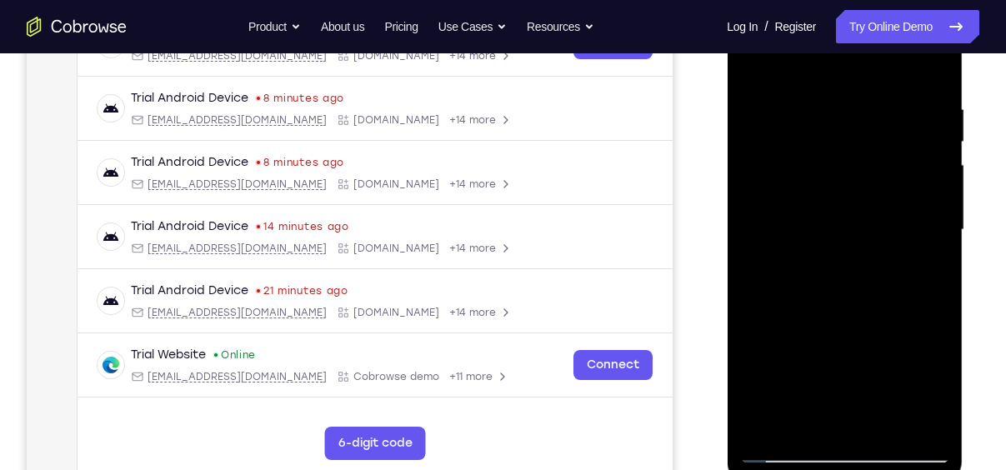
click at [926, 70] on div at bounding box center [844, 230] width 210 height 467
drag, startPoint x: 869, startPoint y: 160, endPoint x: 884, endPoint y: 292, distance: 132.5
click at [884, 292] on div at bounding box center [844, 230] width 210 height 467
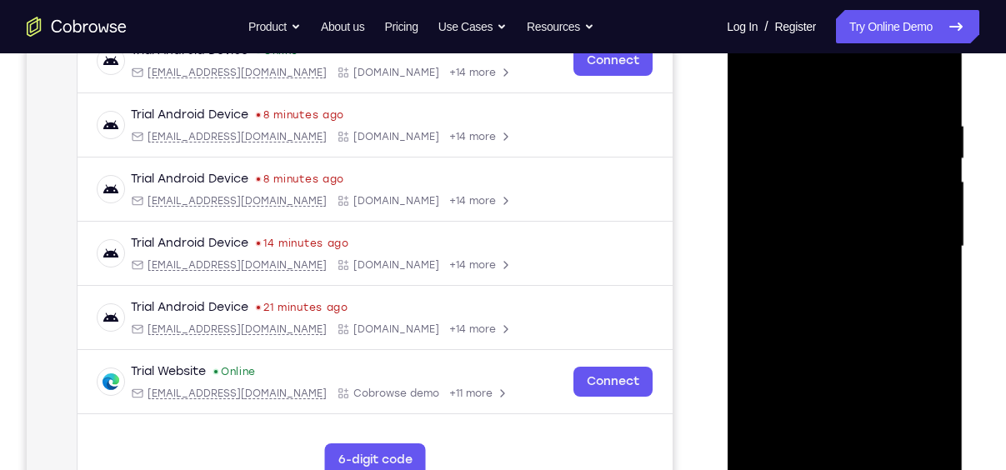
scroll to position [273, 0]
click at [835, 115] on div at bounding box center [844, 248] width 210 height 467
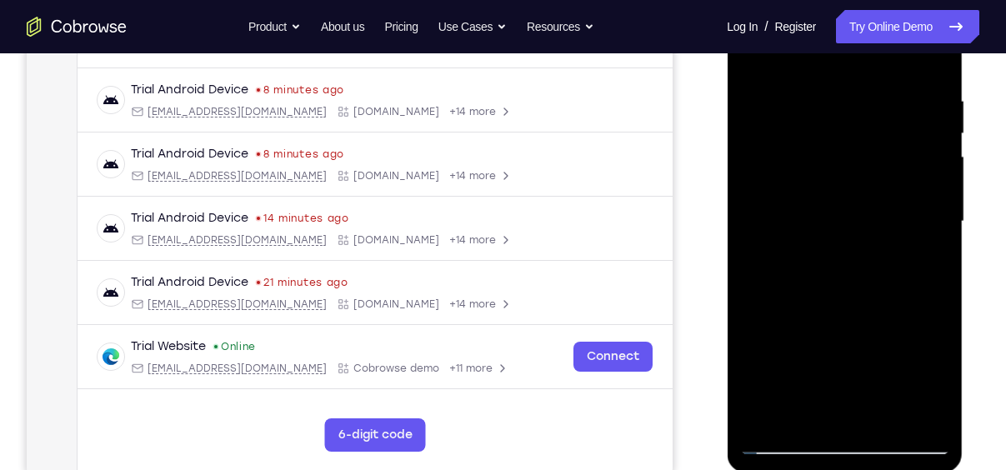
scroll to position [295, 0]
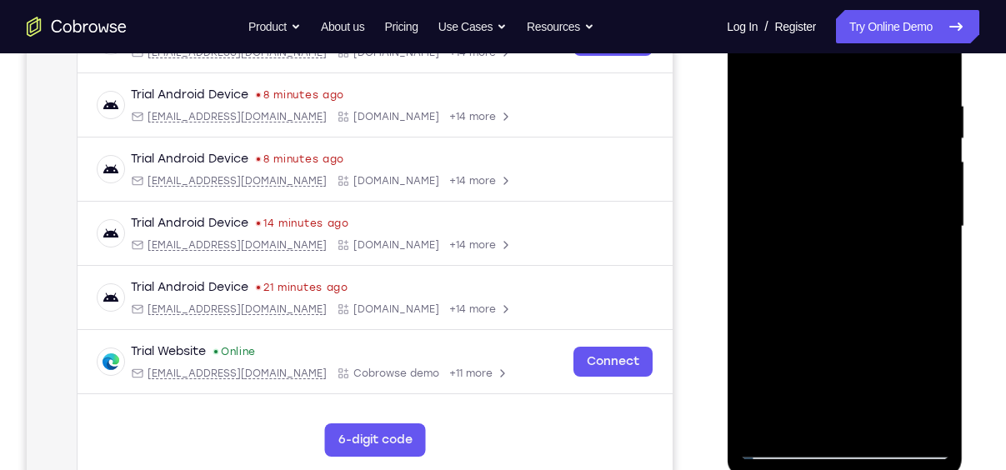
click at [910, 418] on div at bounding box center [844, 226] width 210 height 467
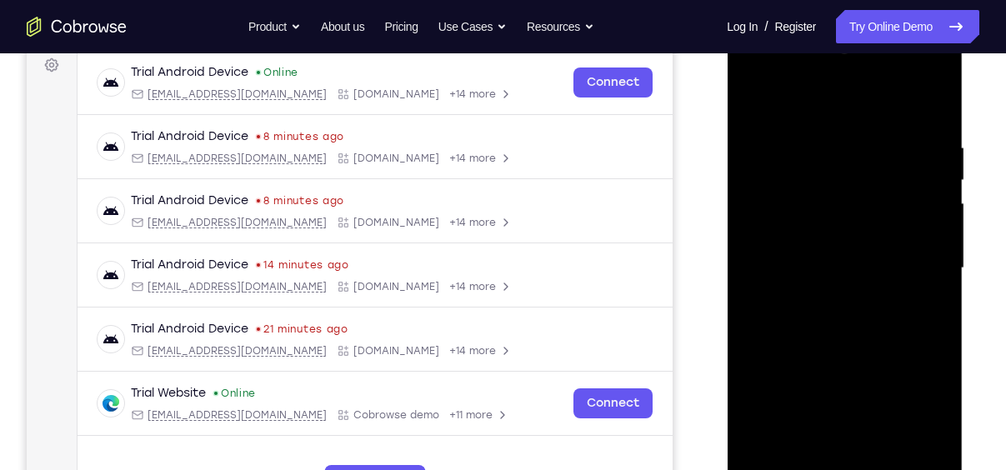
click at [906, 457] on div at bounding box center [844, 268] width 210 height 467
click at [926, 110] on div at bounding box center [844, 268] width 210 height 467
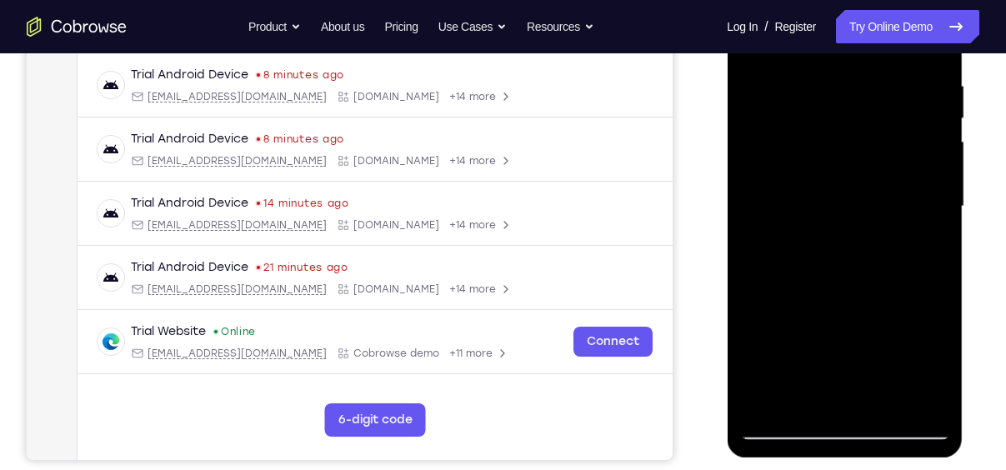
scroll to position [310, 0]
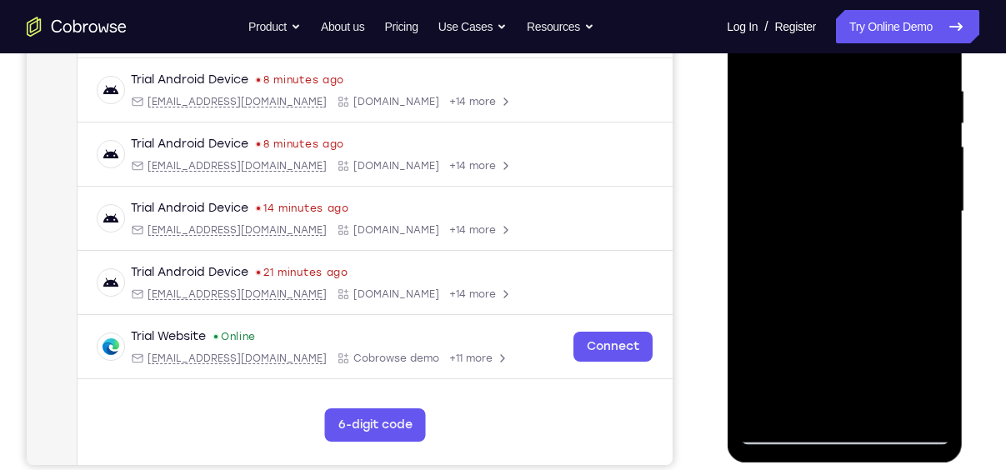
drag, startPoint x: 814, startPoint y: 189, endPoint x: 831, endPoint y: 97, distance: 94.0
click at [831, 97] on div at bounding box center [844, 211] width 210 height 467
click at [754, 295] on div at bounding box center [844, 211] width 210 height 467
drag, startPoint x: 842, startPoint y: 225, endPoint x: 877, endPoint y: 22, distance: 206.3
click at [877, 22] on div at bounding box center [844, 211] width 210 height 467
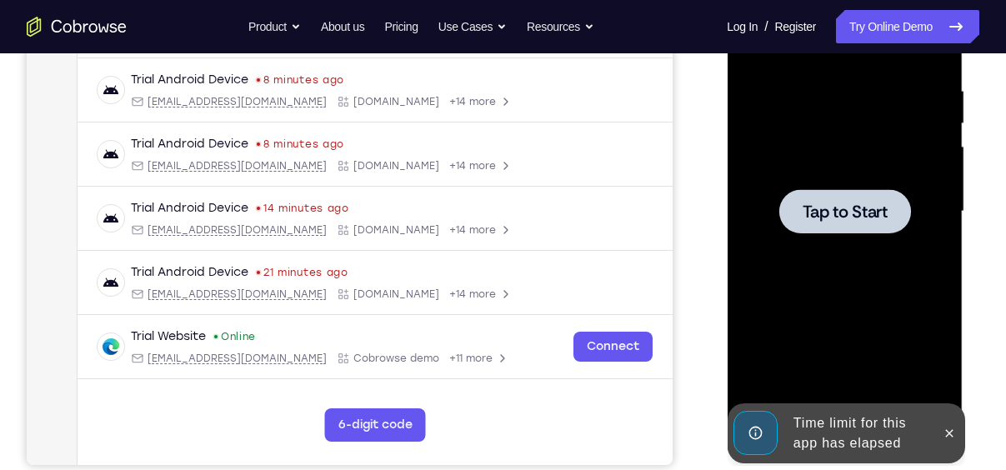
drag, startPoint x: 848, startPoint y: 212, endPoint x: 893, endPoint y: -86, distance: 300.9
click at [893, 0] on html "Online web based iOS Simulators and Android Emulators. Run iPhone, iPad, Mobile…" at bounding box center [845, 216] width 237 height 500
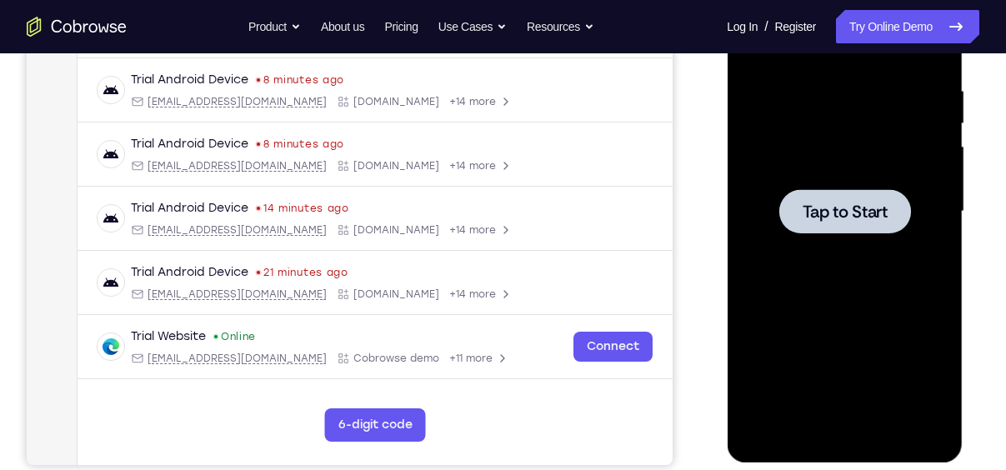
click at [824, 229] on div at bounding box center [844, 211] width 132 height 44
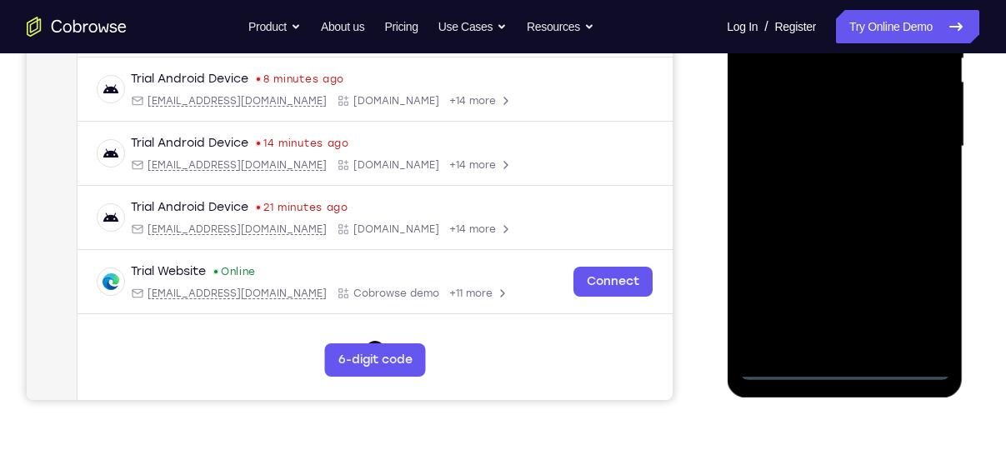
scroll to position [377, 0]
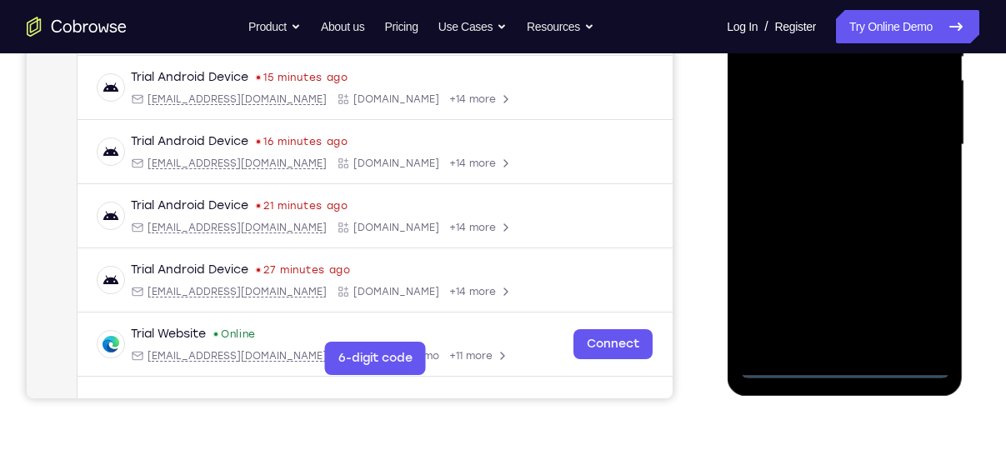
click at [847, 364] on div at bounding box center [844, 145] width 210 height 467
click at [916, 291] on div at bounding box center [844, 145] width 210 height 467
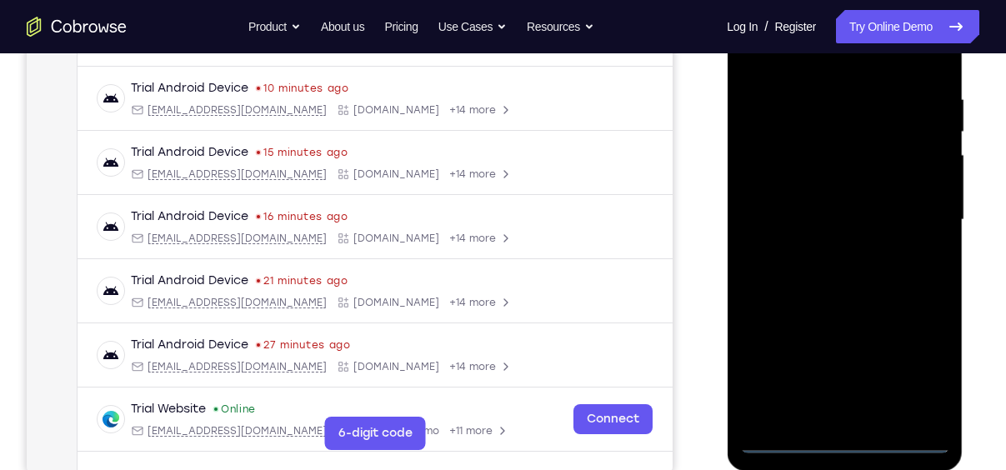
scroll to position [223, 0]
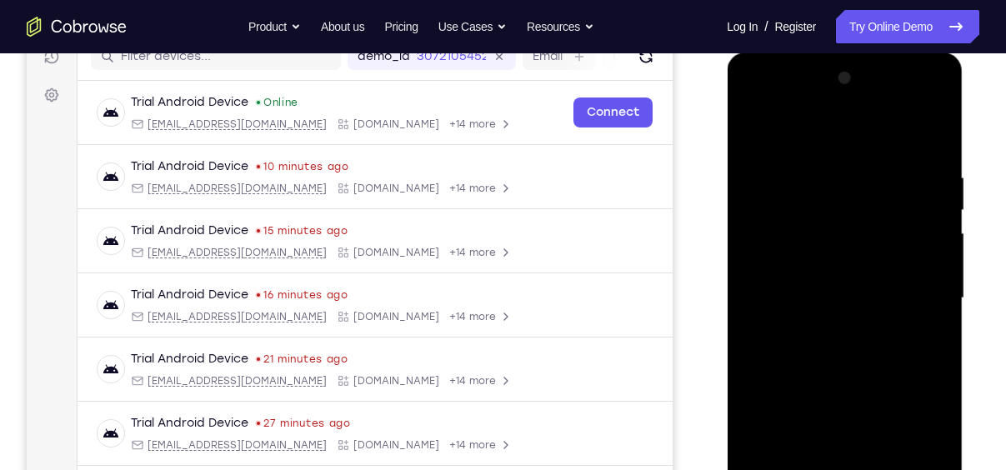
click at [792, 132] on div at bounding box center [844, 298] width 210 height 467
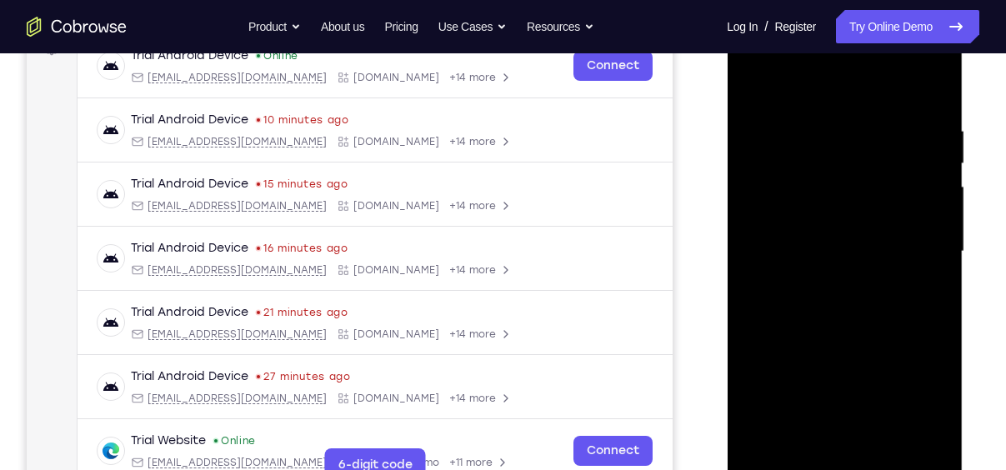
scroll to position [272, 0]
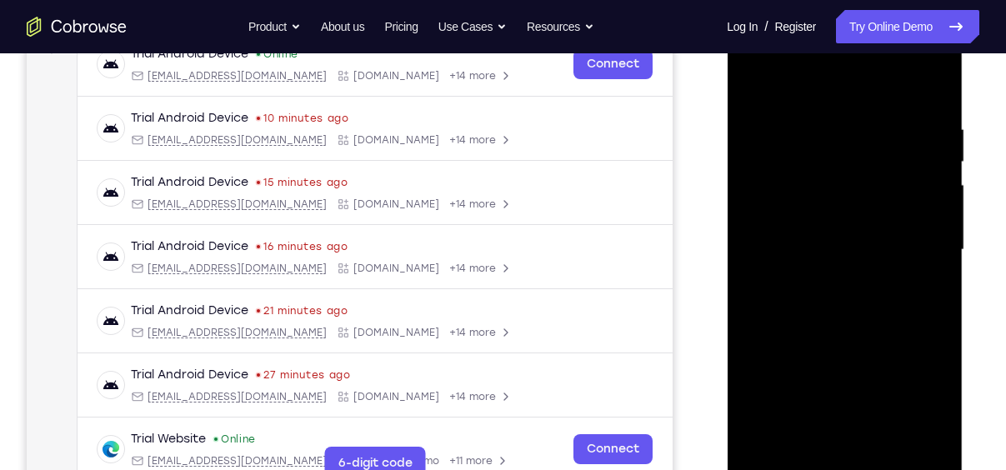
click at [913, 240] on div at bounding box center [844, 250] width 210 height 467
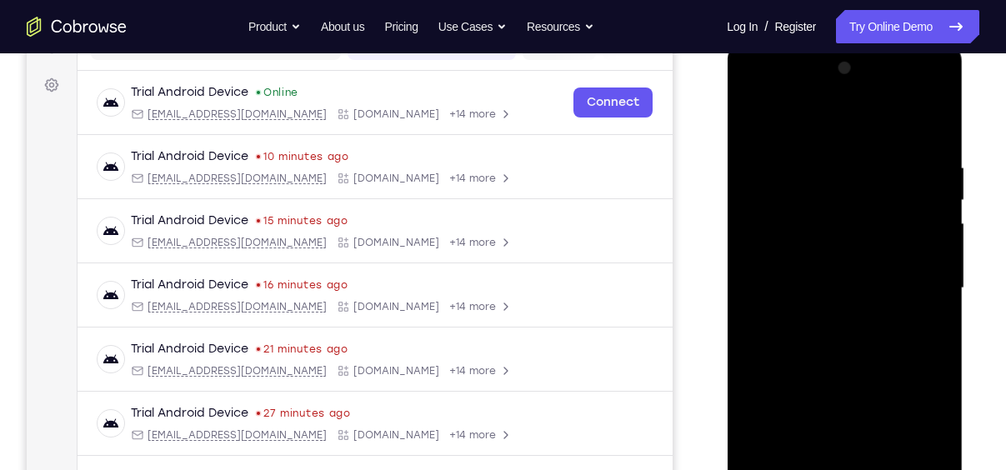
scroll to position [232, 0]
click at [822, 321] on div at bounding box center [844, 290] width 210 height 467
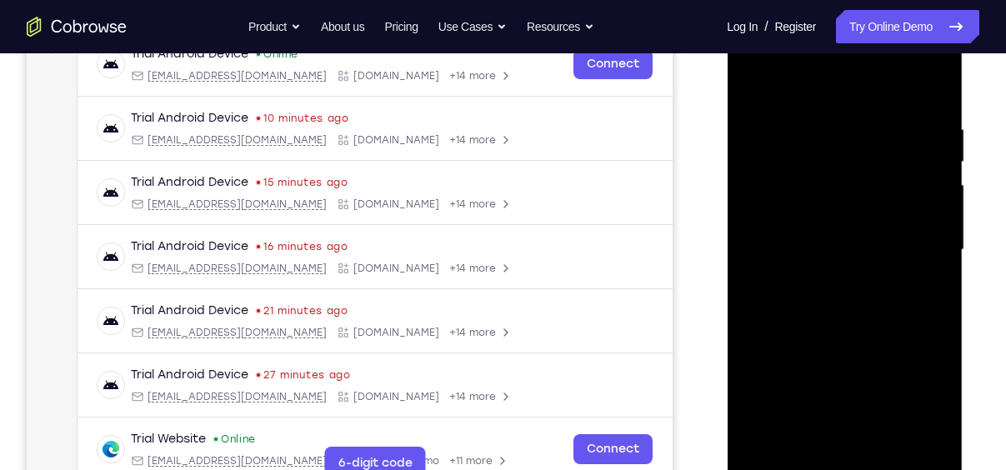
scroll to position [277, 0]
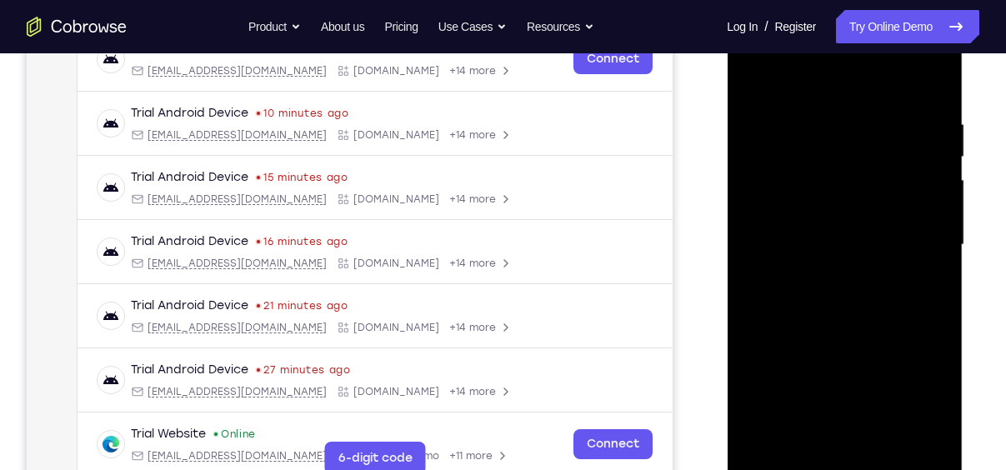
click at [784, 222] on div at bounding box center [844, 245] width 210 height 467
click at [775, 210] on div at bounding box center [844, 245] width 210 height 467
click at [829, 240] on div at bounding box center [844, 245] width 210 height 467
click at [847, 305] on div at bounding box center [844, 245] width 210 height 467
click at [842, 294] on div at bounding box center [844, 245] width 210 height 467
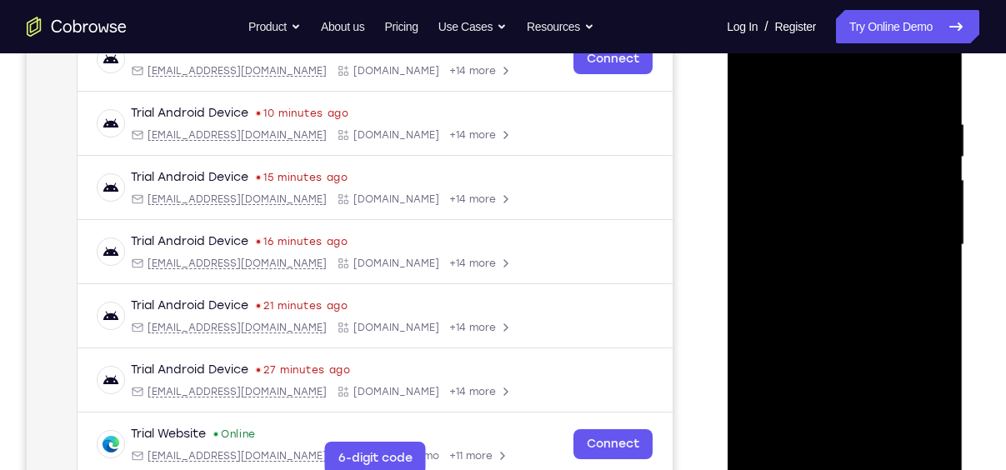
drag, startPoint x: 812, startPoint y: 86, endPoint x: 799, endPoint y: 12, distance: 75.2
click at [799, 12] on div at bounding box center [844, 245] width 210 height 467
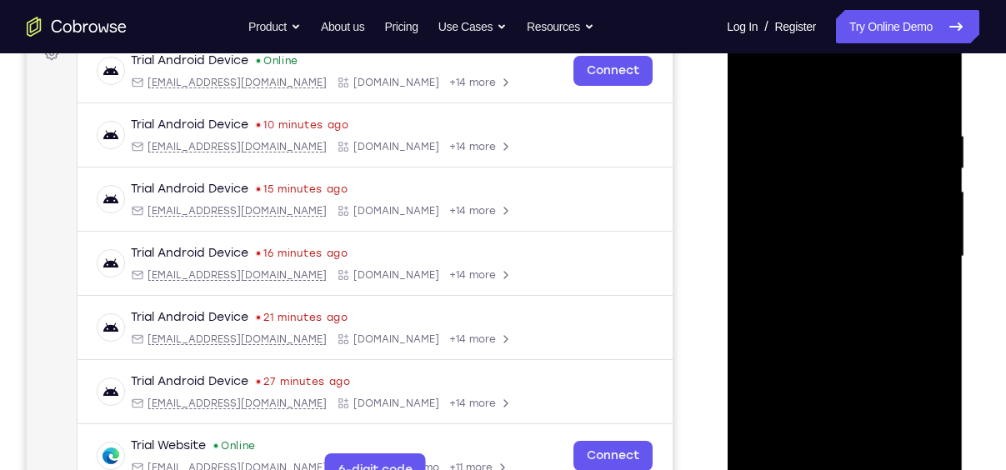
scroll to position [265, 0]
click at [821, 132] on div at bounding box center [844, 256] width 210 height 467
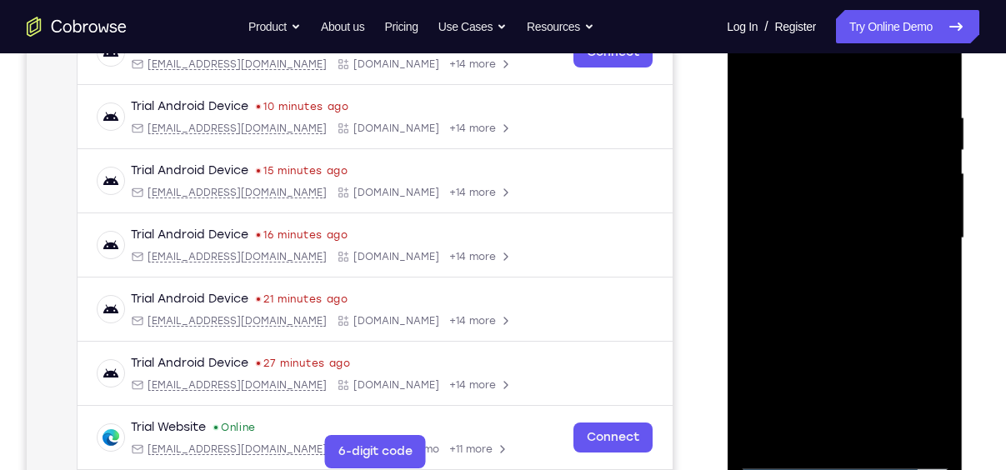
scroll to position [293, 0]
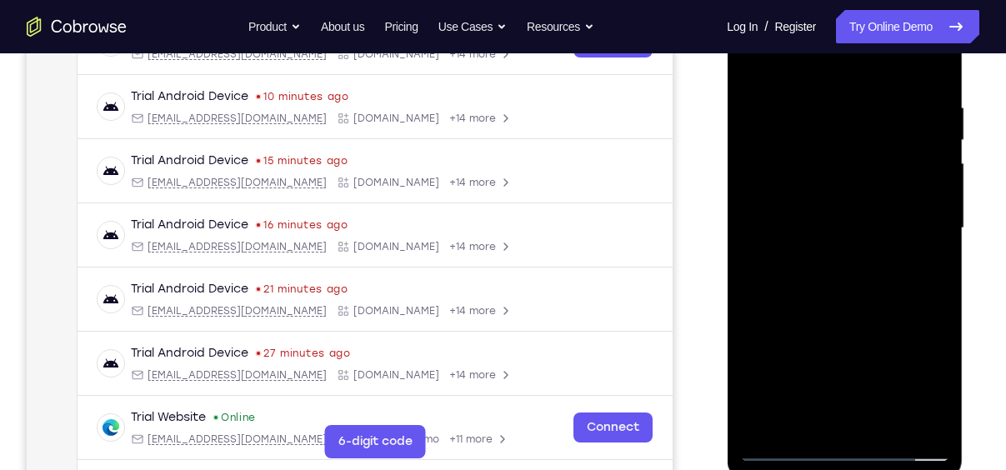
click at [766, 68] on div at bounding box center [844, 228] width 210 height 467
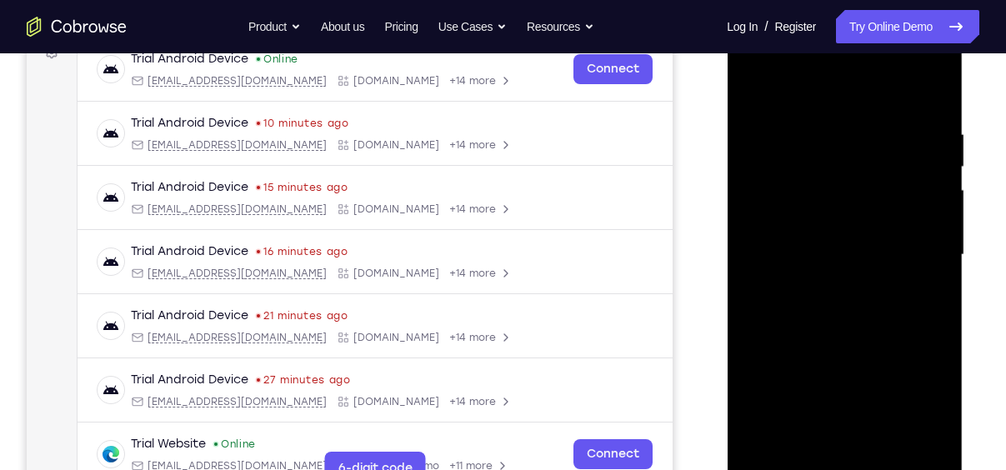
scroll to position [265, 0]
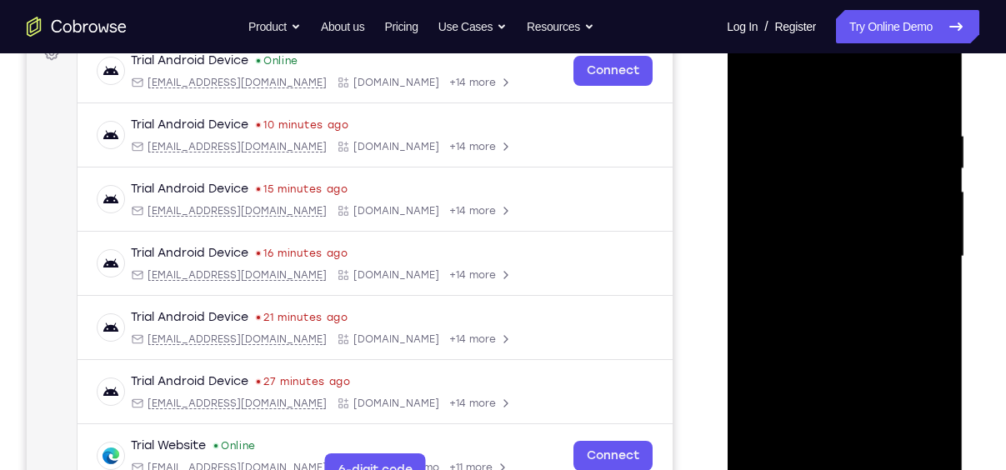
click at [854, 328] on div at bounding box center [844, 256] width 210 height 467
click at [876, 146] on div at bounding box center [844, 256] width 210 height 467
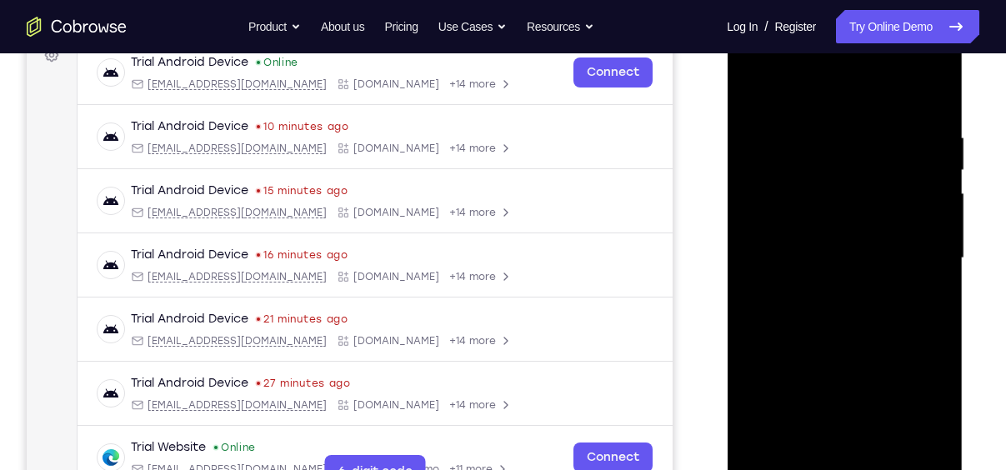
scroll to position [262, 0]
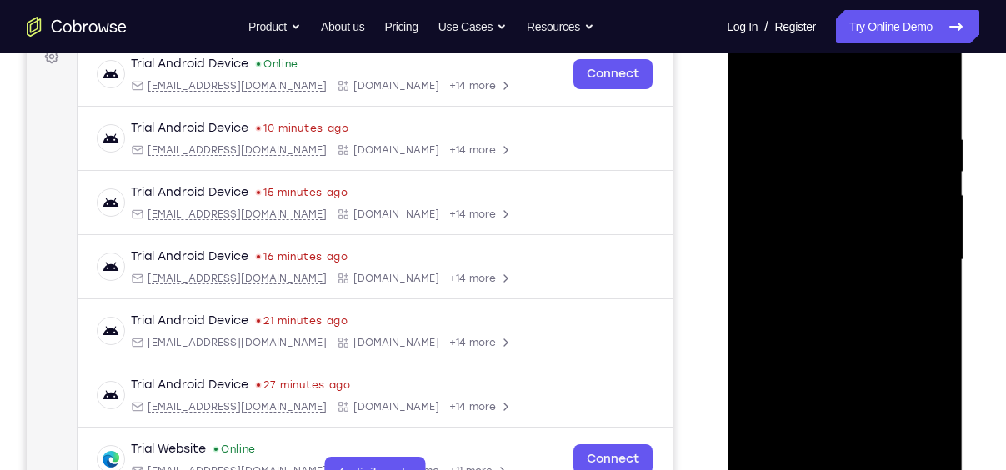
click at [841, 346] on div at bounding box center [844, 260] width 210 height 467
click at [785, 452] on div at bounding box center [844, 260] width 210 height 467
drag, startPoint x: 847, startPoint y: 302, endPoint x: 828, endPoint y: 306, distance: 19.5
click at [828, 306] on div at bounding box center [844, 260] width 210 height 467
click at [849, 303] on div at bounding box center [844, 260] width 210 height 467
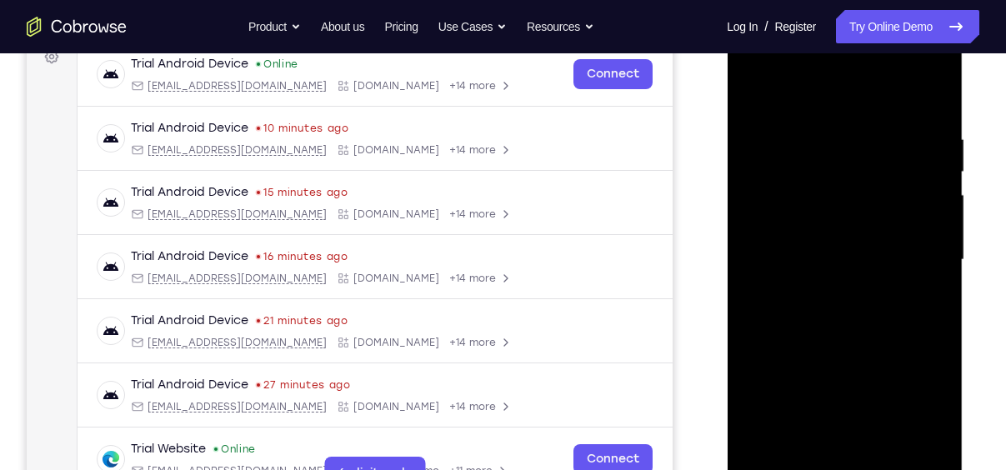
click at [803, 451] on div at bounding box center [844, 260] width 210 height 467
click at [887, 356] on div at bounding box center [844, 260] width 210 height 467
click at [880, 283] on div at bounding box center [844, 260] width 210 height 467
click at [887, 378] on div at bounding box center [844, 260] width 210 height 467
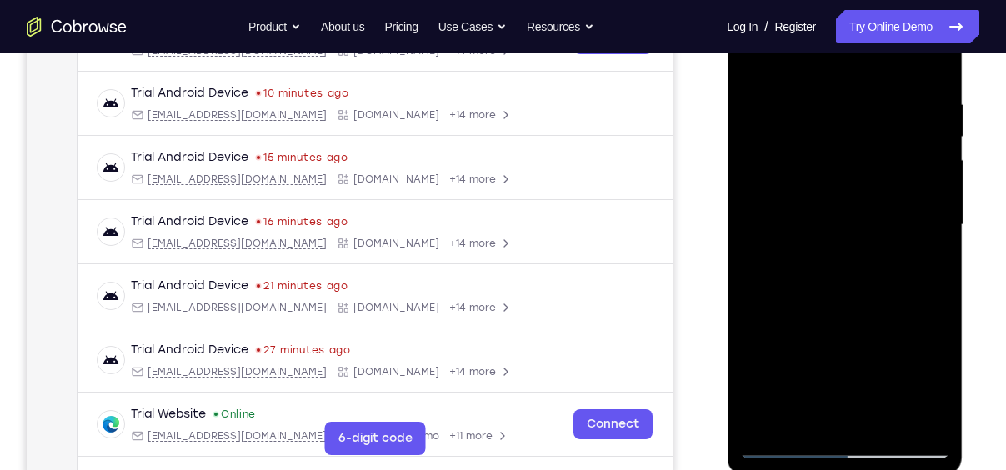
scroll to position [298, 0]
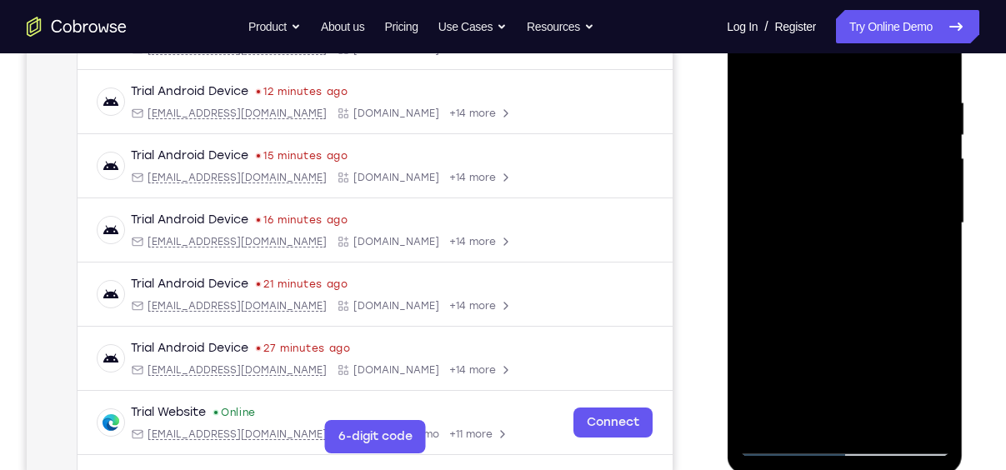
click at [932, 418] on div at bounding box center [844, 223] width 210 height 467
drag, startPoint x: 844, startPoint y: 252, endPoint x: 751, endPoint y: 239, distance: 94.2
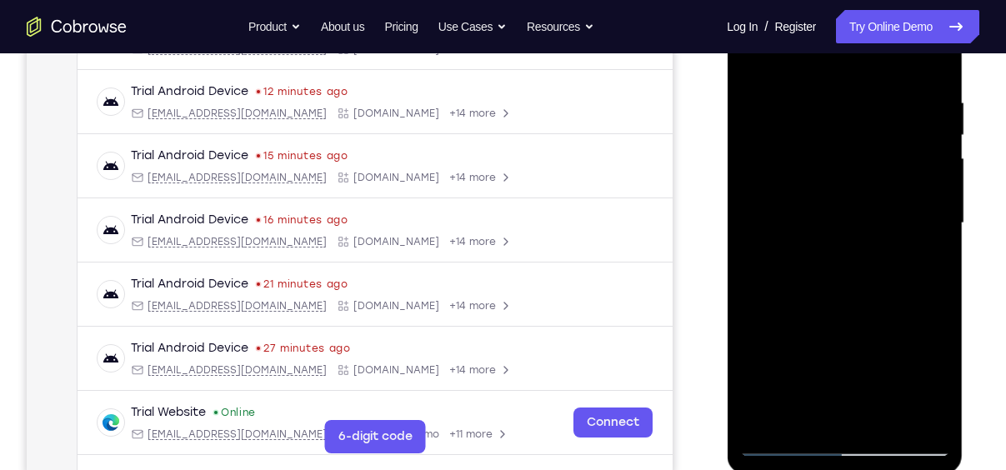
click at [751, 239] on div at bounding box center [844, 223] width 210 height 467
click at [781, 443] on div at bounding box center [844, 223] width 210 height 467
click at [887, 422] on div at bounding box center [844, 223] width 210 height 467
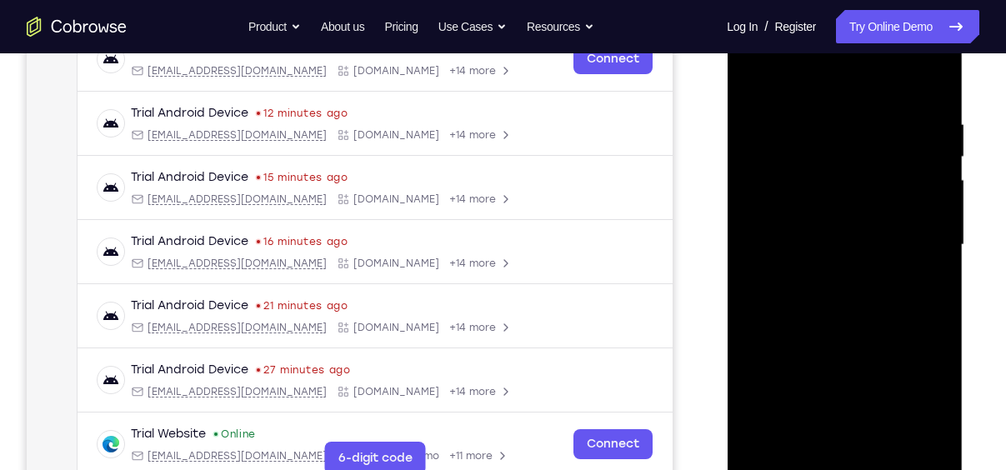
scroll to position [277, 0]
click at [836, 220] on div at bounding box center [844, 245] width 210 height 467
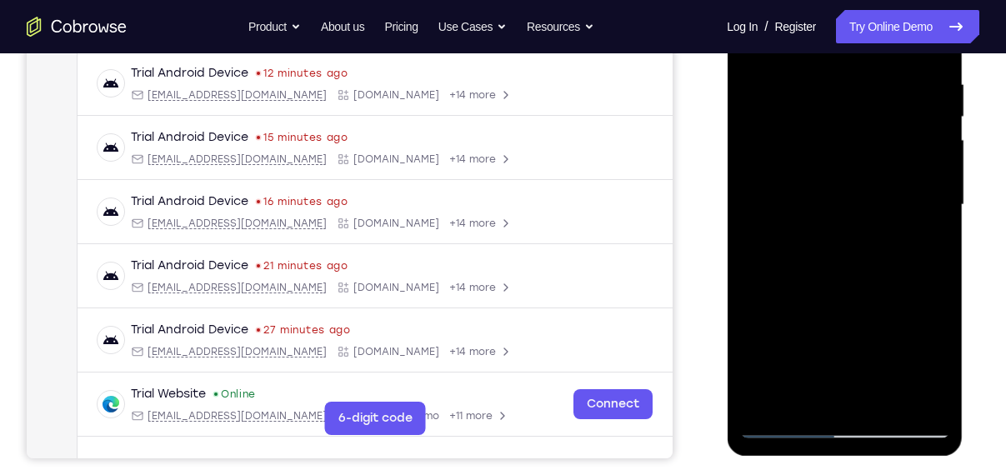
click at [791, 424] on div at bounding box center [844, 205] width 210 height 467
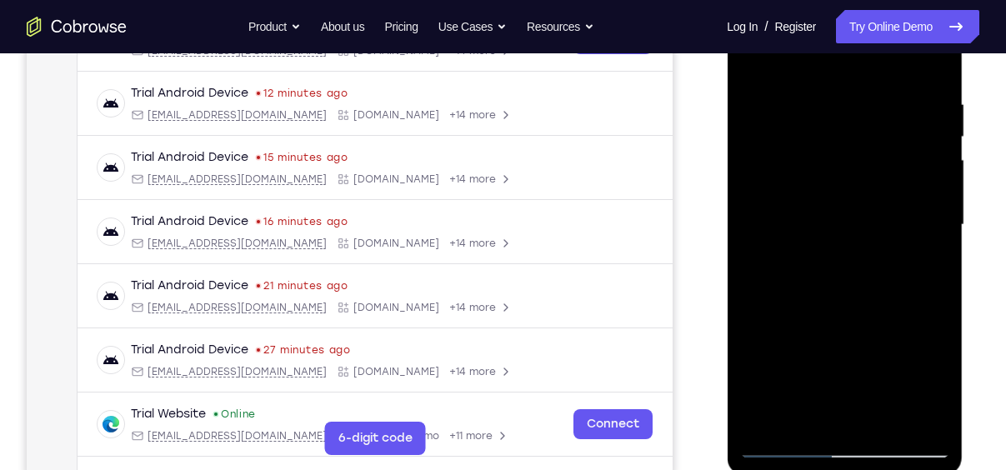
scroll to position [298, 0]
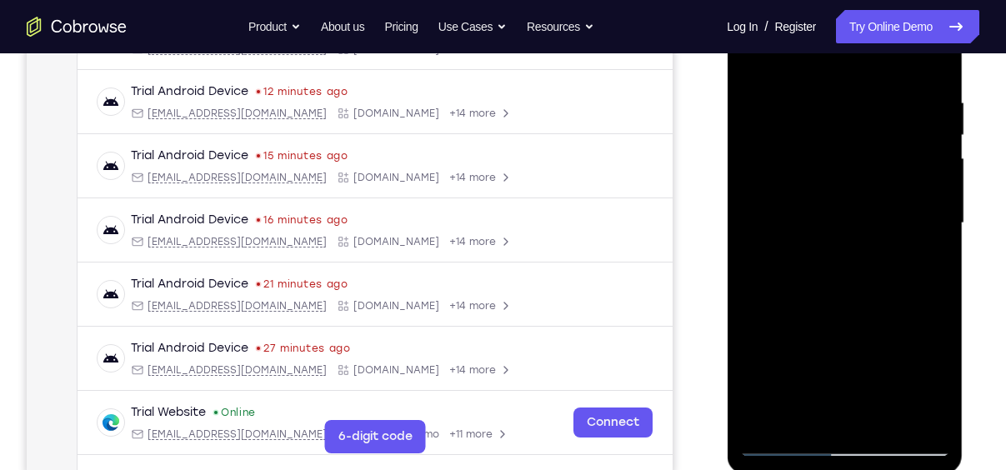
click at [781, 440] on div at bounding box center [844, 223] width 210 height 467
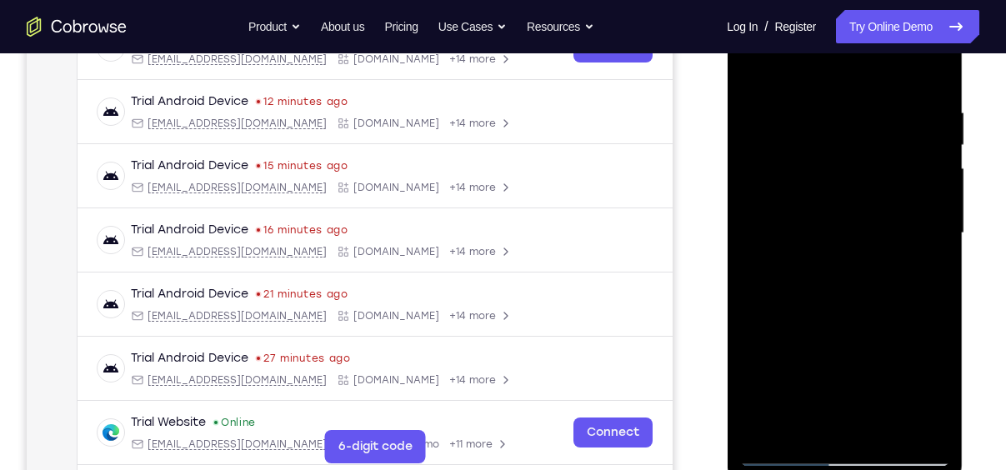
click at [784, 453] on div at bounding box center [844, 233] width 210 height 467
click at [932, 422] on div at bounding box center [844, 233] width 210 height 467
click at [927, 423] on div at bounding box center [844, 233] width 210 height 467
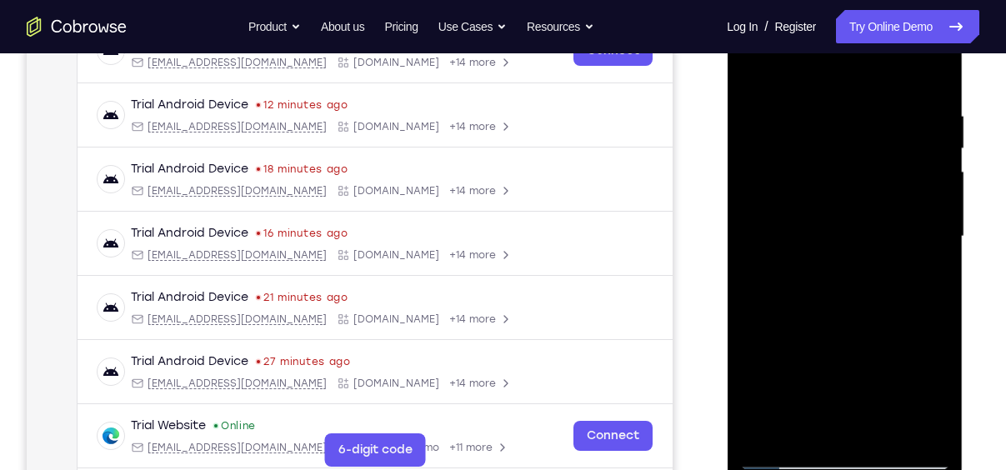
click at [931, 73] on div at bounding box center [844, 236] width 210 height 467
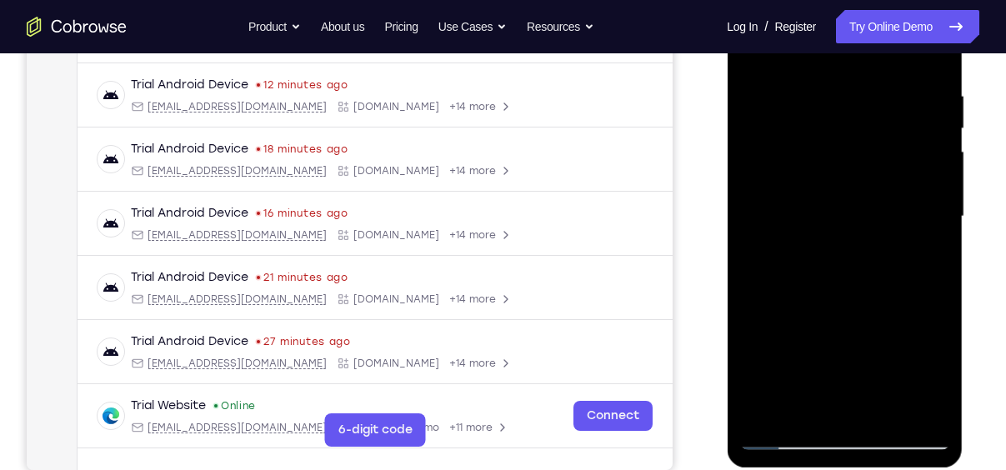
scroll to position [277, 0]
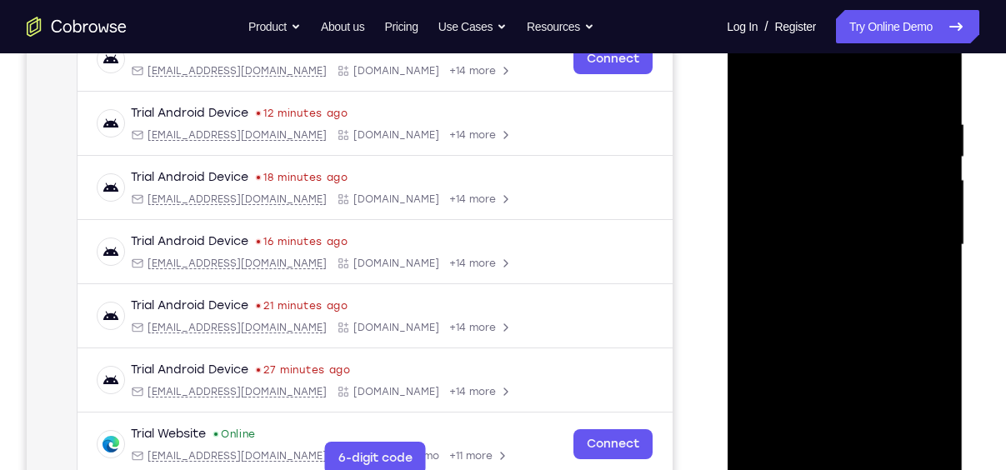
click at [934, 320] on div at bounding box center [844, 245] width 210 height 467
click at [937, 422] on div at bounding box center [844, 245] width 210 height 467
click at [937, 317] on div at bounding box center [844, 245] width 210 height 467
drag, startPoint x: 905, startPoint y: 313, endPoint x: 893, endPoint y: 194, distance: 119.7
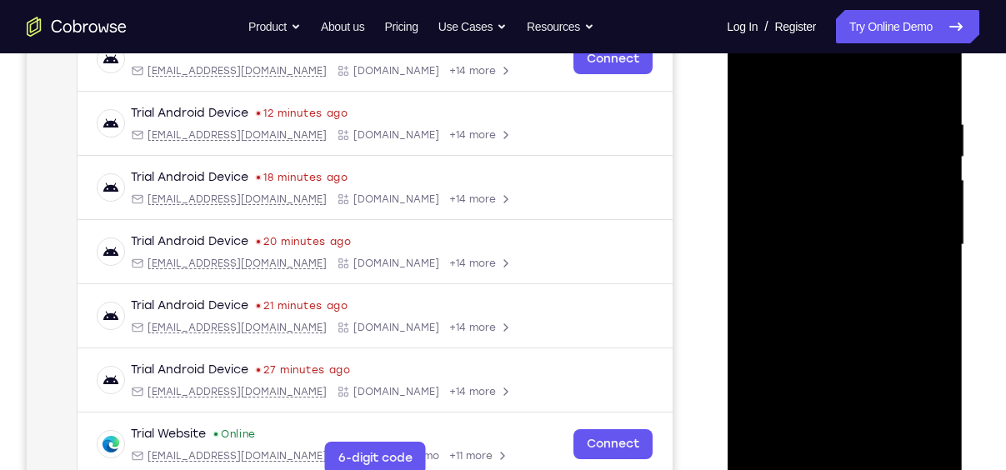
click at [893, 194] on div at bounding box center [844, 245] width 210 height 467
drag, startPoint x: 869, startPoint y: 273, endPoint x: 849, endPoint y: 130, distance: 144.7
click at [849, 130] on div at bounding box center [844, 245] width 210 height 467
drag, startPoint x: 857, startPoint y: 393, endPoint x: 858, endPoint y: 61, distance: 332.5
click at [858, 61] on div at bounding box center [844, 245] width 210 height 467
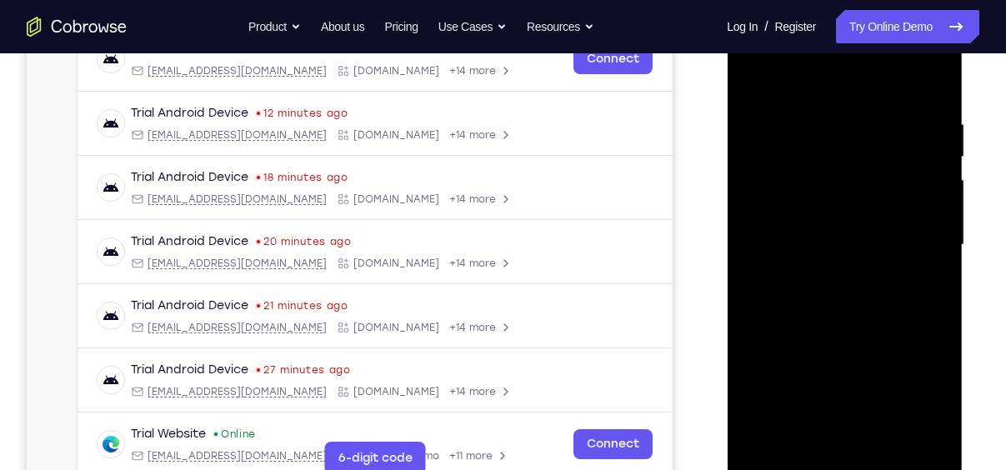
drag, startPoint x: 874, startPoint y: 297, endPoint x: 859, endPoint y: 98, distance: 198.9
click at [859, 98] on div at bounding box center [844, 245] width 210 height 467
drag, startPoint x: 873, startPoint y: 350, endPoint x: 877, endPoint y: 116, distance: 234.2
click at [877, 116] on div at bounding box center [844, 245] width 210 height 467
drag, startPoint x: 887, startPoint y: 215, endPoint x: 867, endPoint y: 33, distance: 182.7
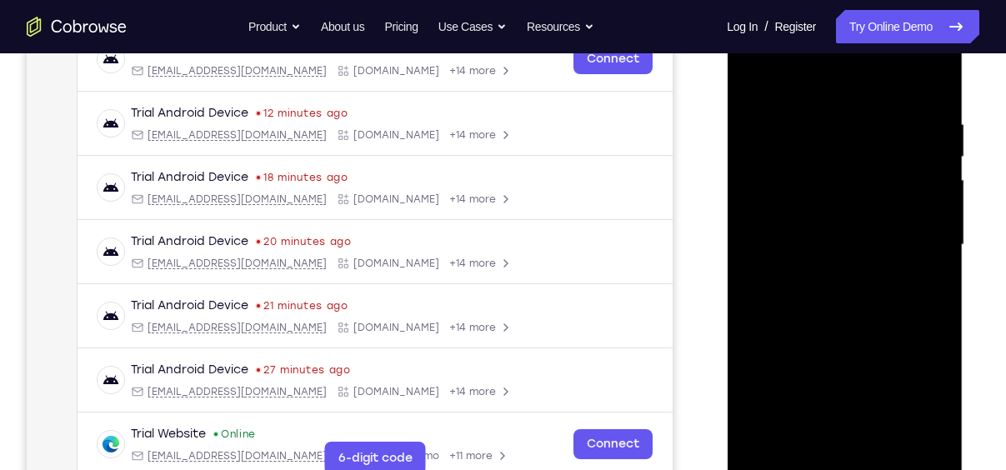
click at [867, 33] on div at bounding box center [844, 245] width 210 height 467
drag, startPoint x: 850, startPoint y: 330, endPoint x: 847, endPoint y: 189, distance: 140.8
click at [847, 189] on div at bounding box center [844, 245] width 210 height 467
click at [937, 243] on div at bounding box center [844, 245] width 210 height 467
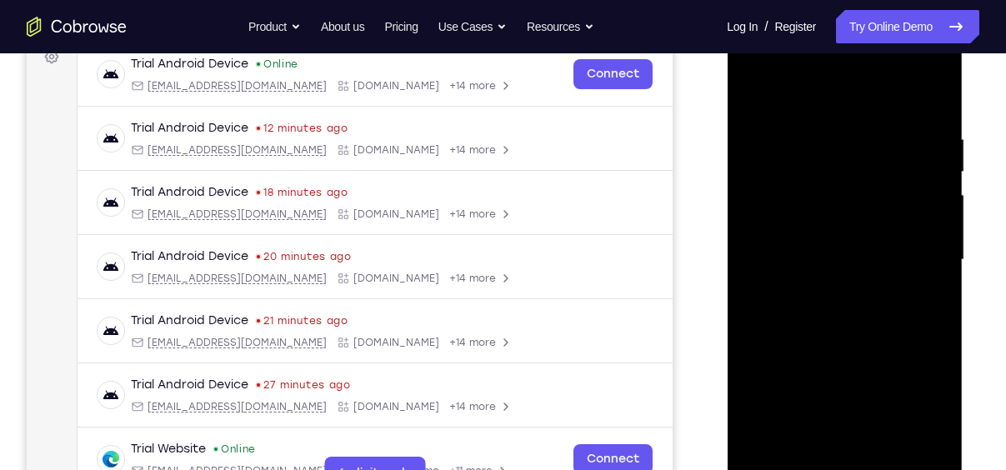
scroll to position [255, 0]
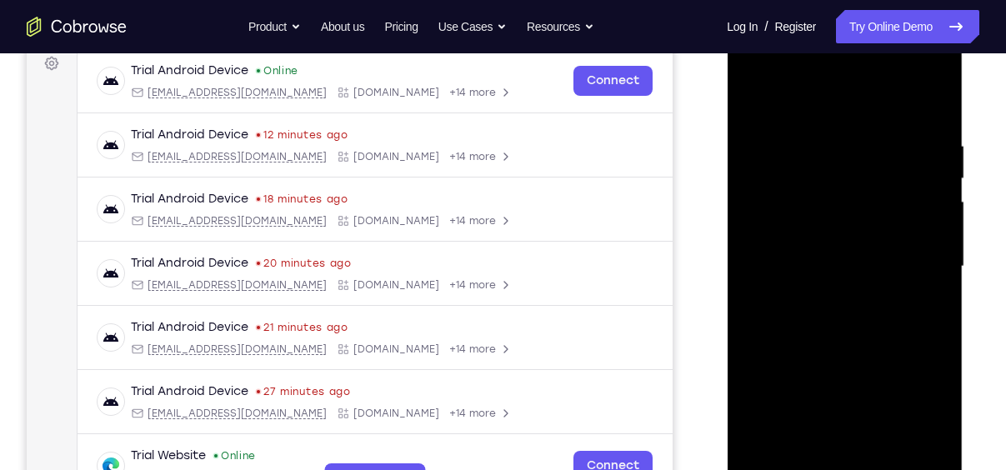
click at [937, 265] on div at bounding box center [844, 266] width 210 height 467
drag, startPoint x: 902, startPoint y: 248, endPoint x: 903, endPoint y: 287, distance: 38.4
click at [903, 287] on div at bounding box center [844, 266] width 210 height 467
click at [939, 297] on div at bounding box center [844, 266] width 210 height 467
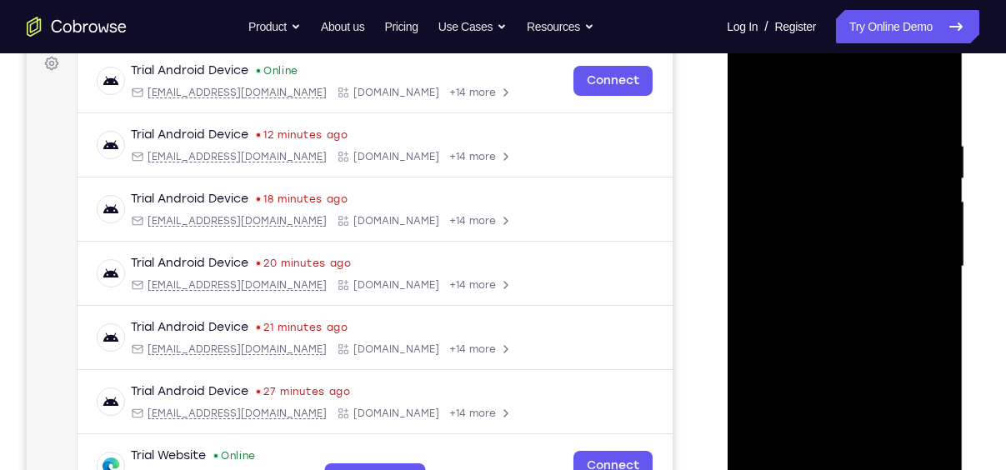
click at [939, 297] on div at bounding box center [844, 266] width 210 height 467
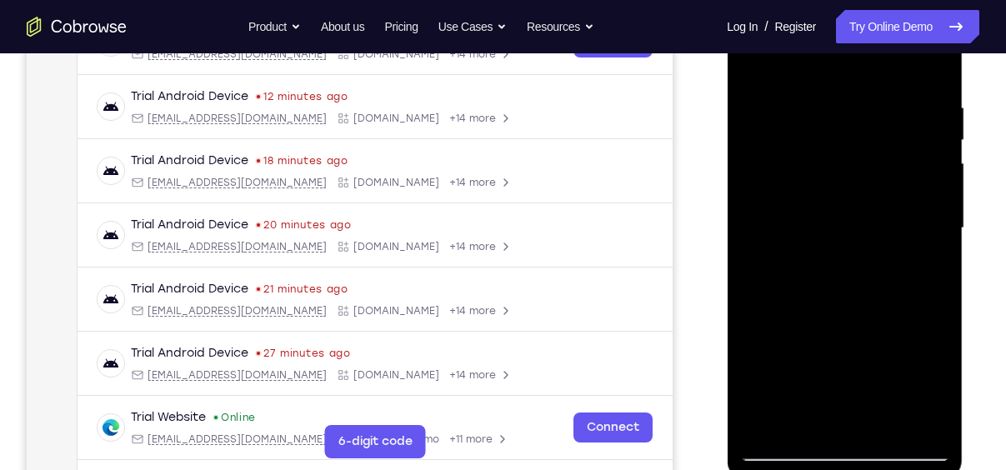
scroll to position [332, 0]
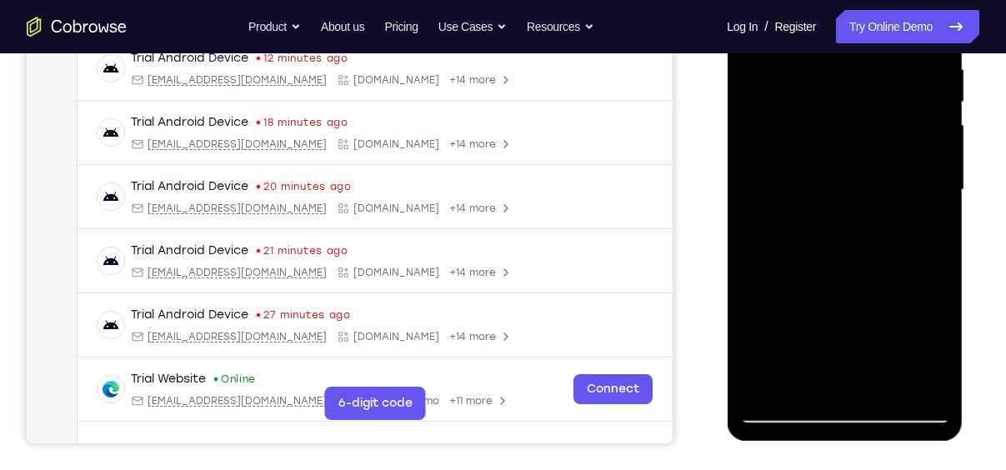
click at [783, 407] on div at bounding box center [844, 190] width 210 height 467
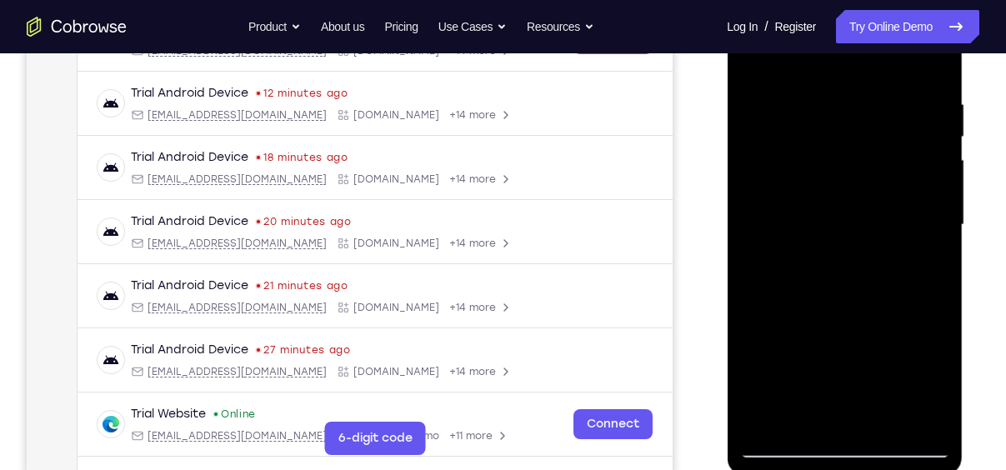
scroll to position [295, 0]
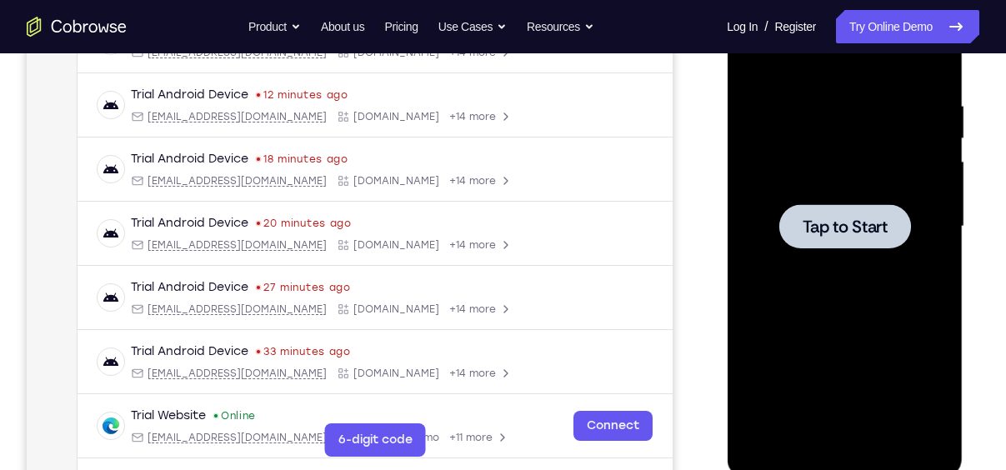
click at [828, 232] on span "Tap to Start" at bounding box center [844, 226] width 85 height 17
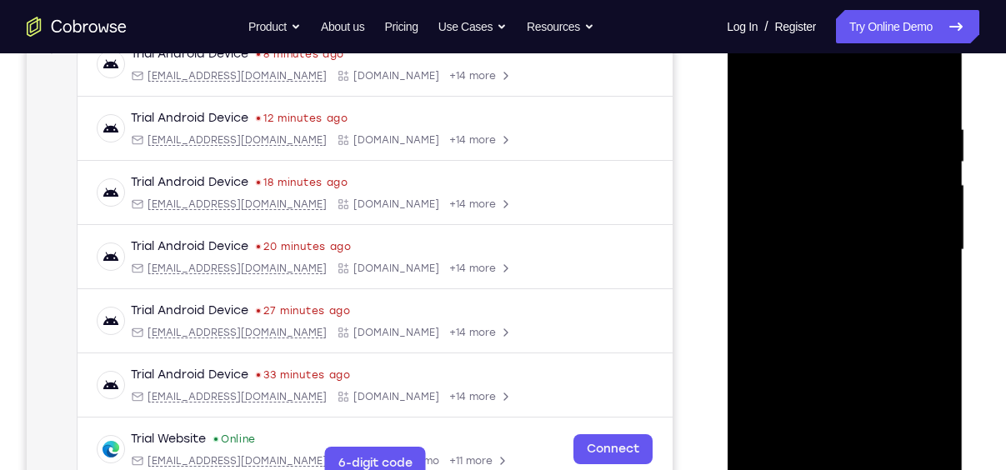
scroll to position [328, 0]
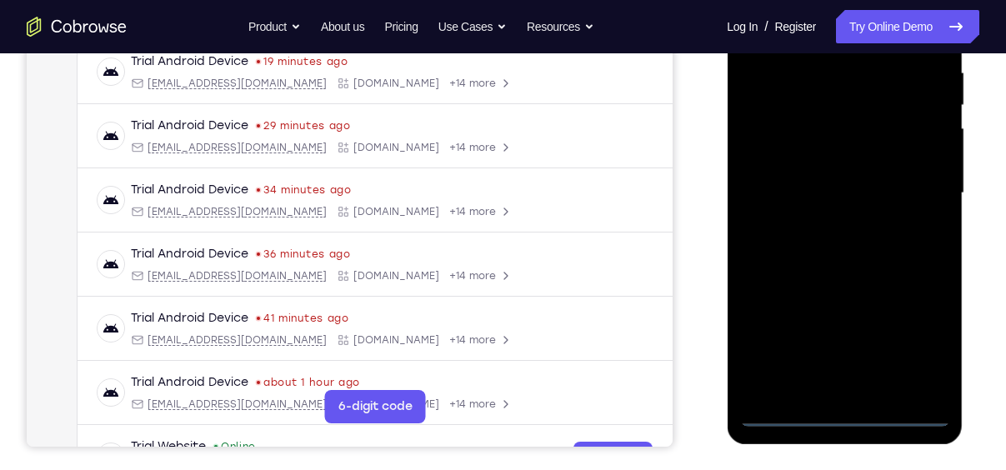
click at [844, 412] on div at bounding box center [844, 193] width 210 height 467
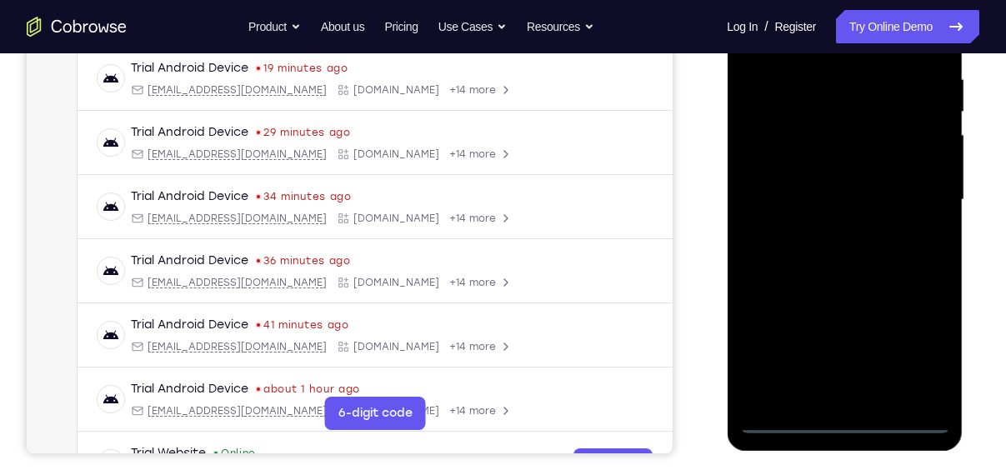
scroll to position [320, 0]
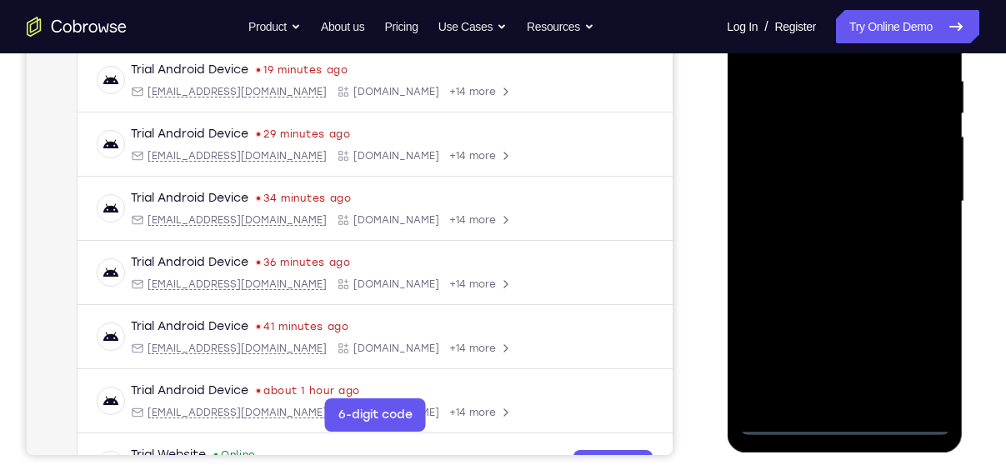
click at [914, 347] on div at bounding box center [844, 201] width 210 height 467
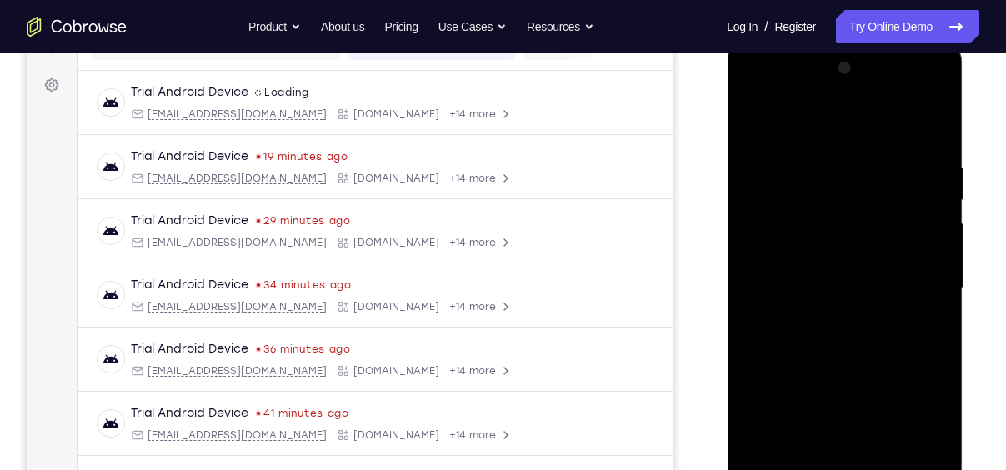
scroll to position [232, 0]
click at [789, 133] on div at bounding box center [844, 290] width 210 height 467
click at [911, 273] on div at bounding box center [844, 290] width 210 height 467
click at [825, 318] on div at bounding box center [844, 290] width 210 height 467
click at [812, 273] on div at bounding box center [844, 290] width 210 height 467
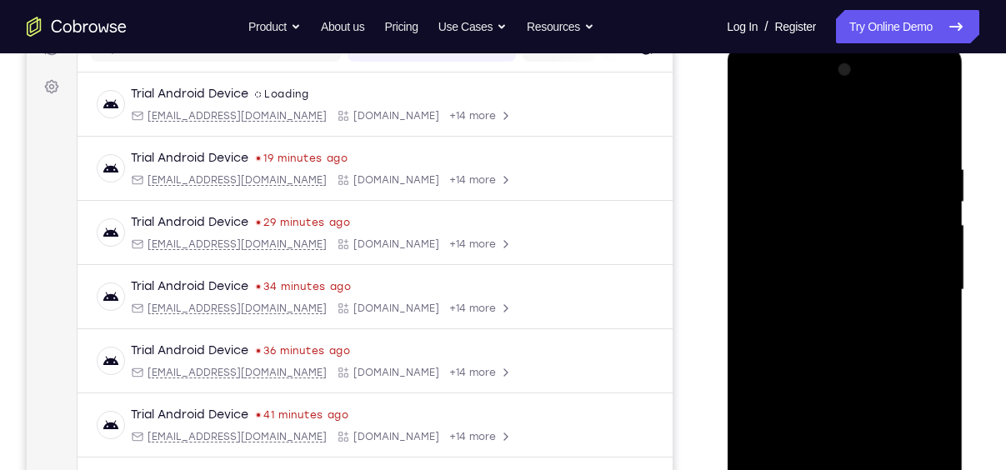
click at [824, 311] on div at bounding box center [844, 290] width 210 height 467
click at [800, 214] on div at bounding box center [844, 290] width 210 height 467
click at [811, 249] on div at bounding box center [844, 290] width 210 height 467
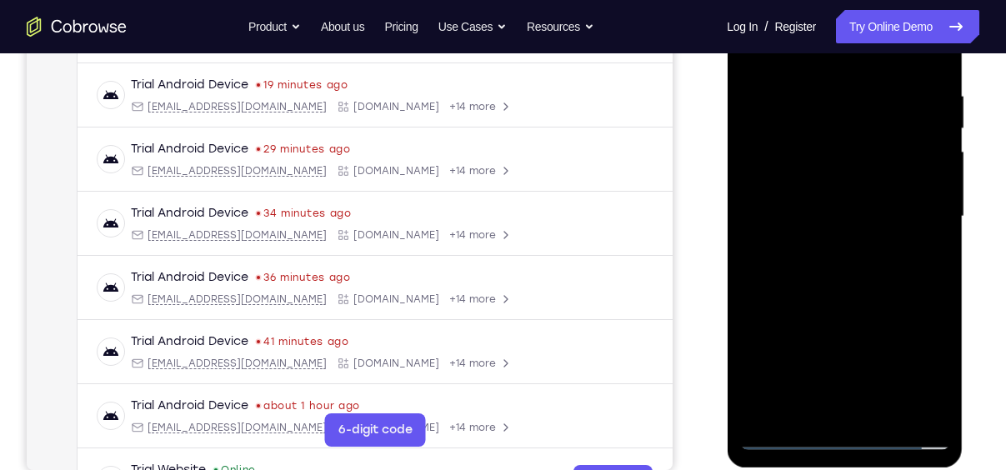
scroll to position [245, 0]
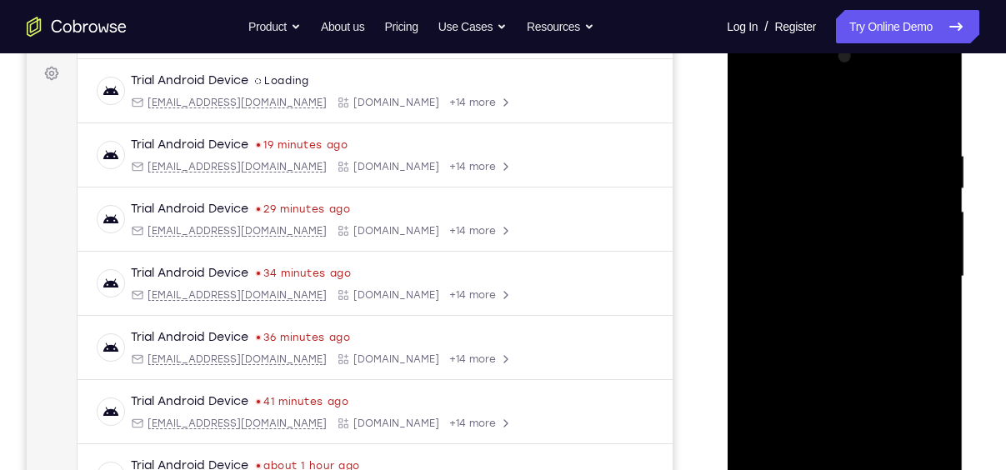
click at [817, 249] on div at bounding box center [844, 276] width 210 height 467
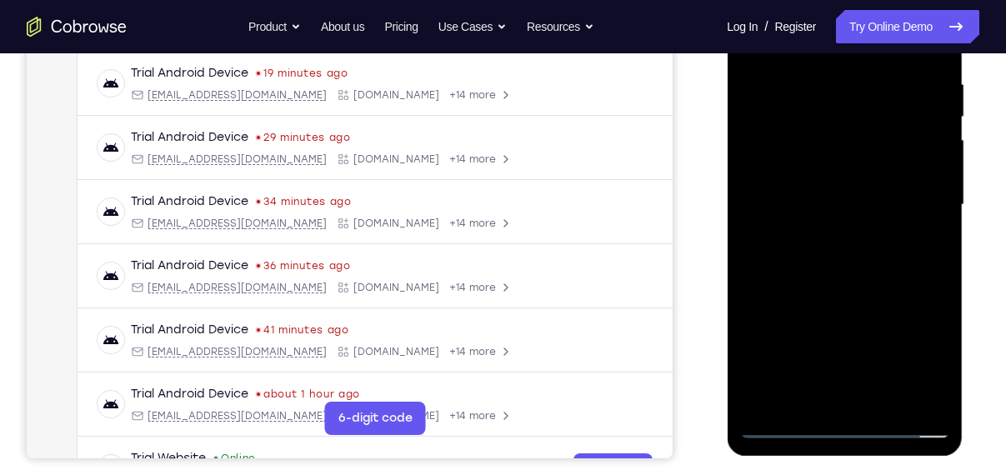
scroll to position [328, 0]
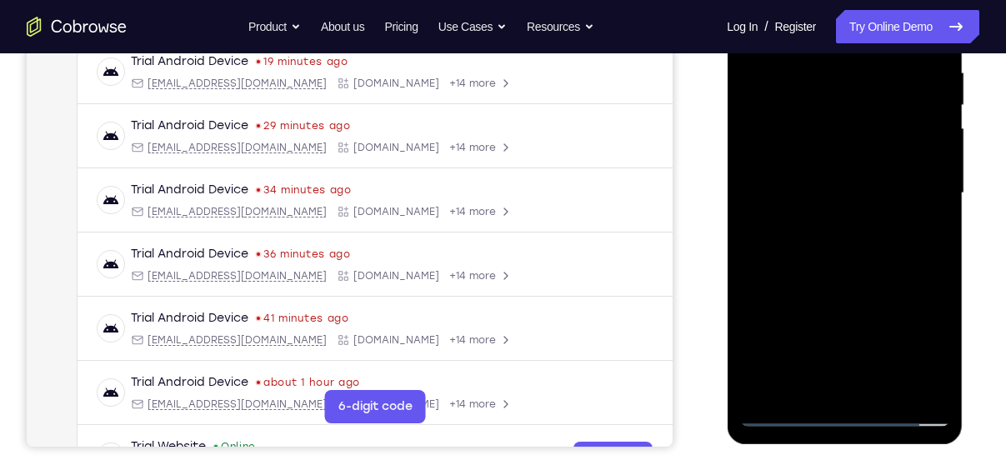
click at [836, 383] on div at bounding box center [844, 193] width 210 height 467
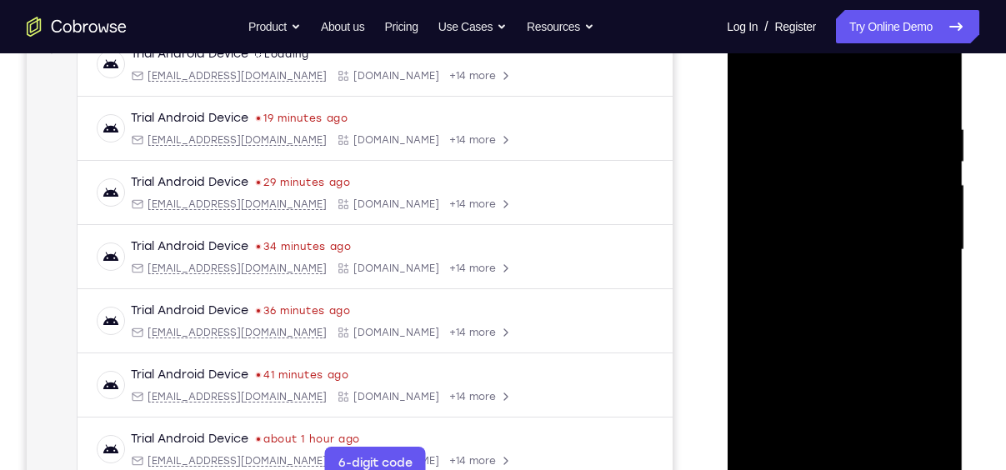
click at [777, 173] on div at bounding box center [844, 250] width 210 height 467
click at [934, 102] on div at bounding box center [844, 250] width 210 height 467
click at [934, 78] on div at bounding box center [844, 250] width 210 height 467
click at [761, 128] on div at bounding box center [844, 250] width 210 height 467
click at [751, 75] on div at bounding box center [844, 250] width 210 height 467
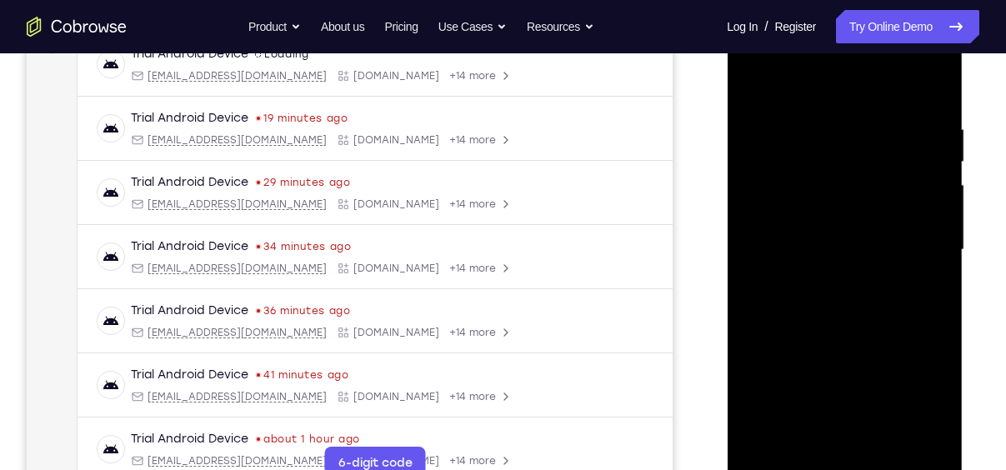
click at [751, 75] on div at bounding box center [844, 250] width 210 height 467
click at [812, 117] on div at bounding box center [844, 250] width 210 height 467
click at [916, 406] on div at bounding box center [844, 250] width 210 height 467
click at [927, 87] on div at bounding box center [844, 250] width 210 height 467
click at [767, 443] on div at bounding box center [844, 250] width 210 height 467
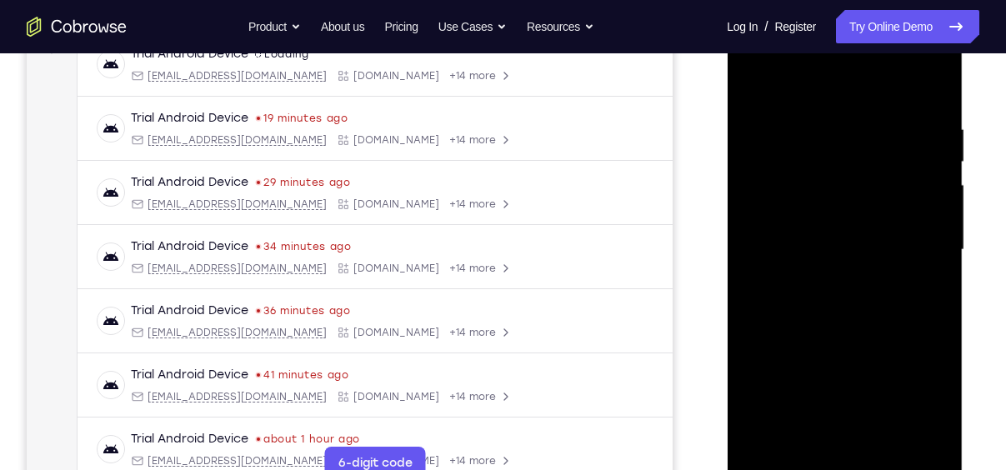
click at [767, 443] on div at bounding box center [844, 250] width 210 height 467
click at [882, 442] on div at bounding box center [844, 250] width 210 height 467
click at [828, 330] on div at bounding box center [844, 250] width 210 height 467
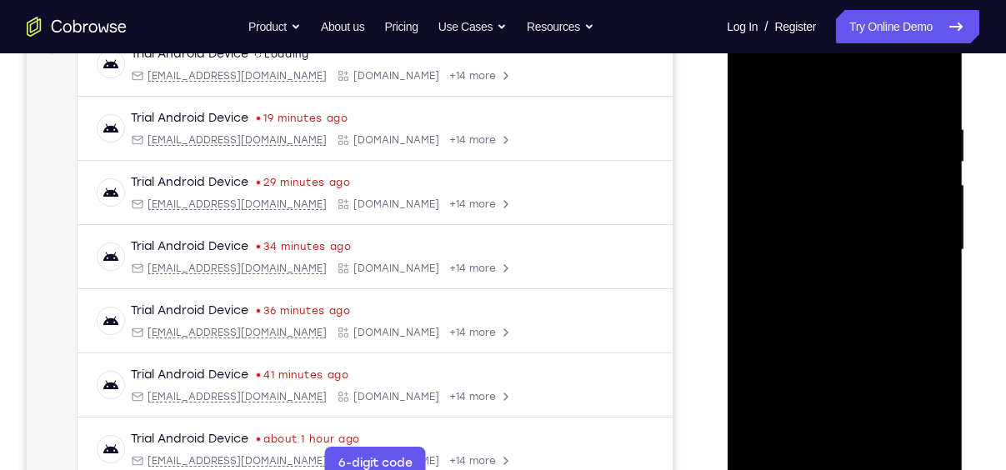
click at [861, 274] on div at bounding box center [844, 250] width 210 height 467
click at [860, 277] on div at bounding box center [844, 250] width 210 height 467
click at [747, 89] on div at bounding box center [844, 250] width 210 height 467
click at [821, 242] on div at bounding box center [844, 250] width 210 height 467
click at [849, 433] on div at bounding box center [844, 250] width 210 height 467
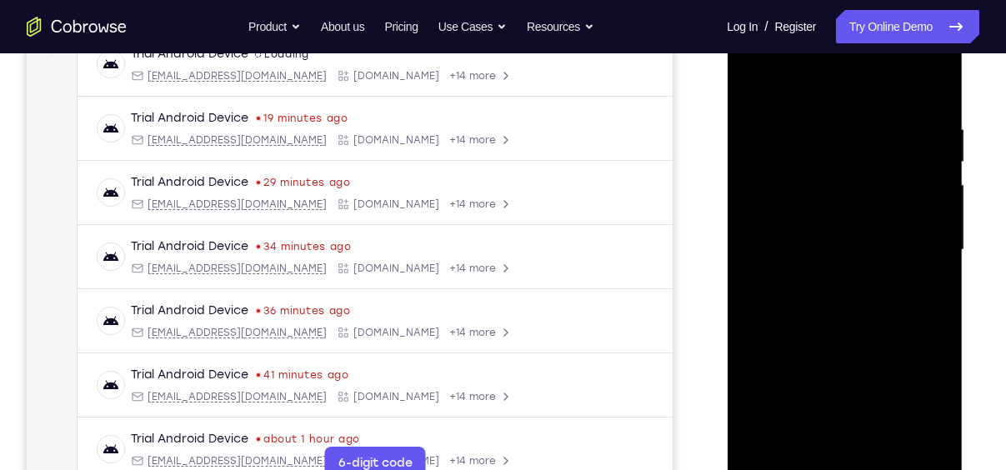
click at [921, 290] on div at bounding box center [844, 250] width 210 height 467
click at [752, 78] on div at bounding box center [844, 250] width 210 height 467
click at [752, 70] on div at bounding box center [844, 250] width 210 height 467
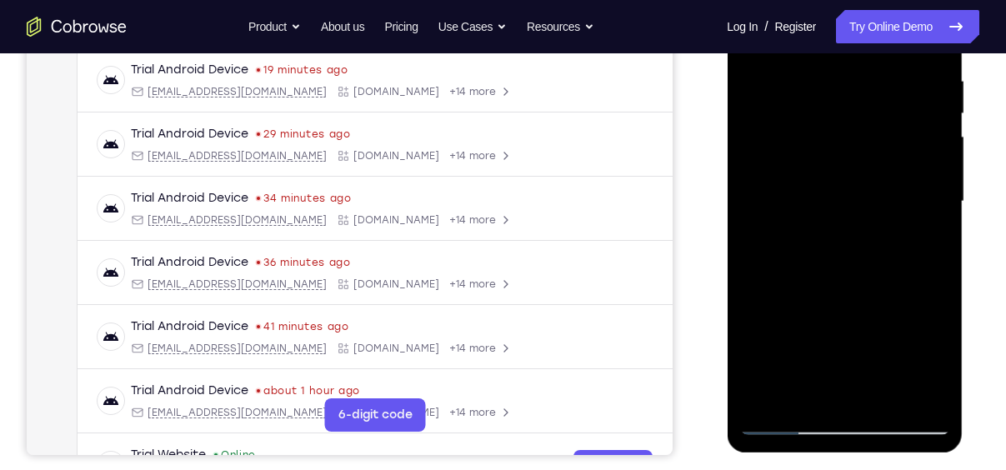
scroll to position [323, 0]
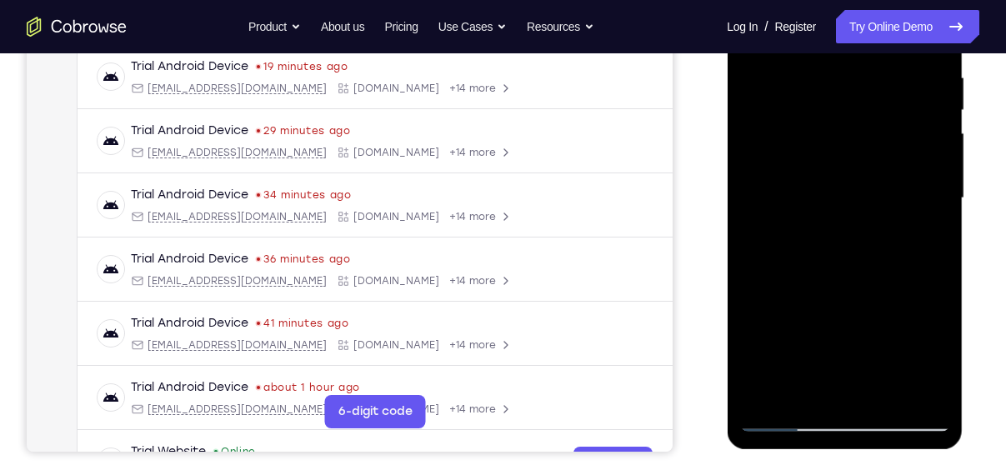
click at [772, 145] on div at bounding box center [844, 198] width 210 height 467
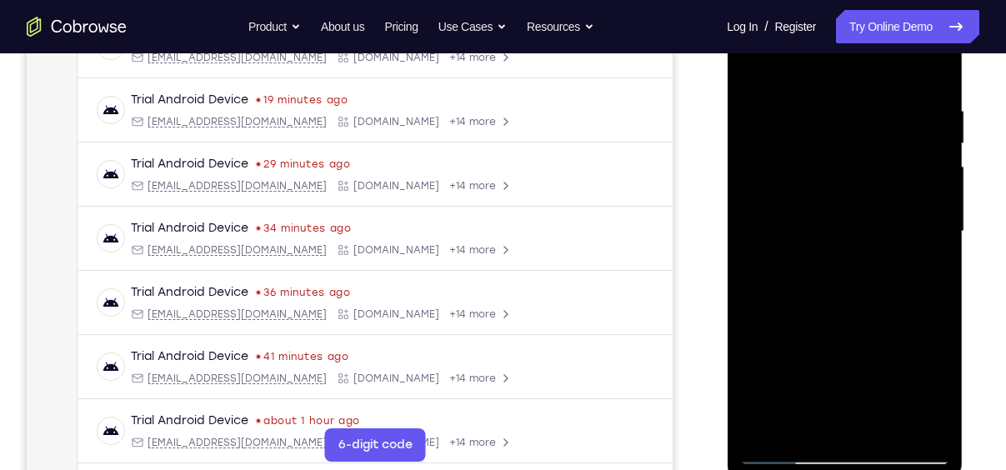
scroll to position [292, 0]
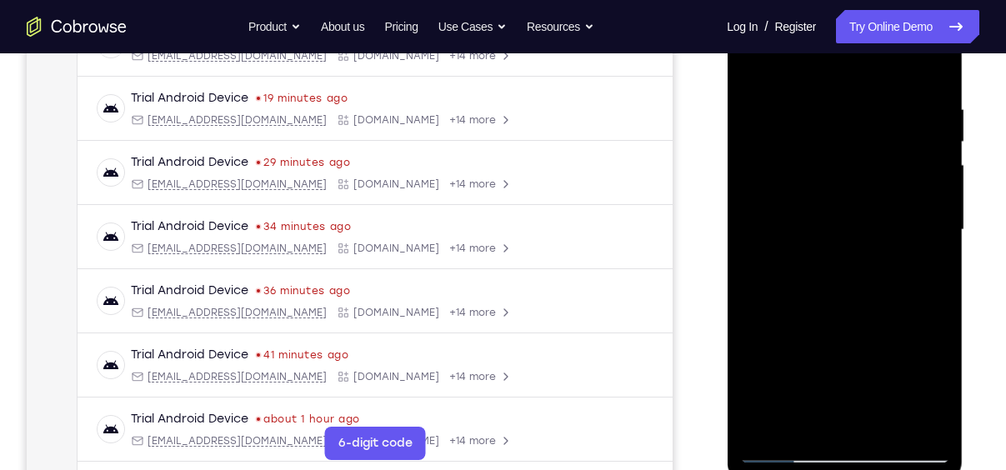
click at [939, 300] on div at bounding box center [844, 230] width 210 height 467
click at [891, 423] on div at bounding box center [844, 230] width 210 height 467
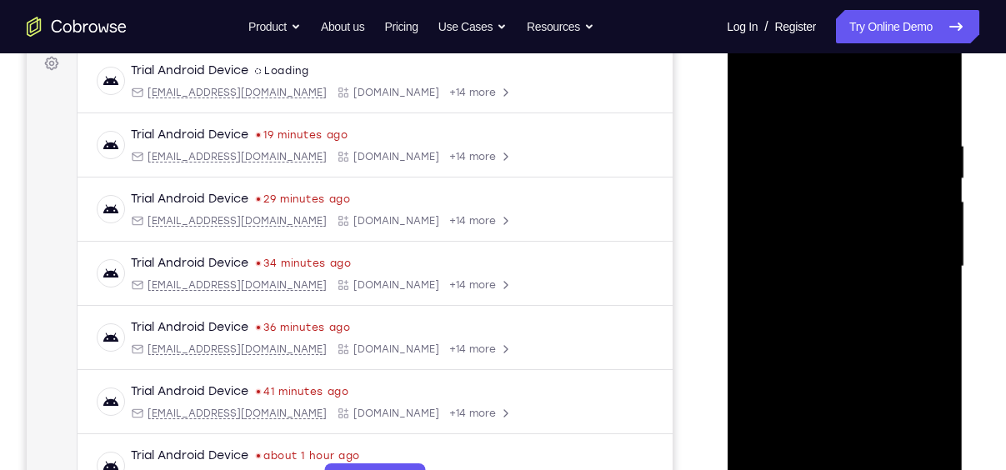
scroll to position [253, 0]
click at [759, 100] on div at bounding box center [844, 268] width 210 height 467
click at [767, 458] on div at bounding box center [844, 268] width 210 height 467
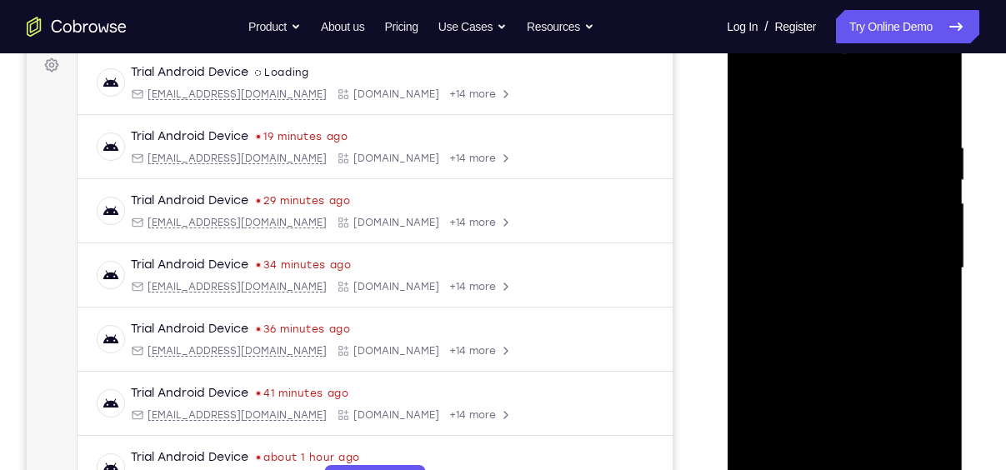
drag, startPoint x: 820, startPoint y: 144, endPoint x: 846, endPoint y: 202, distance: 63.0
click at [846, 202] on div at bounding box center [844, 268] width 210 height 467
click at [922, 230] on div at bounding box center [844, 268] width 210 height 467
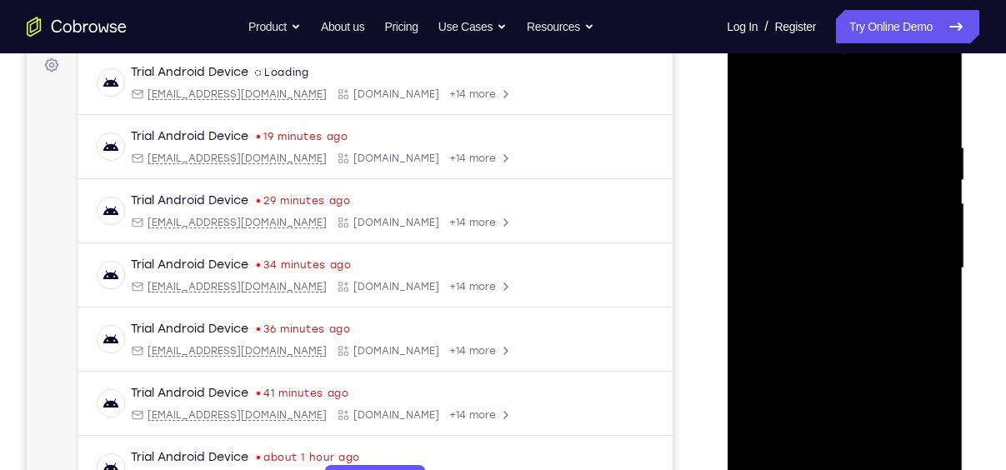
click at [922, 230] on div at bounding box center [844, 268] width 210 height 467
click at [922, 262] on div at bounding box center [844, 268] width 210 height 467
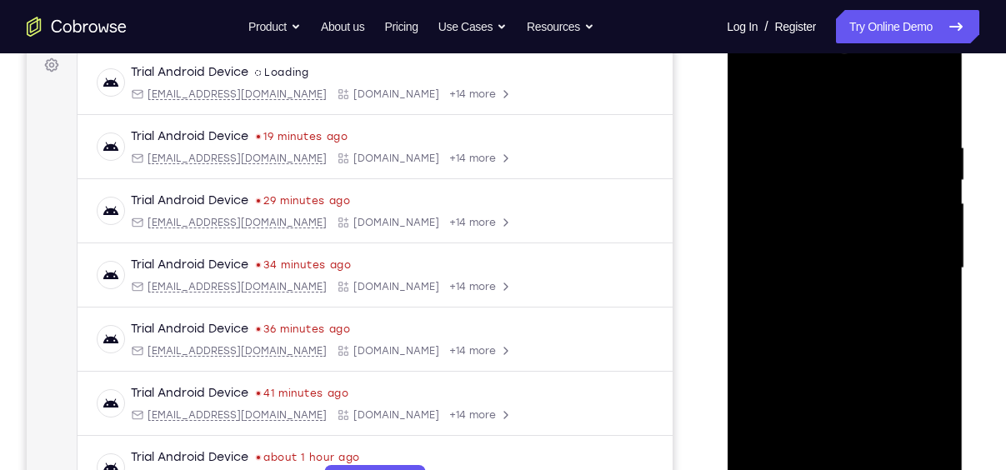
click at [922, 262] on div at bounding box center [844, 268] width 210 height 467
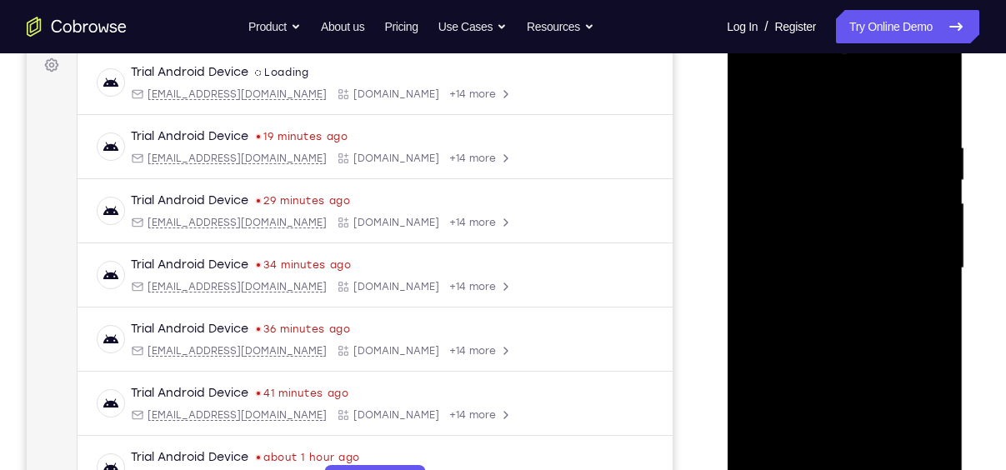
drag, startPoint x: 922, startPoint y: 262, endPoint x: 847, endPoint y: 238, distance: 78.5
click at [847, 238] on div at bounding box center [844, 268] width 210 height 467
click at [923, 227] on div at bounding box center [844, 268] width 210 height 467
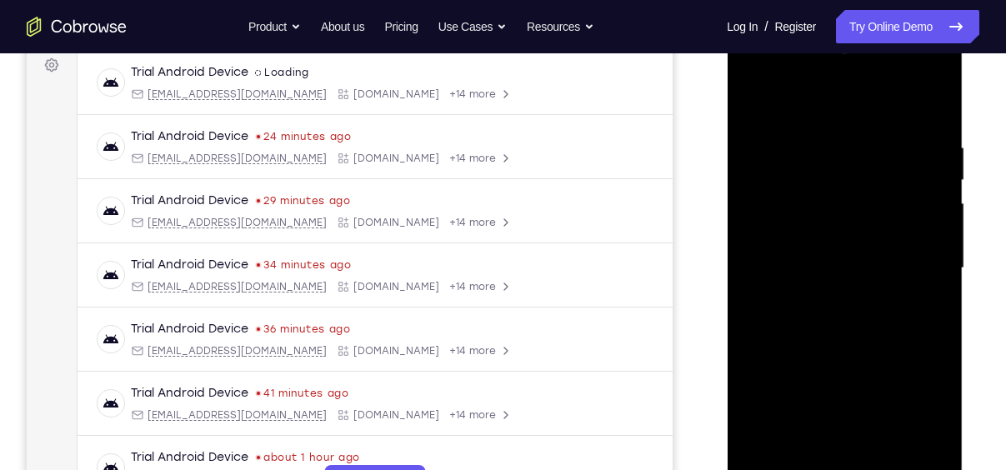
click at [937, 232] on div at bounding box center [844, 268] width 210 height 467
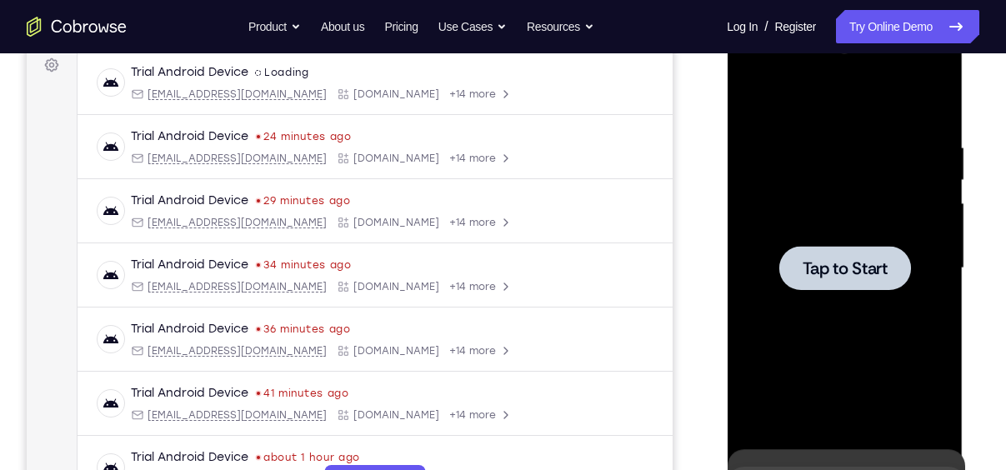
click at [912, 22] on div "Tap to Start" at bounding box center [845, 22] width 236 height 0
click at [852, 265] on span "Tap to Start" at bounding box center [844, 268] width 85 height 17
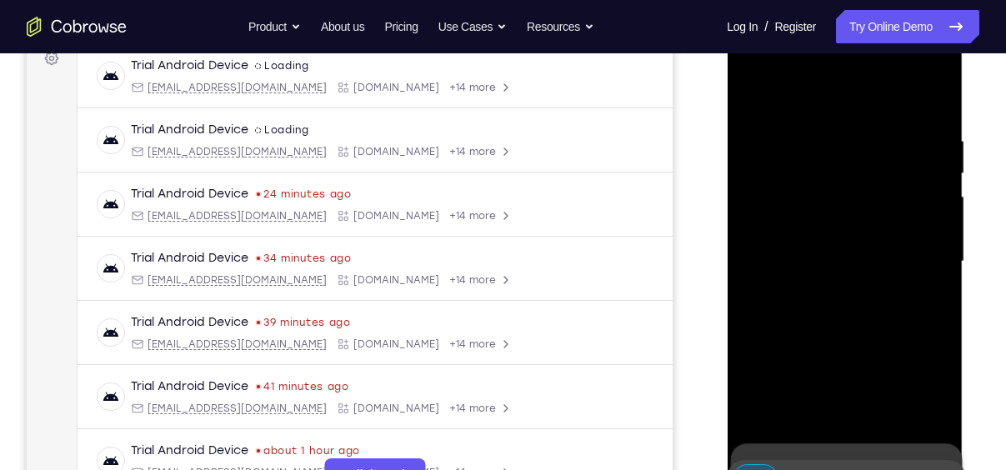
scroll to position [262, 0]
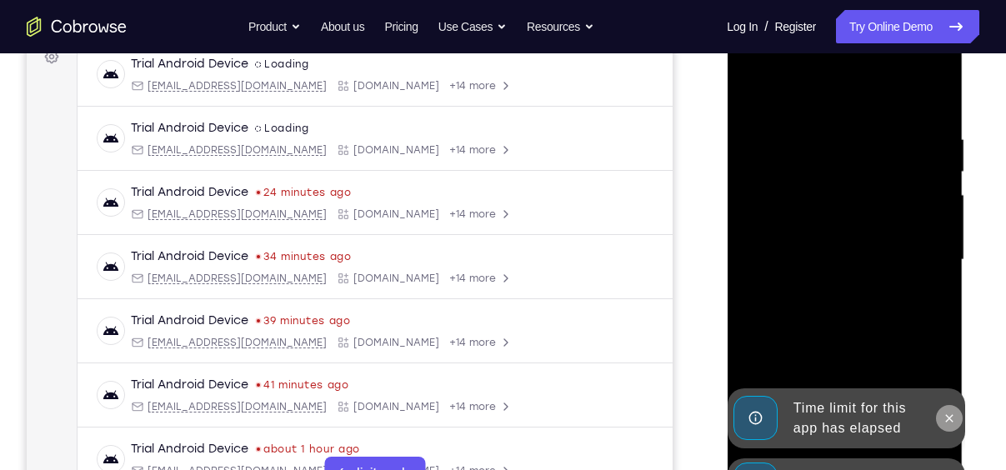
click at [951, 413] on icon at bounding box center [948, 418] width 13 height 13
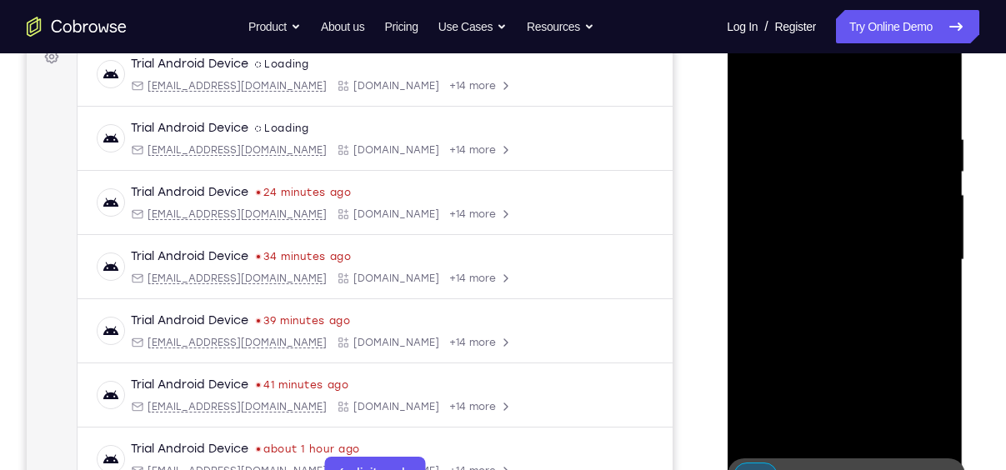
scroll to position [287, 0]
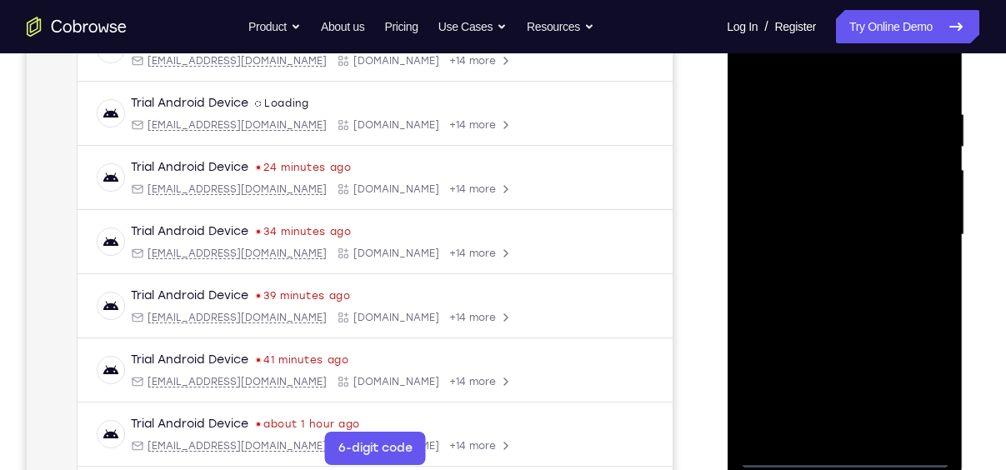
click at [847, 452] on div at bounding box center [844, 235] width 210 height 467
click at [920, 377] on div at bounding box center [844, 235] width 210 height 467
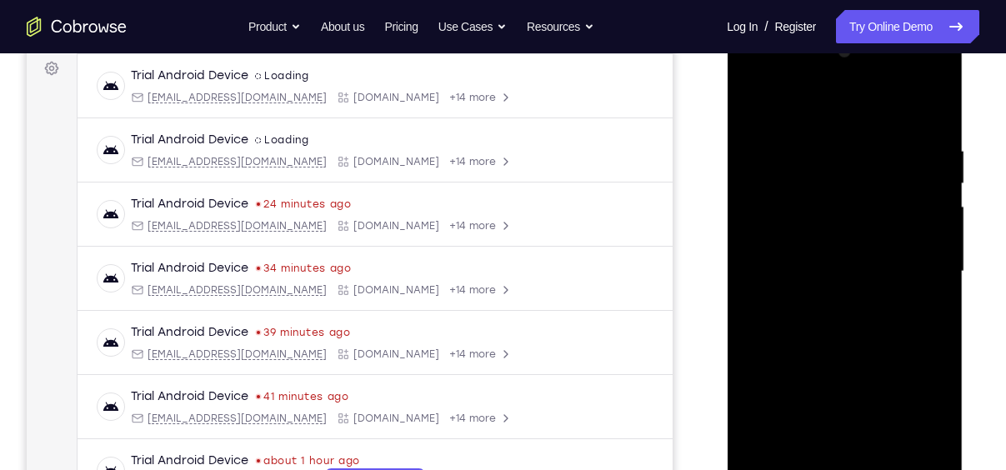
scroll to position [253, 0]
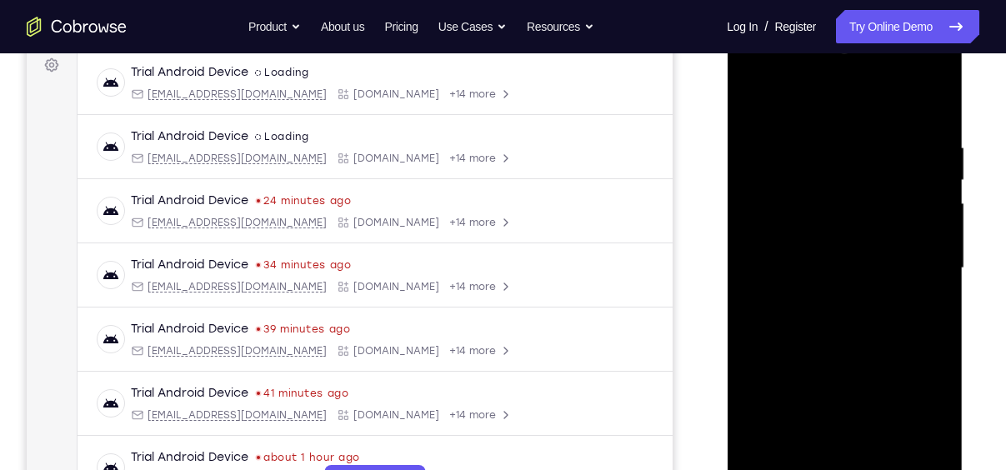
click at [792, 95] on div at bounding box center [844, 268] width 210 height 467
click at [913, 256] on div at bounding box center [844, 268] width 210 height 467
click at [824, 292] on div at bounding box center [844, 268] width 210 height 467
click at [822, 251] on div at bounding box center [844, 268] width 210 height 467
click at [831, 294] on div at bounding box center [844, 268] width 210 height 467
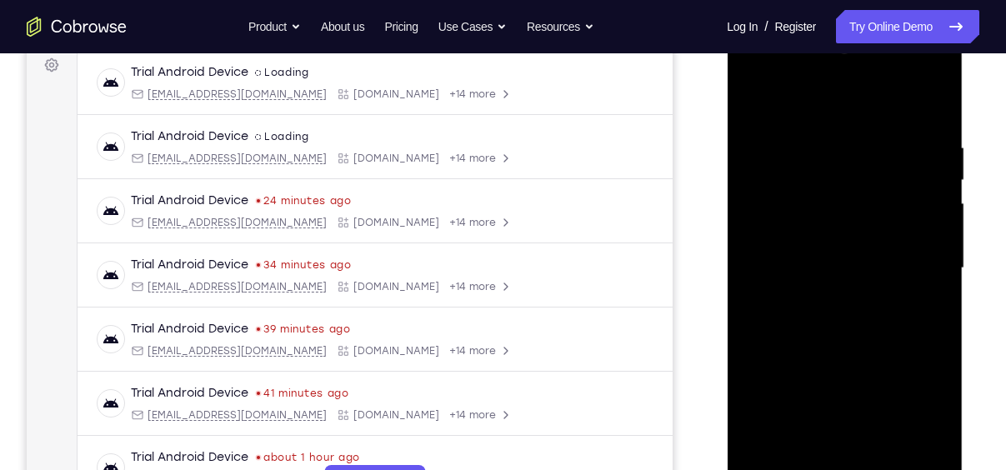
click at [776, 183] on div at bounding box center [844, 268] width 210 height 467
click at [796, 216] on div at bounding box center [844, 268] width 210 height 467
click at [824, 327] on div at bounding box center [844, 268] width 210 height 467
click at [830, 228] on div at bounding box center [844, 268] width 210 height 467
click at [857, 239] on div at bounding box center [844, 268] width 210 height 467
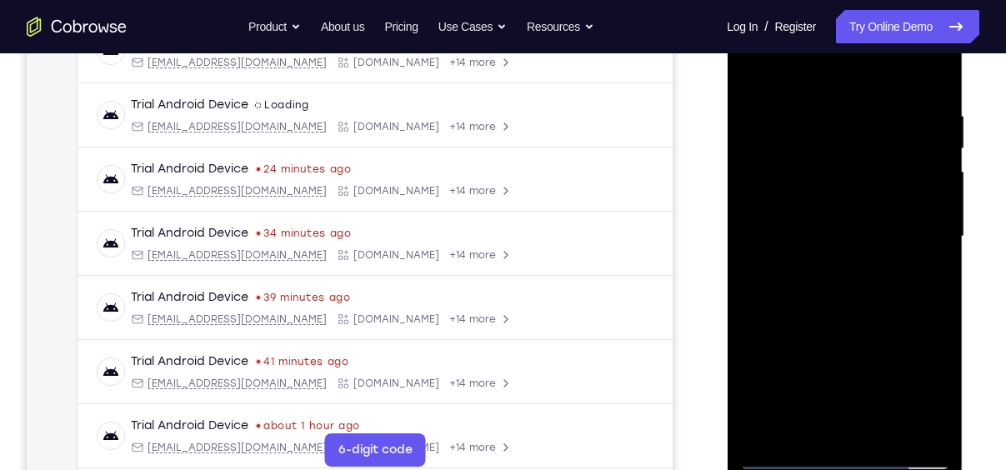
scroll to position [287, 0]
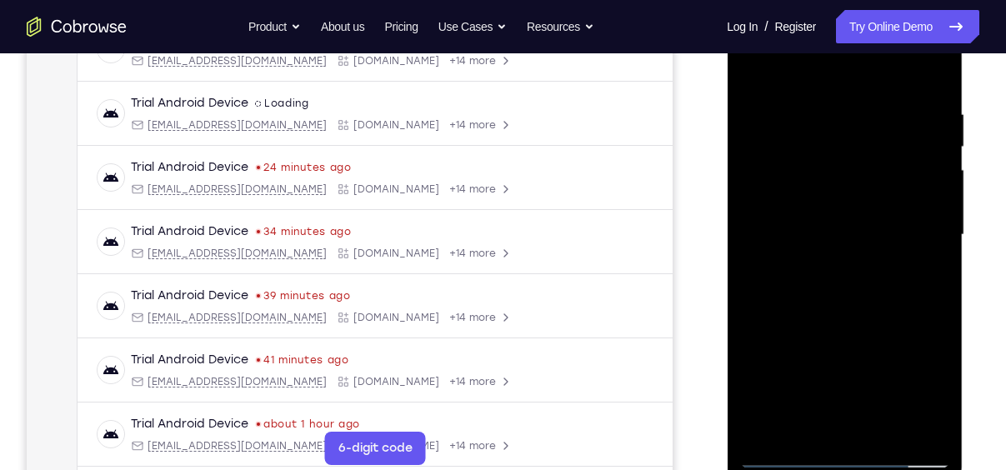
click at [842, 427] on div at bounding box center [844, 235] width 210 height 467
click at [809, 166] on div at bounding box center [844, 235] width 210 height 467
click at [828, 303] on div at bounding box center [844, 235] width 210 height 467
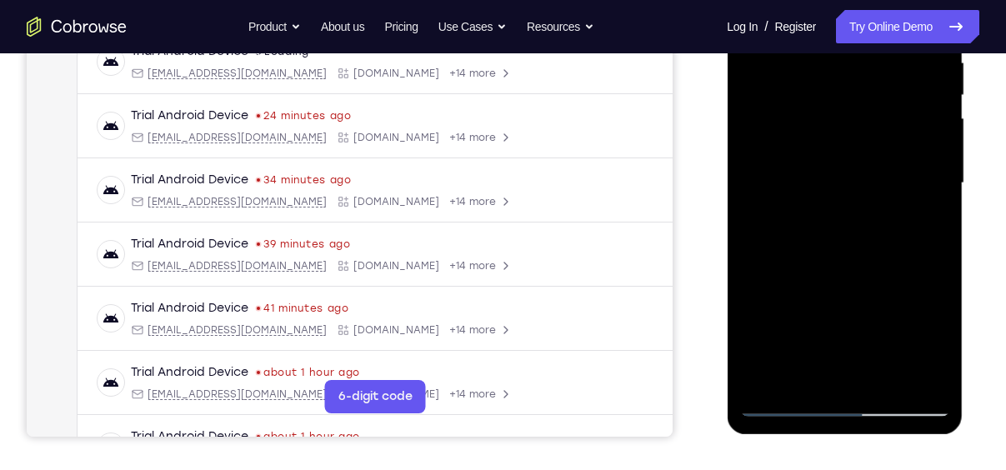
scroll to position [342, 0]
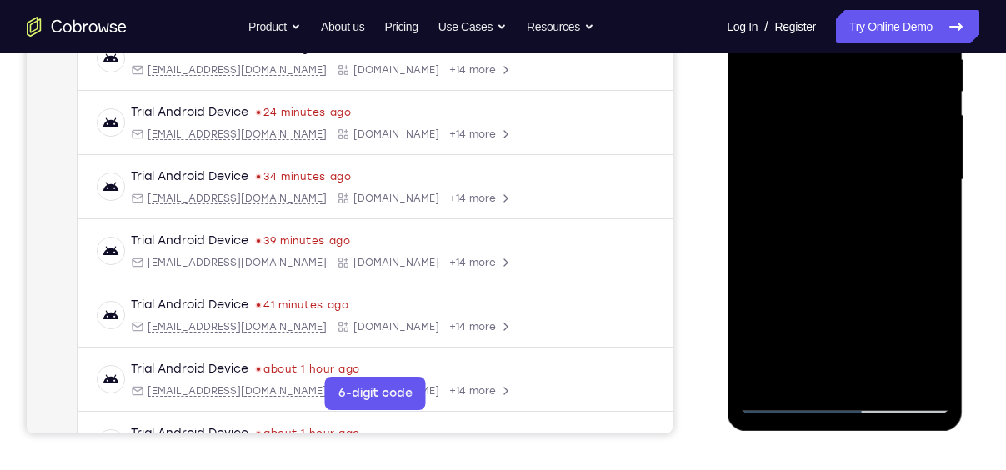
click at [779, 399] on div at bounding box center [844, 180] width 210 height 467
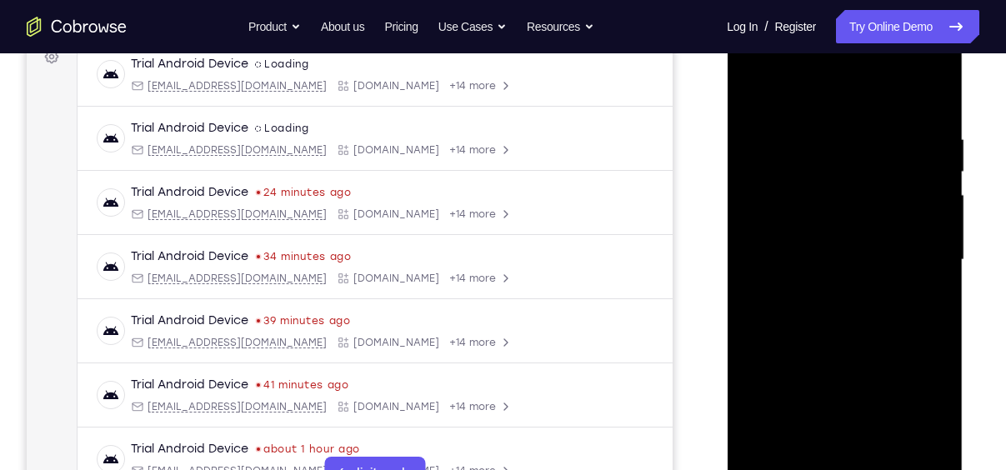
scroll to position [260, 0]
click at [827, 195] on div at bounding box center [844, 261] width 210 height 467
drag, startPoint x: 827, startPoint y: 352, endPoint x: 812, endPoint y: 367, distance: 21.2
click at [812, 367] on div at bounding box center [844, 261] width 210 height 467
click at [764, 192] on div at bounding box center [844, 261] width 210 height 467
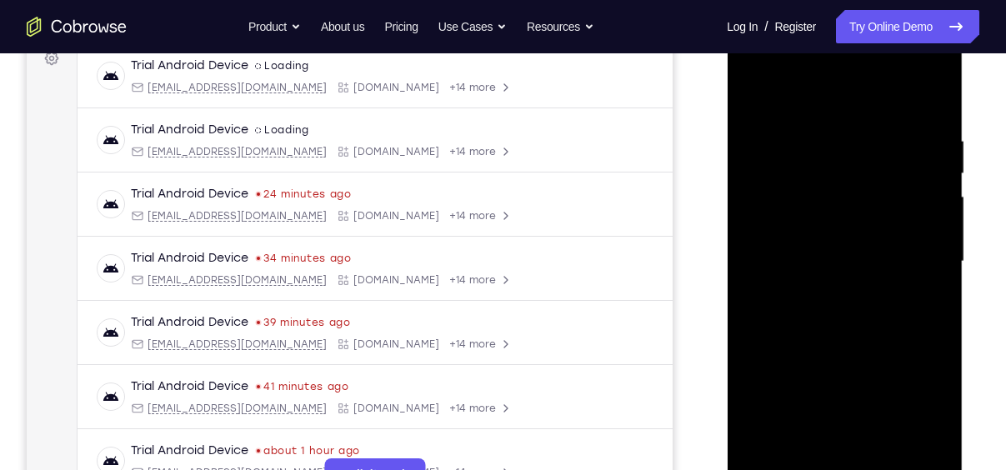
click at [760, 193] on div at bounding box center [844, 261] width 210 height 467
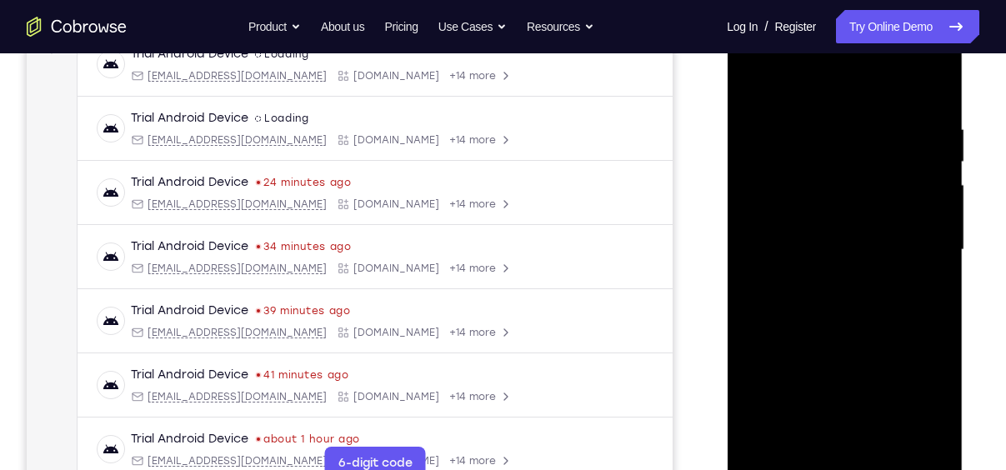
scroll to position [268, 0]
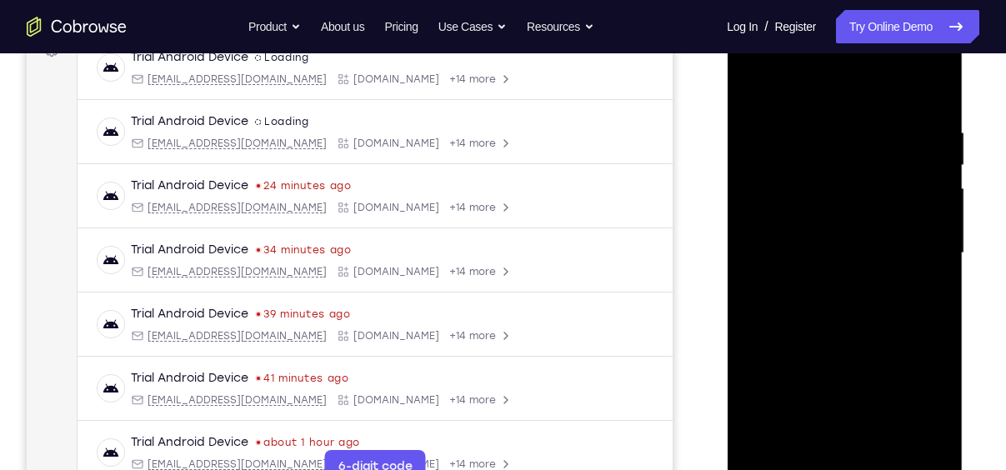
click at [934, 105] on div at bounding box center [844, 253] width 210 height 467
click at [812, 127] on div at bounding box center [844, 253] width 210 height 467
click at [941, 443] on div at bounding box center [844, 253] width 210 height 467
click at [936, 280] on div at bounding box center [844, 253] width 210 height 467
click at [920, 265] on div at bounding box center [844, 253] width 210 height 467
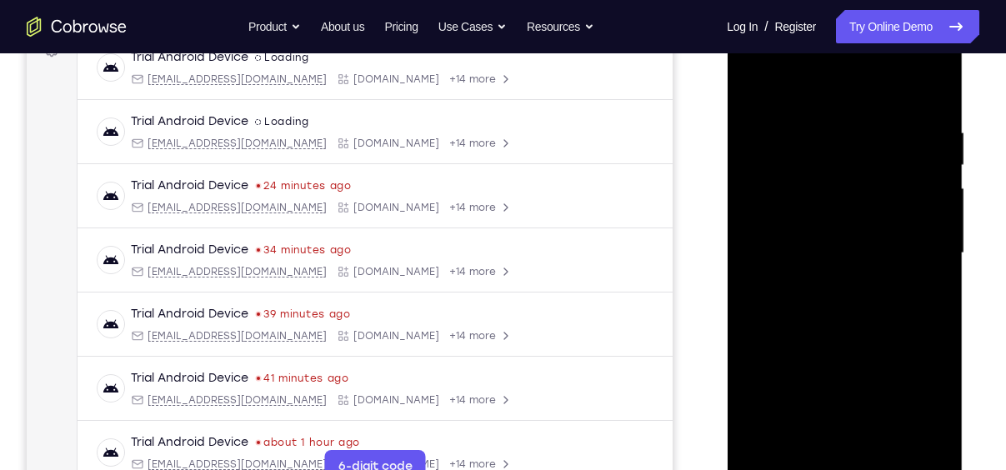
click at [920, 265] on div at bounding box center [844, 253] width 210 height 467
click at [920, 266] on div at bounding box center [844, 253] width 210 height 467
click at [917, 263] on div at bounding box center [844, 253] width 210 height 467
click at [917, 153] on div at bounding box center [844, 253] width 210 height 467
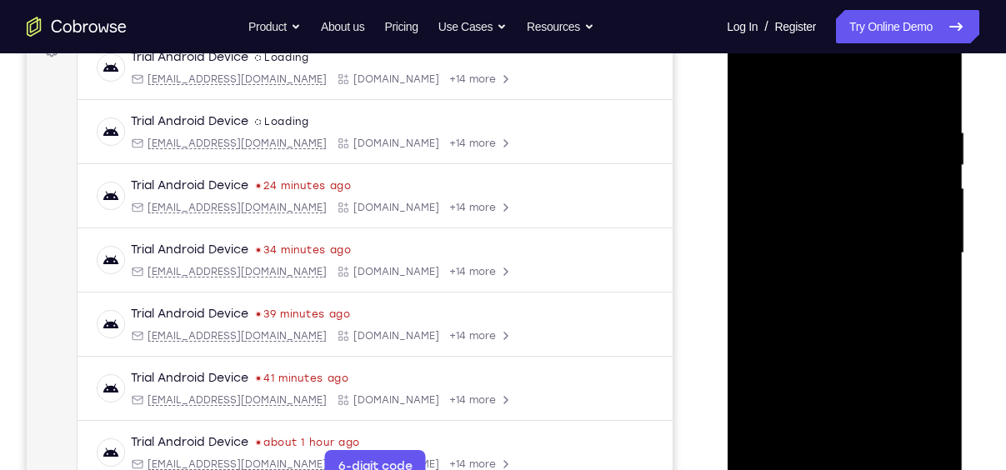
click at [925, 91] on div at bounding box center [844, 253] width 210 height 467
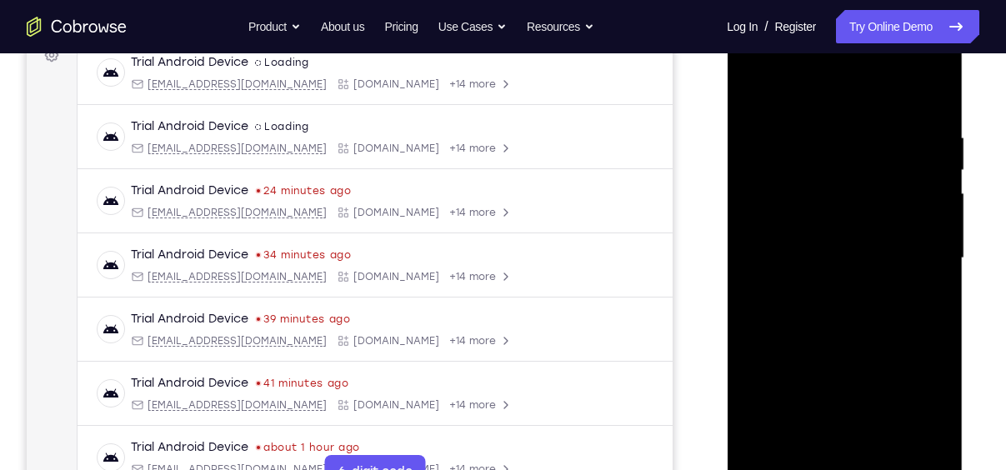
scroll to position [322, 0]
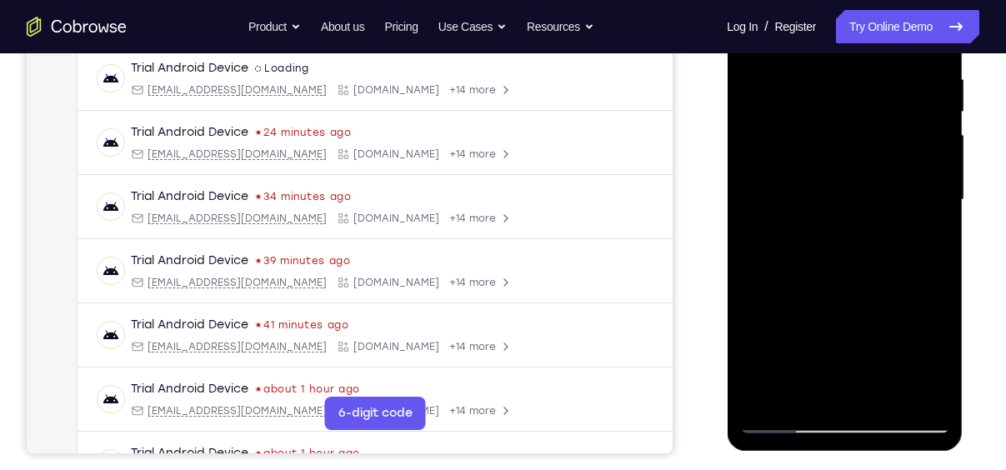
click at [762, 391] on div at bounding box center [844, 200] width 210 height 467
click at [764, 397] on div at bounding box center [844, 200] width 210 height 467
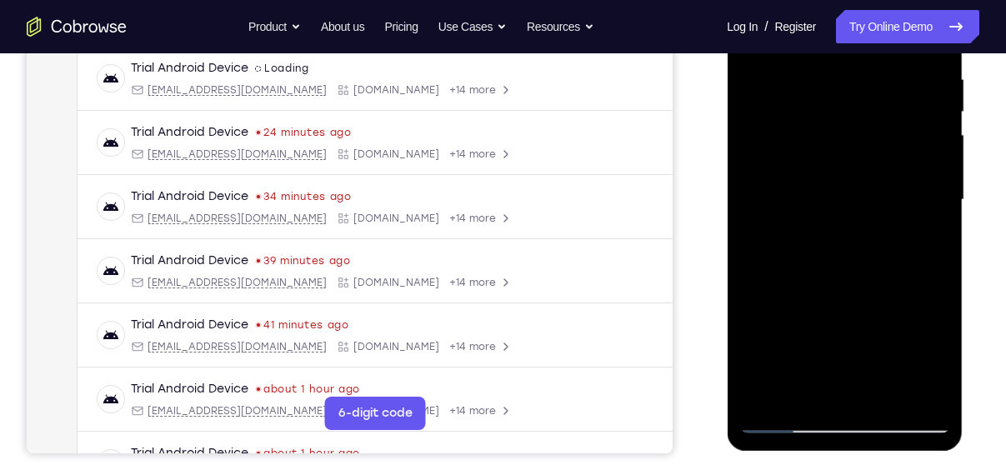
click at [764, 397] on div at bounding box center [844, 200] width 210 height 467
drag, startPoint x: 835, startPoint y: 160, endPoint x: 858, endPoint y: 300, distance: 141.9
click at [858, 300] on div at bounding box center [844, 200] width 210 height 467
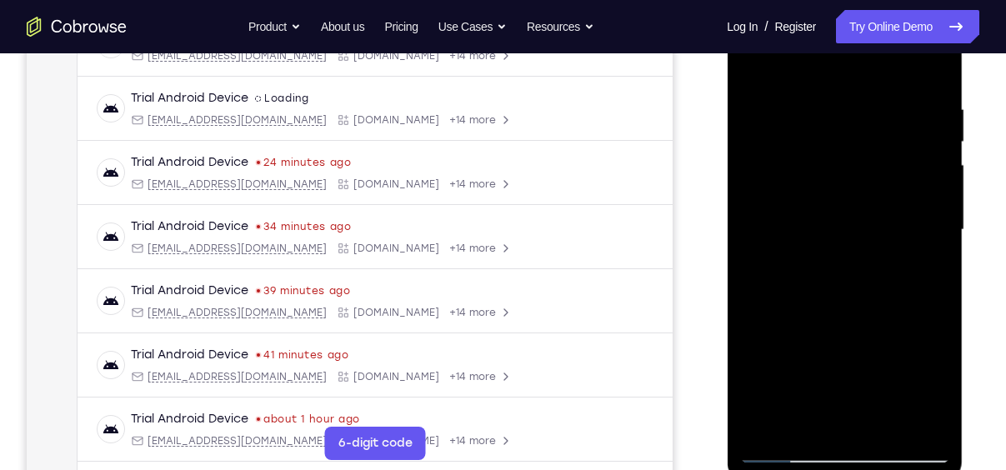
scroll to position [288, 0]
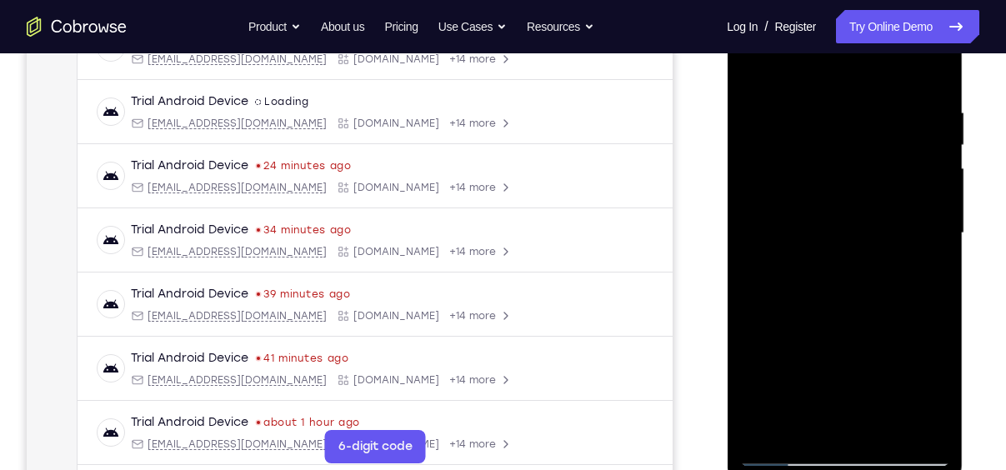
click at [812, 110] on div at bounding box center [844, 233] width 210 height 467
click at [924, 217] on div at bounding box center [844, 233] width 210 height 467
click at [917, 300] on div at bounding box center [844, 233] width 210 height 467
click at [936, 428] on div at bounding box center [844, 233] width 210 height 467
click at [926, 247] on div at bounding box center [844, 233] width 210 height 467
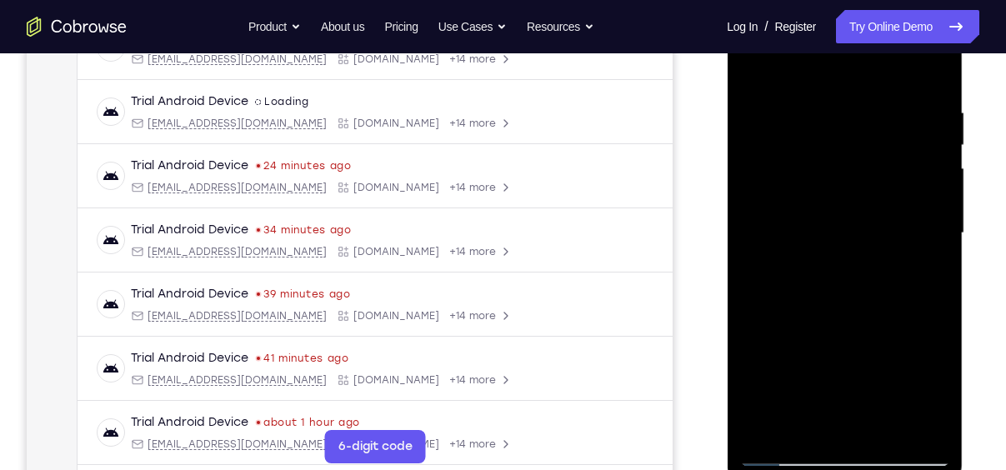
click at [926, 247] on div at bounding box center [844, 233] width 210 height 467
click at [928, 70] on div at bounding box center [844, 233] width 210 height 467
drag, startPoint x: 866, startPoint y: 322, endPoint x: 847, endPoint y: 217, distance: 105.8
drag, startPoint x: 847, startPoint y: 217, endPoint x: 879, endPoint y: 217, distance: 31.7
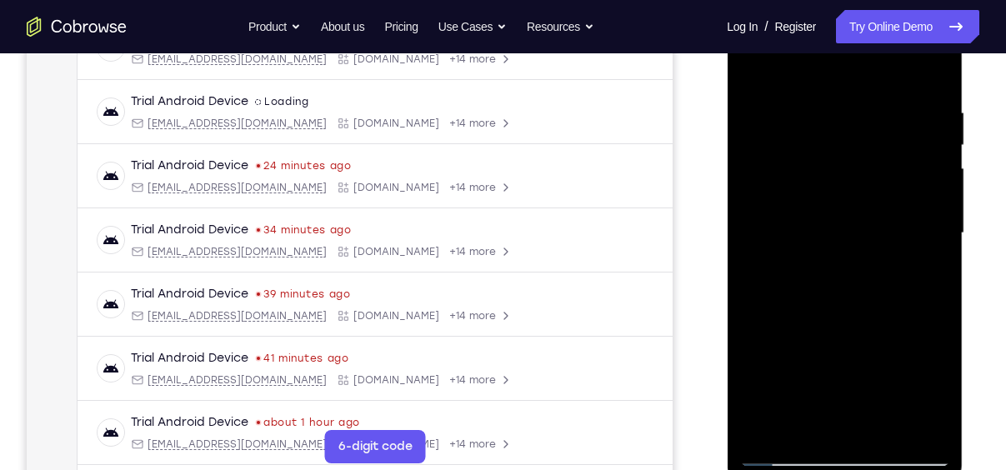
click at [879, 217] on div at bounding box center [844, 233] width 210 height 467
drag, startPoint x: 851, startPoint y: 344, endPoint x: 844, endPoint y: 238, distance: 106.0
click at [844, 238] on div at bounding box center [844, 233] width 210 height 467
drag, startPoint x: 852, startPoint y: 303, endPoint x: 847, endPoint y: 160, distance: 143.4
click at [847, 160] on div at bounding box center [844, 233] width 210 height 467
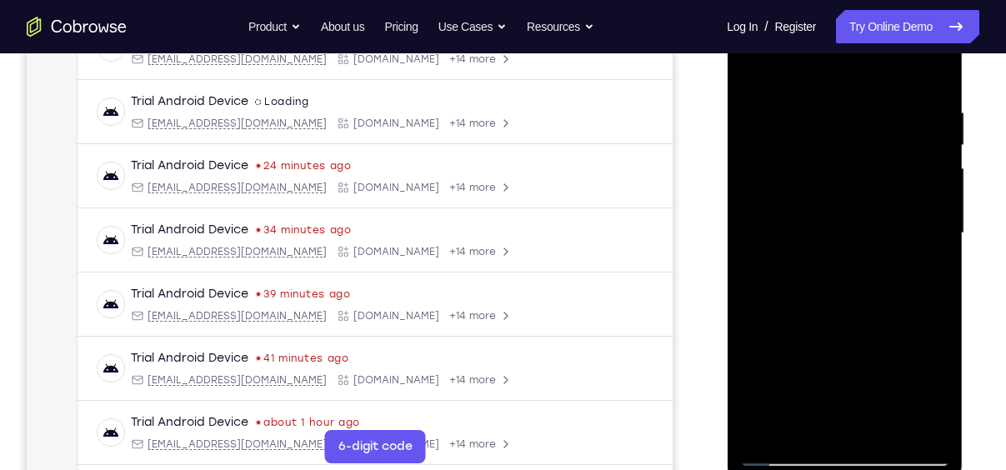
click at [837, 299] on div at bounding box center [844, 233] width 210 height 467
